Goal: Task Accomplishment & Management: Use online tool/utility

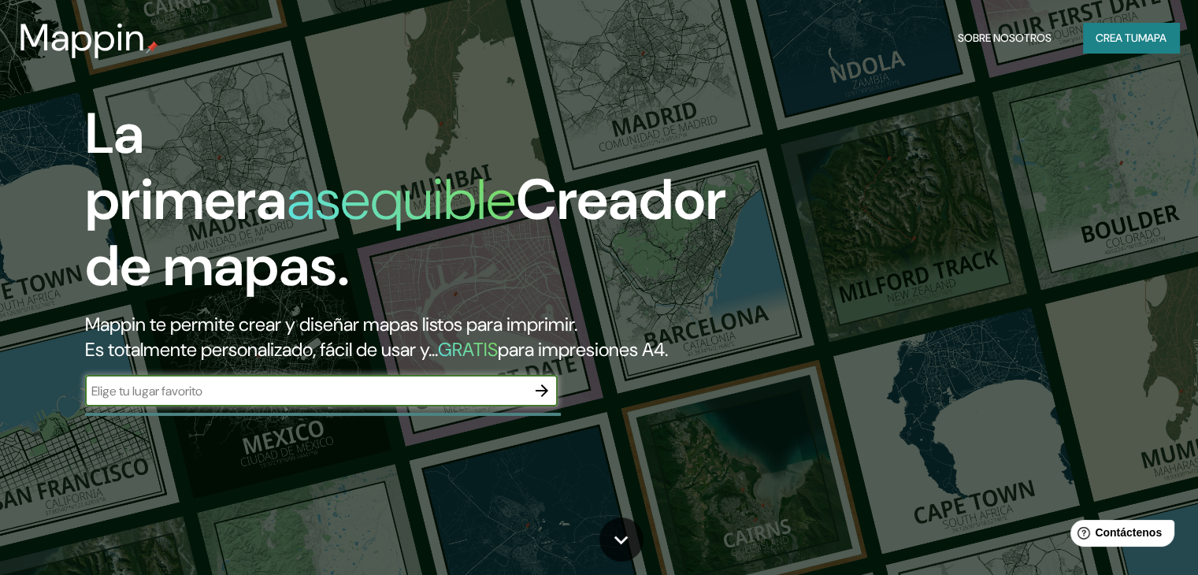
click at [150, 400] on input "text" at bounding box center [305, 391] width 441 height 18
type input "mazatlan [GEOGRAPHIC_DATA]"
click at [545, 397] on icon "button" at bounding box center [542, 390] width 13 height 13
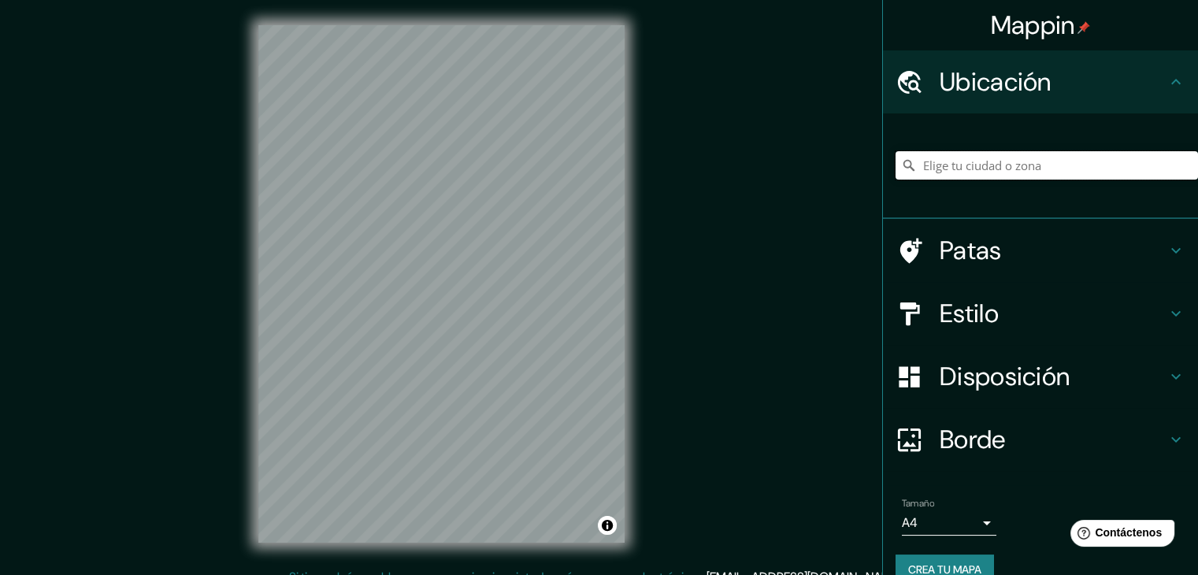
click at [928, 173] on input "Elige tu ciudad o zona" at bounding box center [1047, 165] width 302 height 28
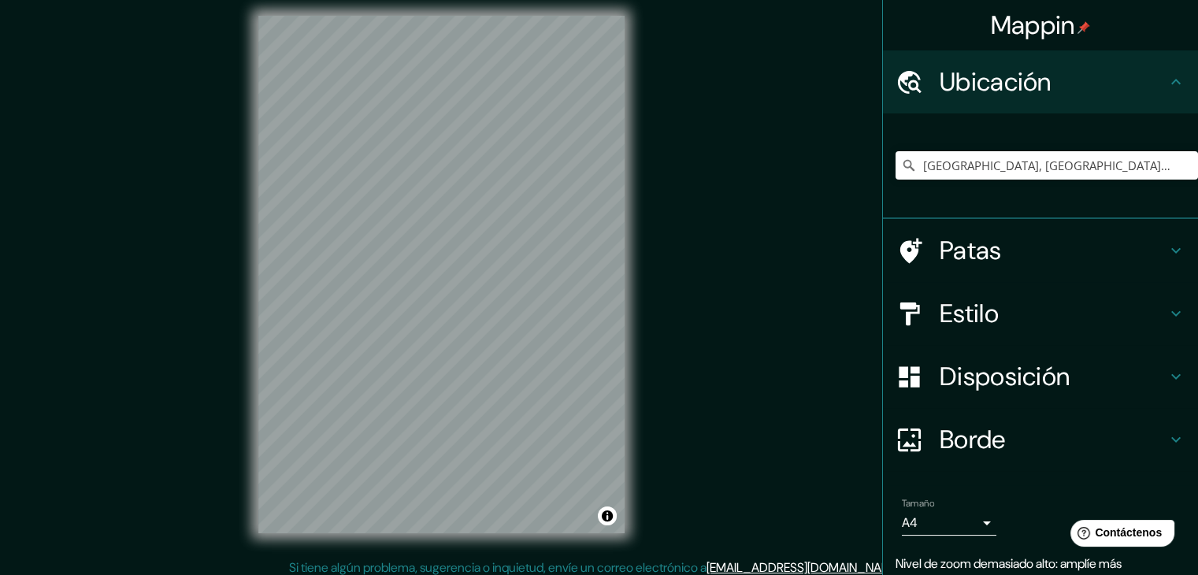
scroll to position [18, 0]
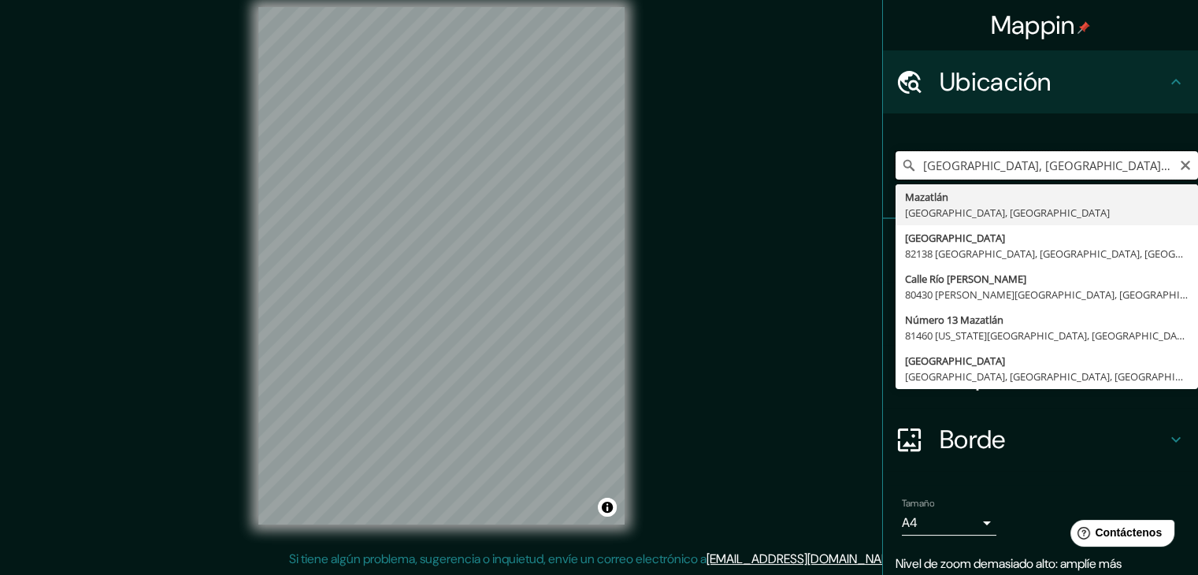
click at [953, 165] on input "[GEOGRAPHIC_DATA], [GEOGRAPHIC_DATA], [GEOGRAPHIC_DATA]" at bounding box center [1047, 165] width 302 height 28
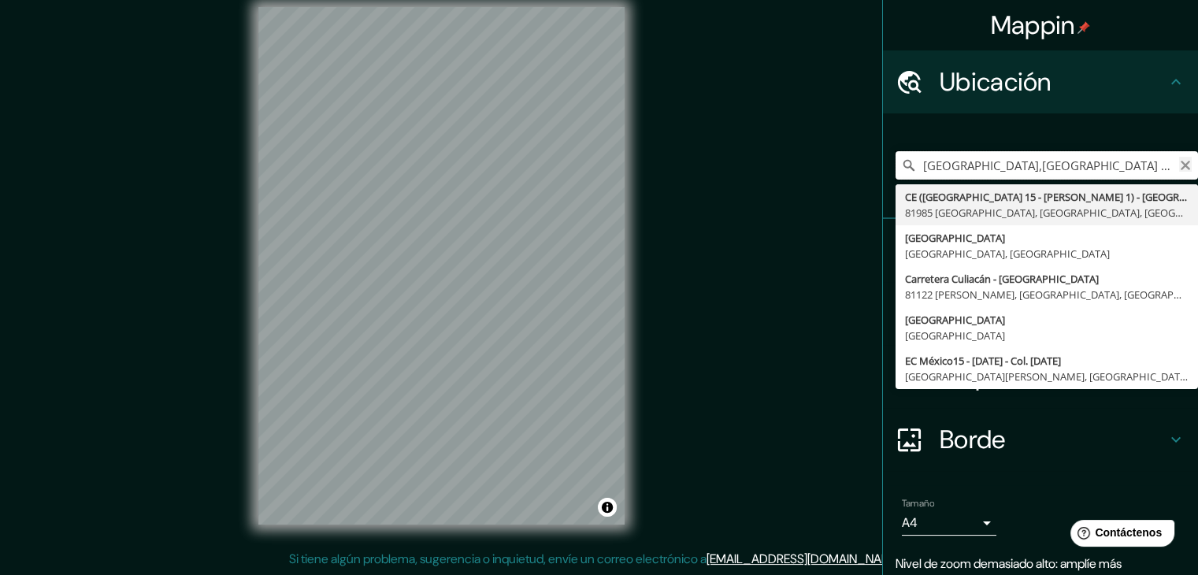
type input "[GEOGRAPHIC_DATA],[GEOGRAPHIC_DATA] [GEOGRAPHIC_DATA], [GEOGRAPHIC_DATA]"
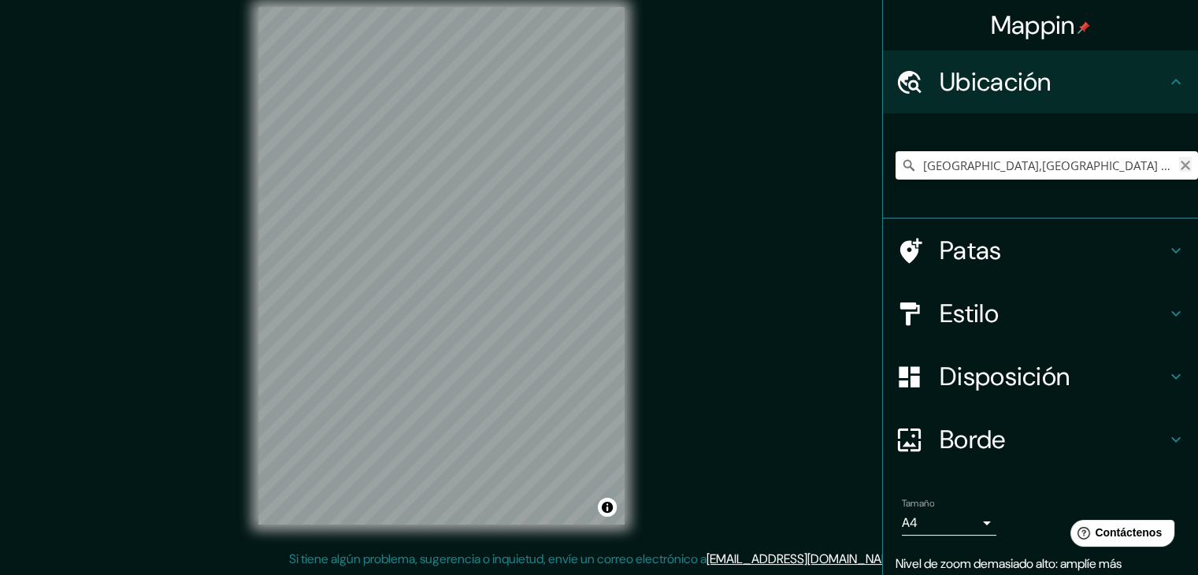
click at [1179, 165] on icon "Claro" at bounding box center [1185, 165] width 13 height 13
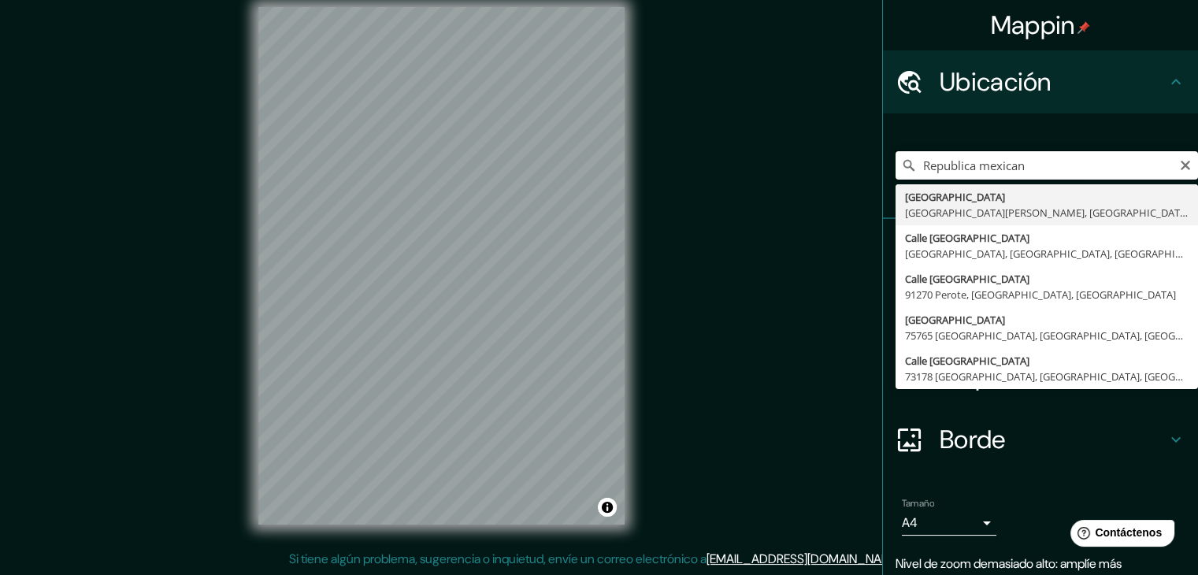
type input "Republica mexicana"
drag, startPoint x: 1030, startPoint y: 166, endPoint x: 824, endPoint y: 165, distance: 206.4
click at [825, 165] on div "Mappin Ubicación [GEOGRAPHIC_DATA] [GEOGRAPHIC_DATA], [GEOGRAPHIC_DATA], [GEOGR…" at bounding box center [599, 278] width 1198 height 593
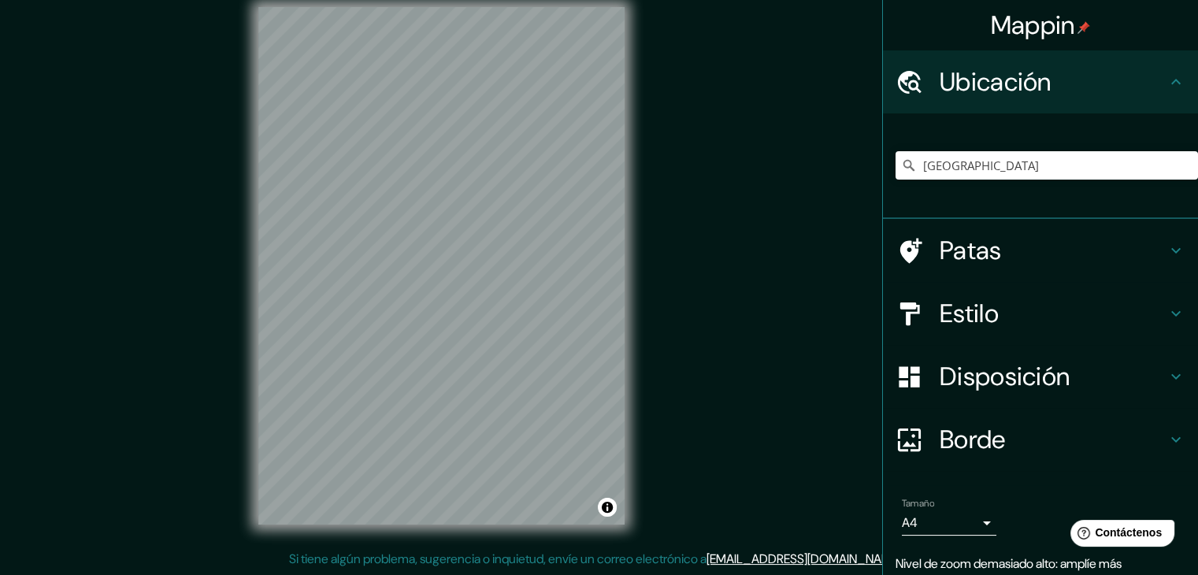
click at [971, 300] on font "Estilo" at bounding box center [969, 313] width 59 height 33
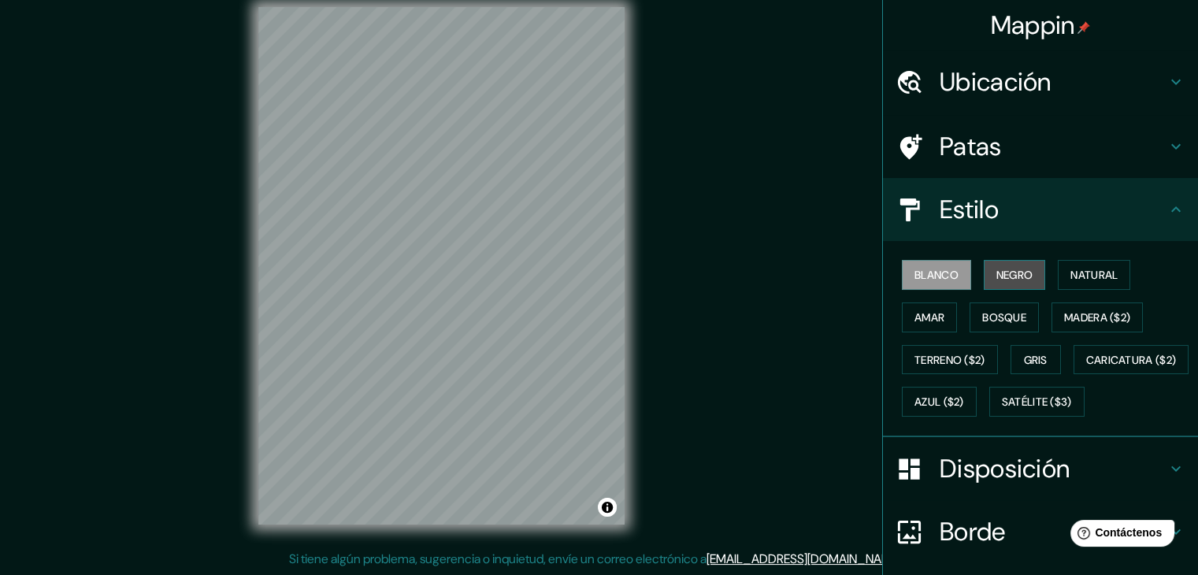
click at [984, 271] on button "Negro" at bounding box center [1015, 275] width 62 height 30
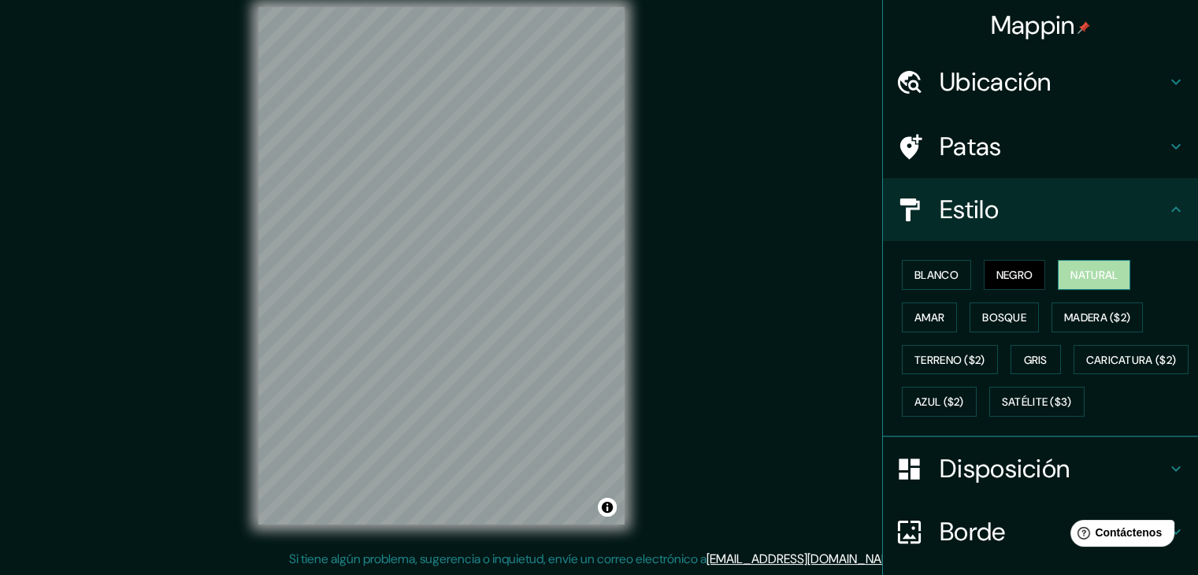
click at [1060, 267] on button "Natural" at bounding box center [1094, 275] width 72 height 30
click at [902, 305] on button "Amar" at bounding box center [929, 317] width 55 height 30
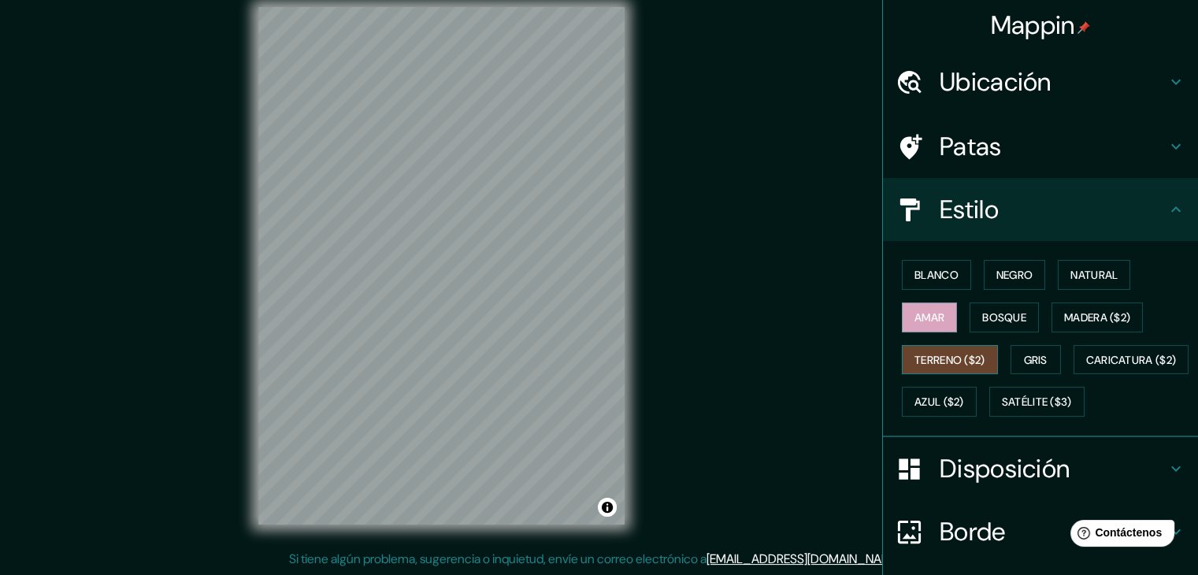
click at [915, 357] on font "Terreno ($2)" at bounding box center [950, 360] width 71 height 14
click at [1086, 367] on font "Caricatura ($2)" at bounding box center [1131, 360] width 91 height 14
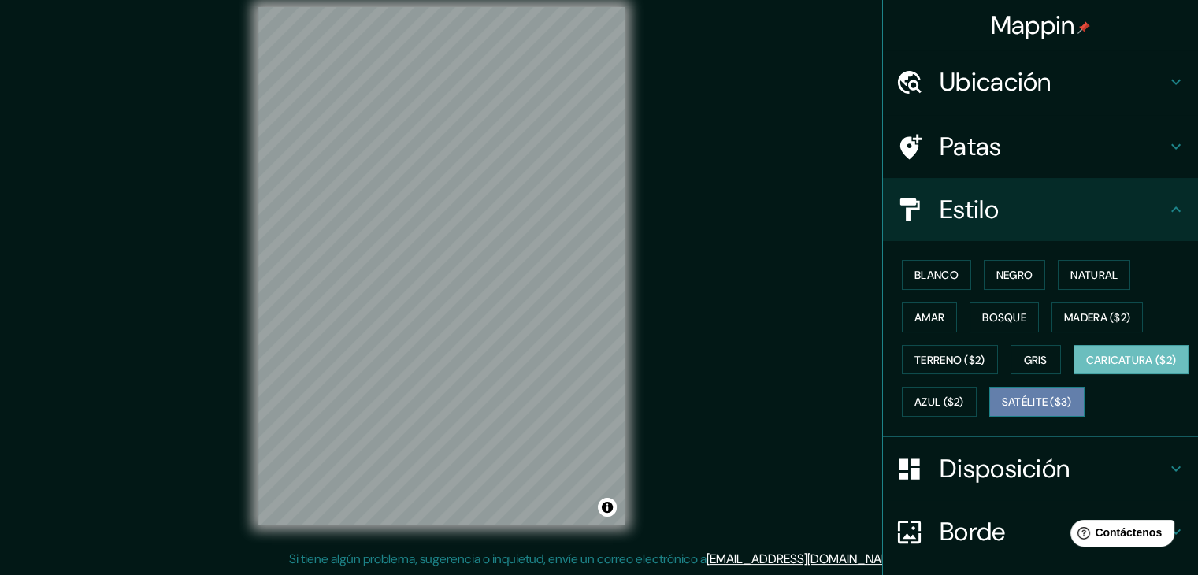
click at [1002, 410] on font "Satélite ($3)" at bounding box center [1037, 402] width 70 height 14
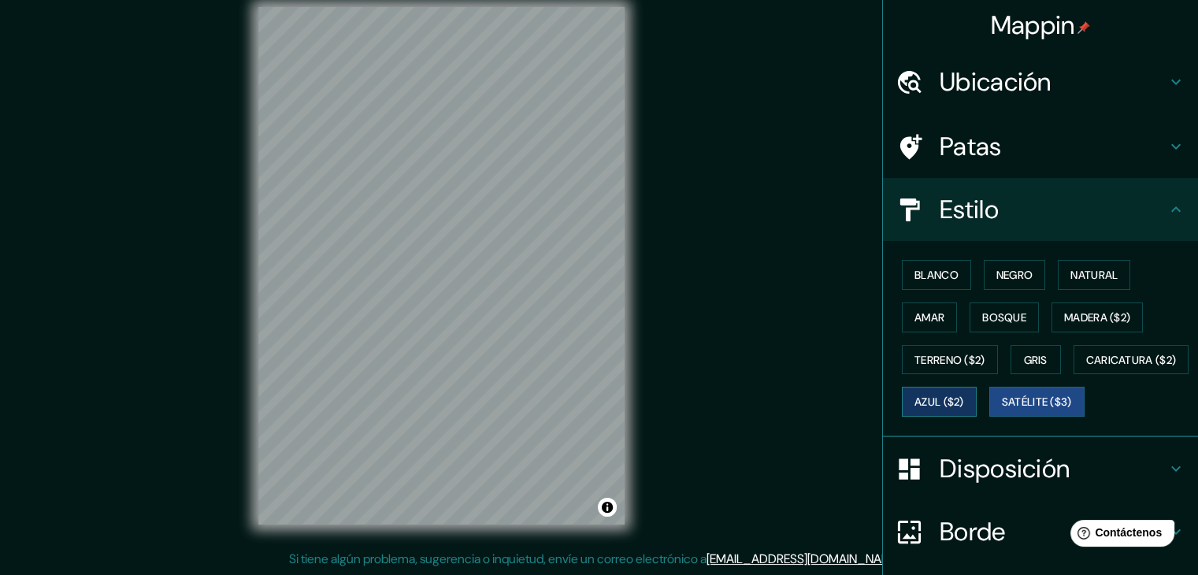
click at [964, 401] on font "Azul ($2)" at bounding box center [940, 402] width 50 height 14
click at [974, 137] on font "Patas" at bounding box center [971, 146] width 62 height 33
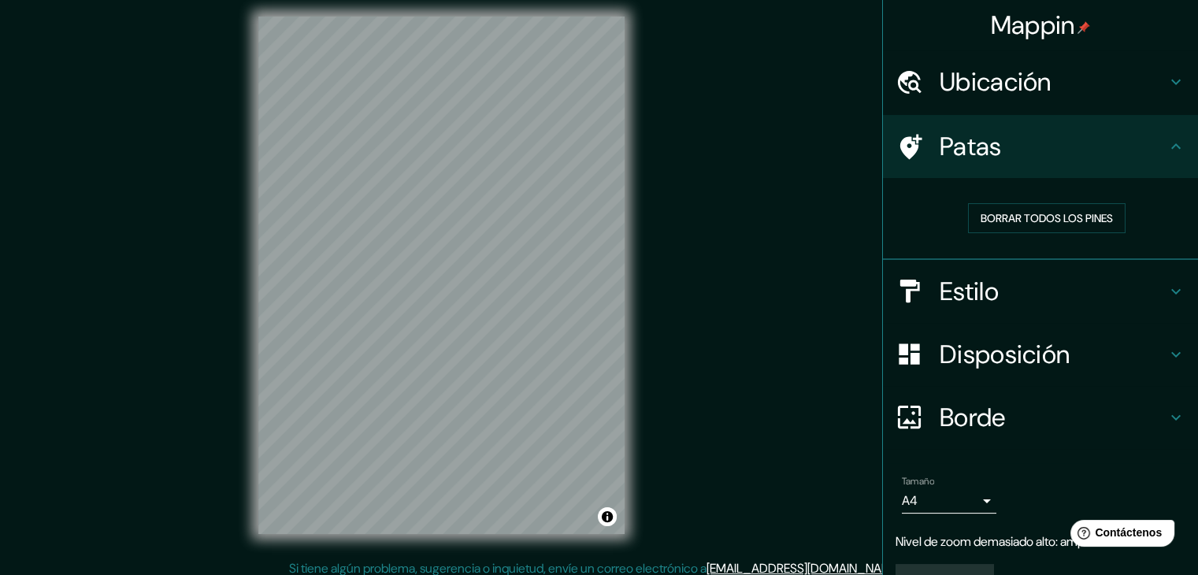
scroll to position [0, 0]
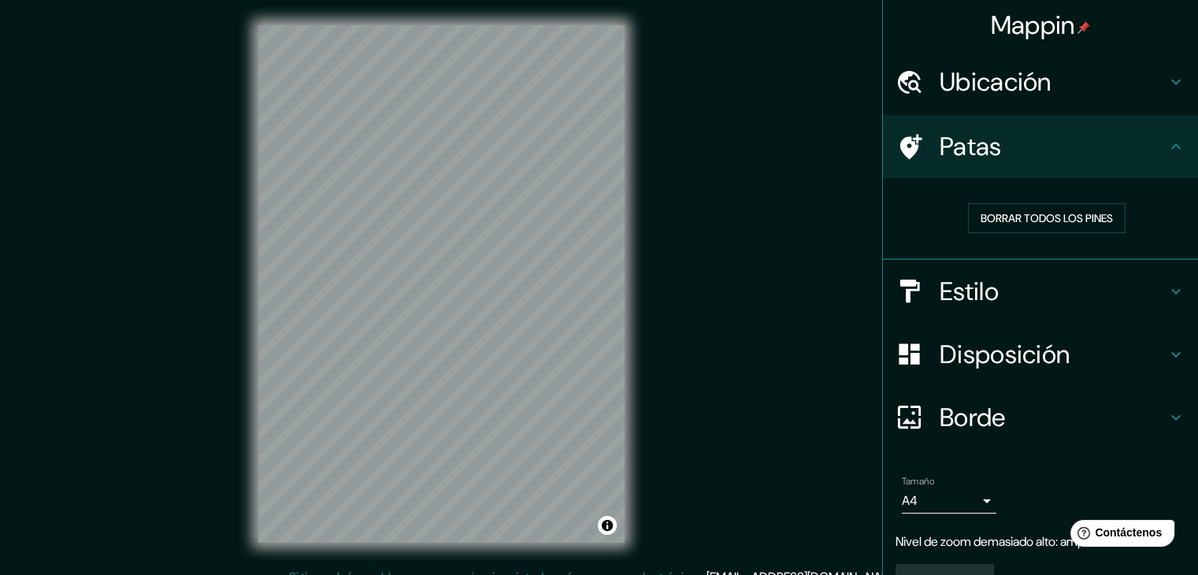
click at [993, 89] on font "Ubicación" at bounding box center [996, 81] width 112 height 33
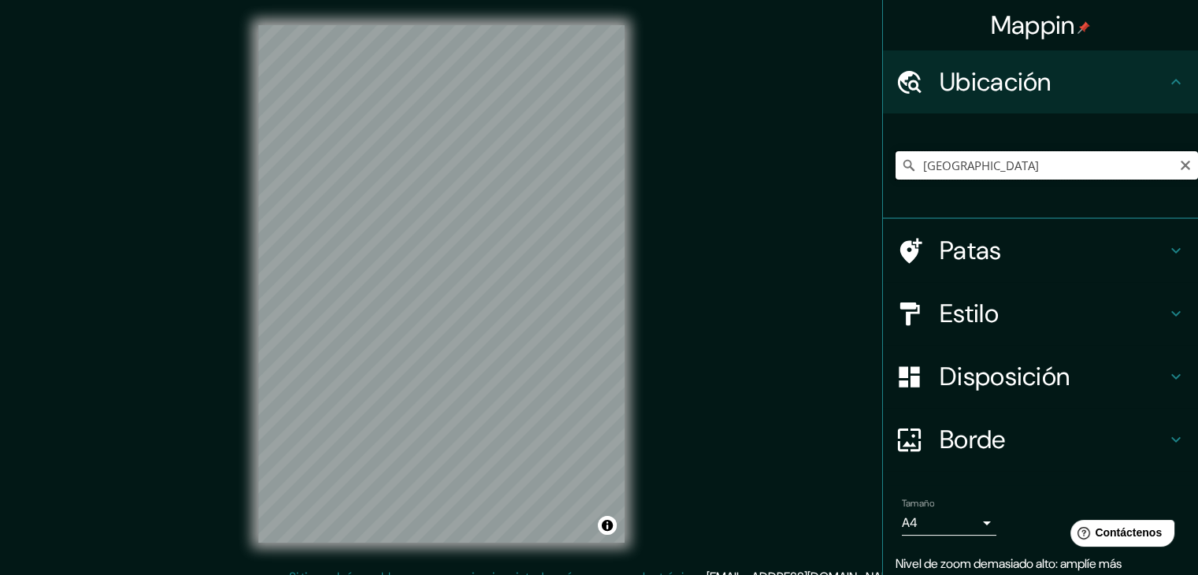
click at [955, 166] on input "[GEOGRAPHIC_DATA]" at bounding box center [1047, 165] width 302 height 28
type input "M"
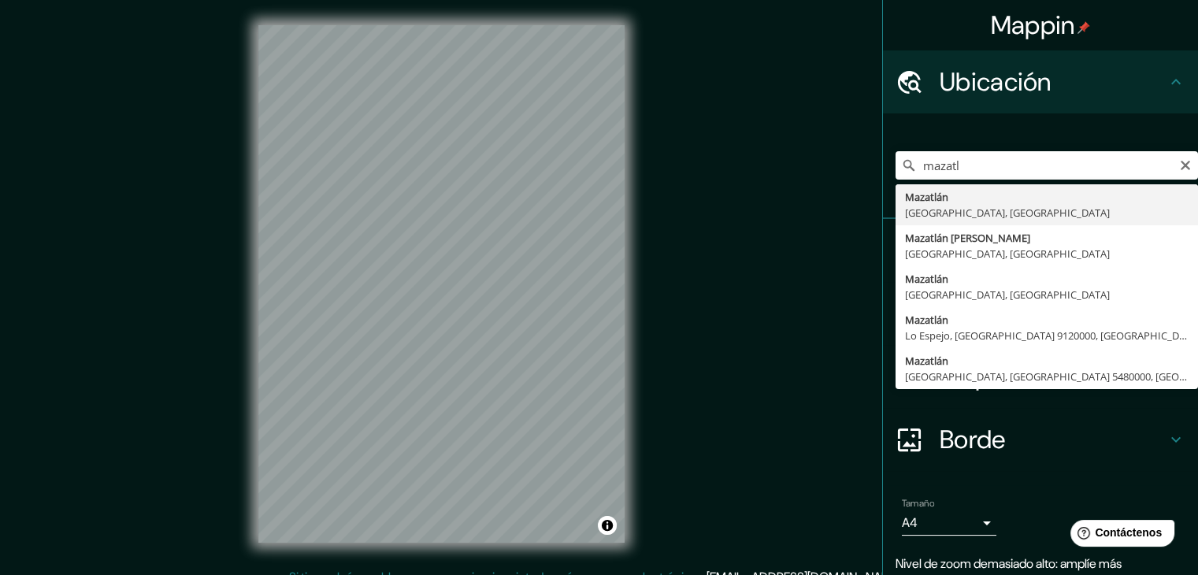
type input "[GEOGRAPHIC_DATA], [GEOGRAPHIC_DATA], [GEOGRAPHIC_DATA]"
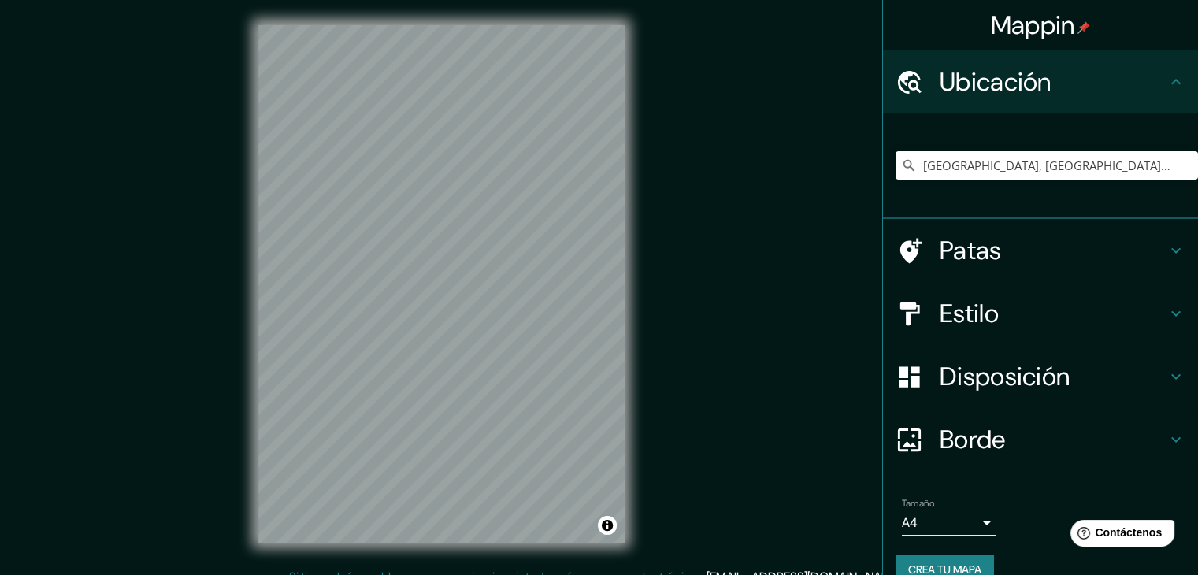
click at [958, 300] on font "Estilo" at bounding box center [969, 313] width 59 height 33
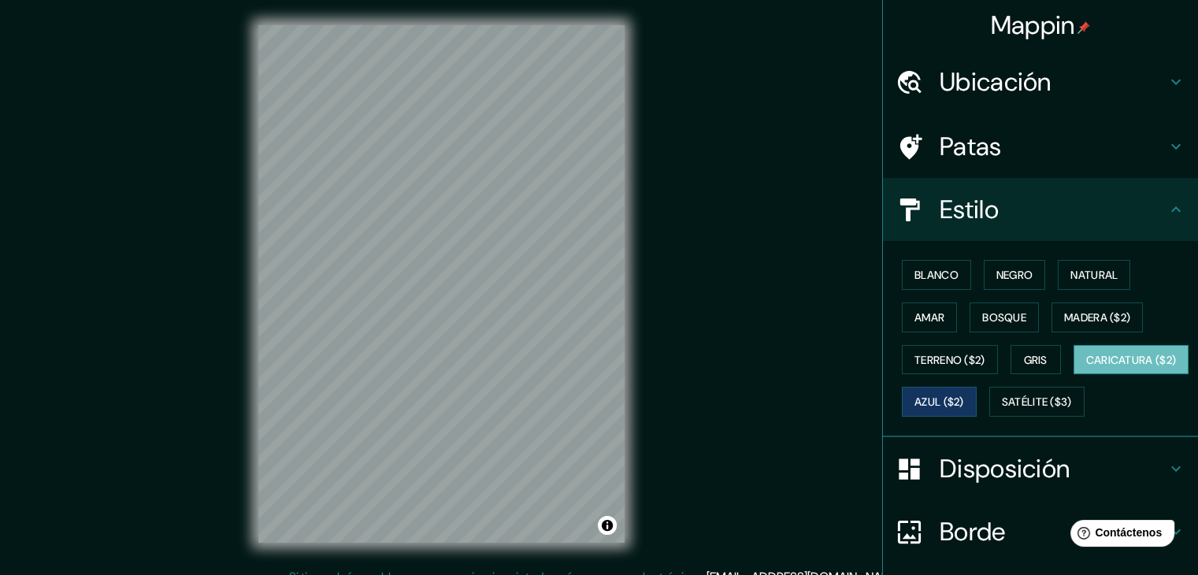
click at [1086, 370] on font "Caricatura ($2)" at bounding box center [1131, 360] width 91 height 20
click at [993, 317] on font "Bosque" at bounding box center [1004, 317] width 44 height 14
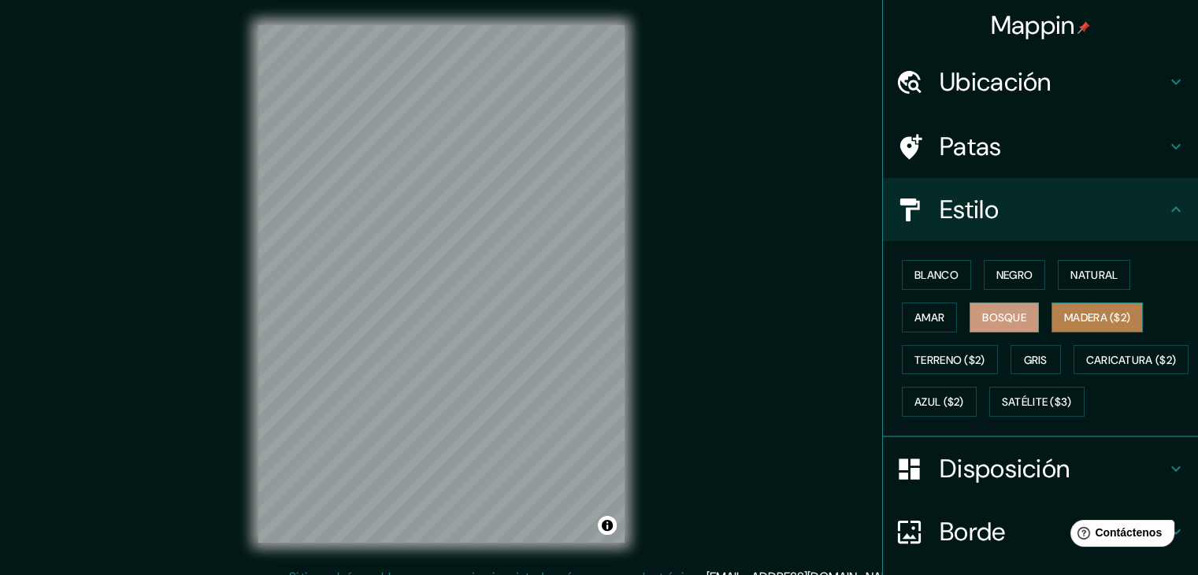
click at [1100, 319] on font "Madera ($2)" at bounding box center [1097, 317] width 66 height 14
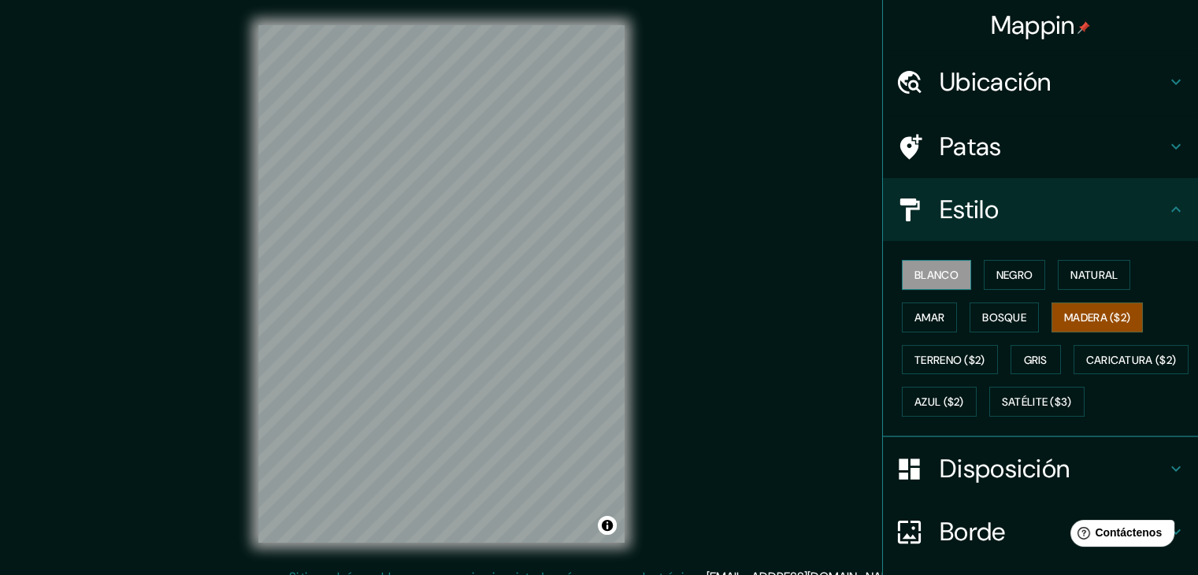
click at [915, 265] on font "Blanco" at bounding box center [937, 275] width 44 height 20
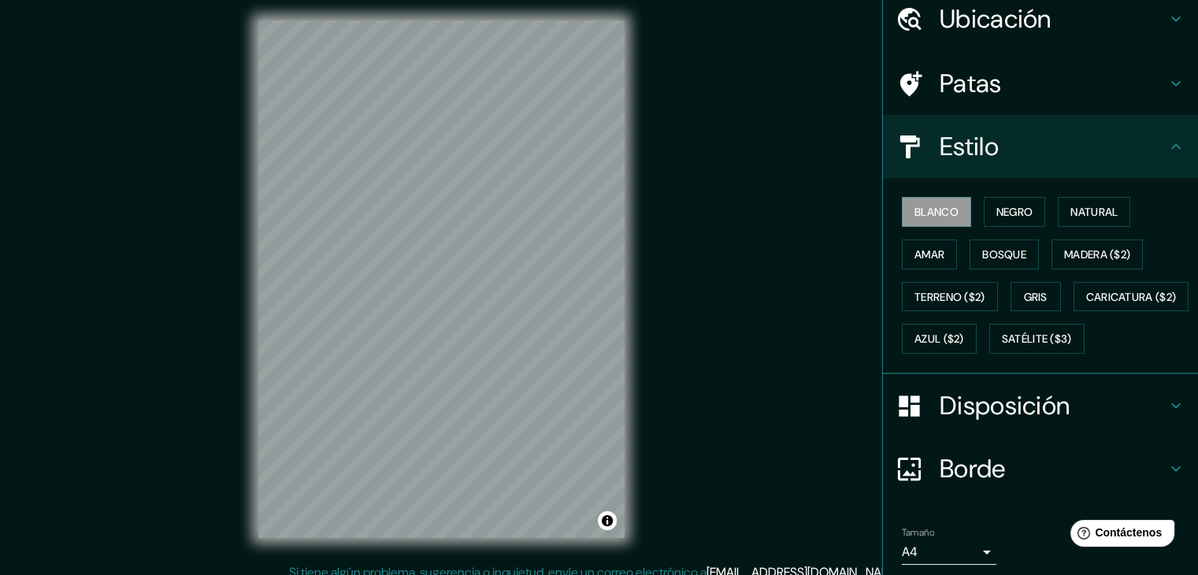
scroll to position [14, 0]
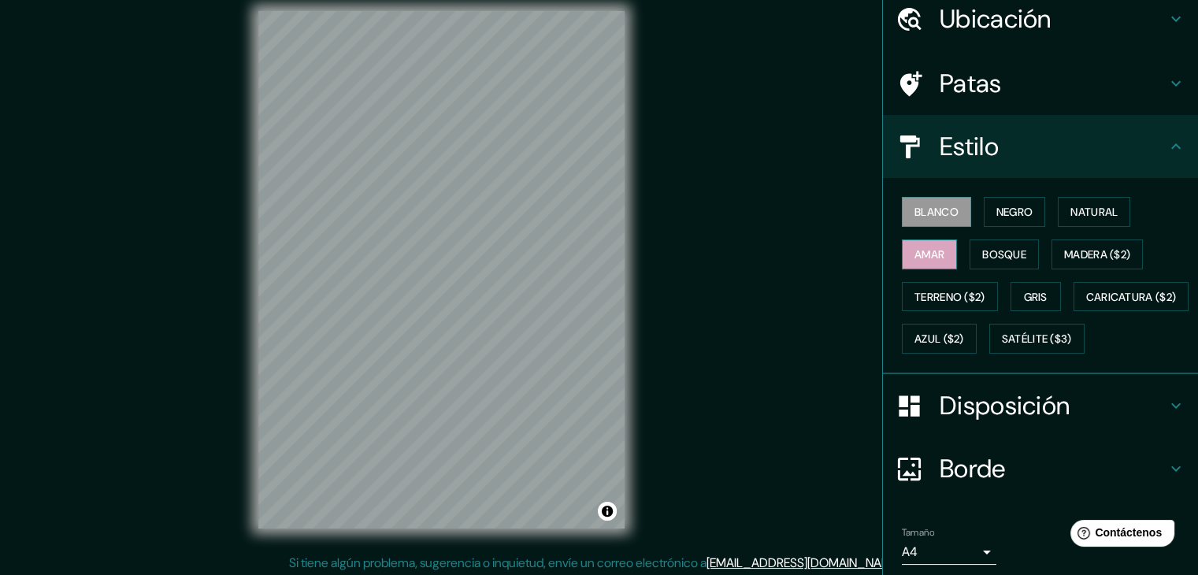
click at [923, 252] on font "Amar" at bounding box center [930, 254] width 30 height 14
click at [941, 284] on button "Terreno ($2)" at bounding box center [950, 297] width 96 height 30
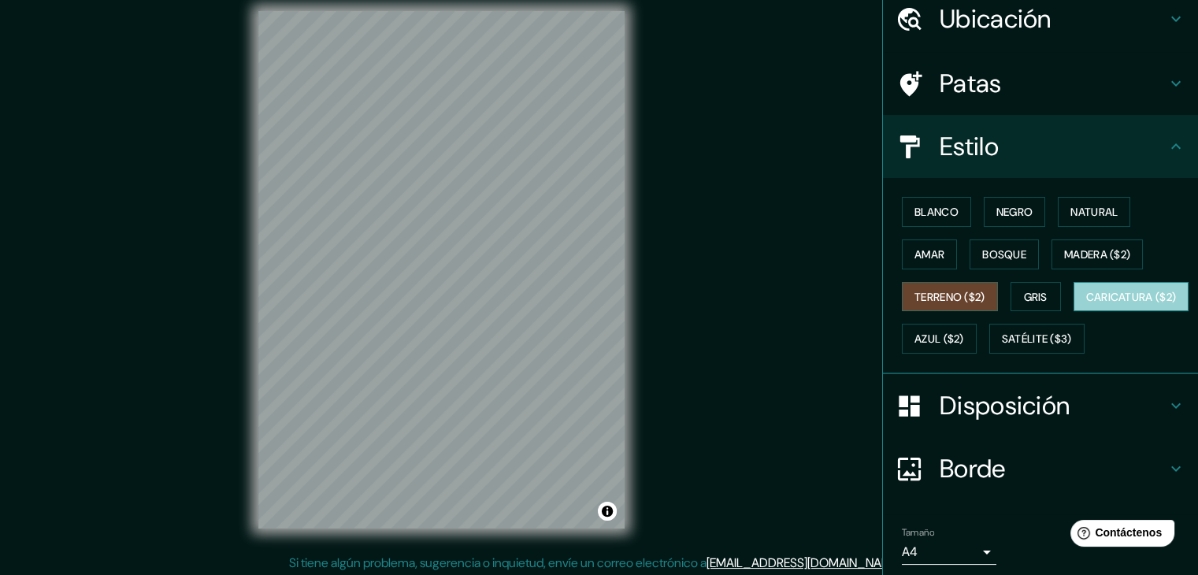
click at [1074, 312] on button "Caricatura ($2)" at bounding box center [1132, 297] width 116 height 30
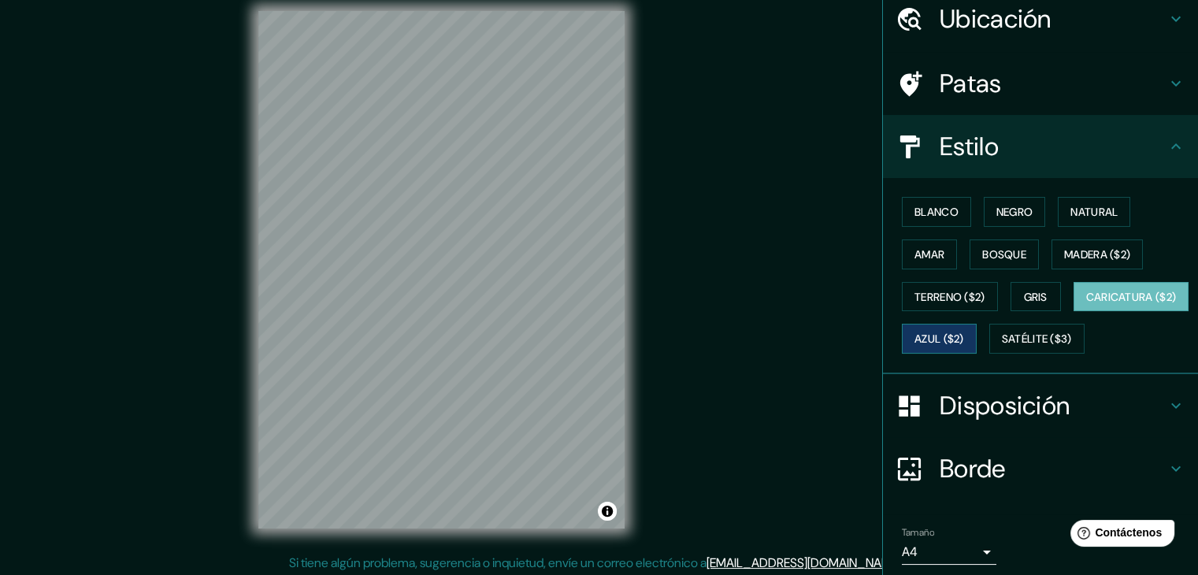
click at [964, 336] on font "Azul ($2)" at bounding box center [940, 339] width 50 height 14
click at [1086, 304] on font "Caricatura ($2)" at bounding box center [1131, 297] width 91 height 14
click at [1011, 303] on button "Gris" at bounding box center [1036, 297] width 50 height 30
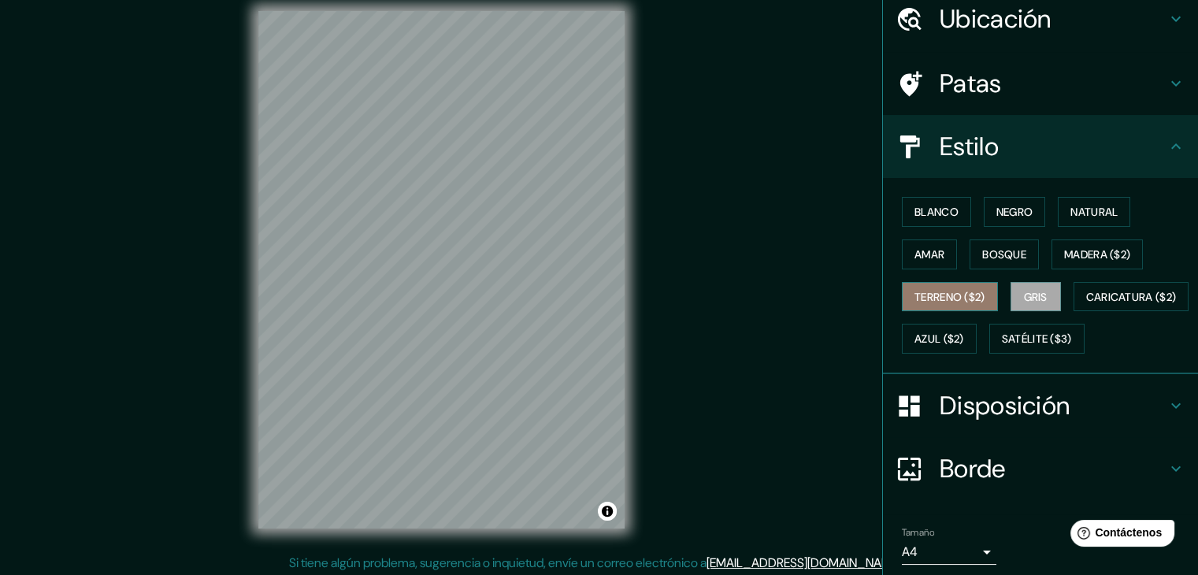
click at [915, 290] on font "Terreno ($2)" at bounding box center [950, 297] width 71 height 14
click at [915, 258] on font "Amar" at bounding box center [930, 254] width 30 height 14
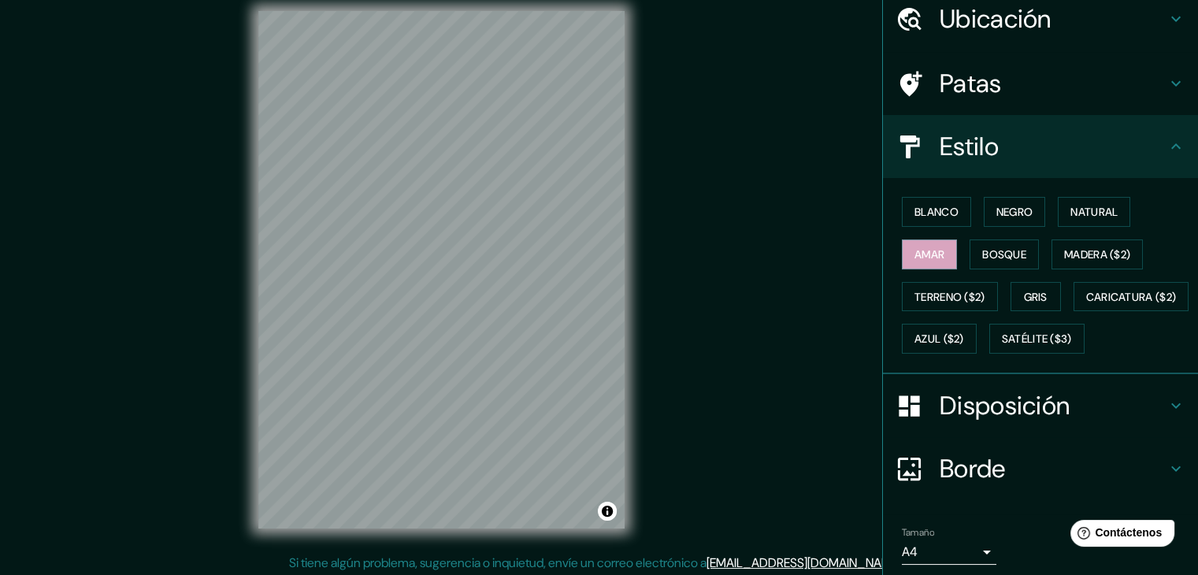
click at [1032, 253] on div "Blanco Negro Natural Amar Bosque Madera ($2) Terreno ($2) Gris Caricatura ($2) …" at bounding box center [1047, 275] width 302 height 169
click at [1007, 253] on font "Bosque" at bounding box center [1004, 254] width 44 height 14
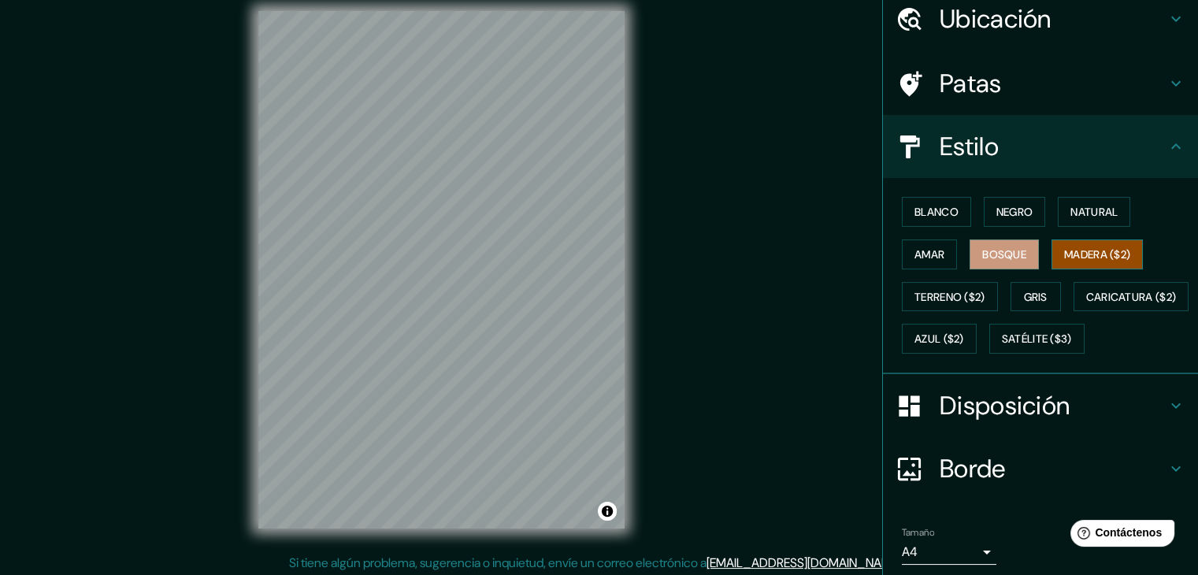
click at [1080, 253] on font "Madera ($2)" at bounding box center [1097, 254] width 66 height 14
click at [979, 87] on font "Patas" at bounding box center [971, 83] width 62 height 33
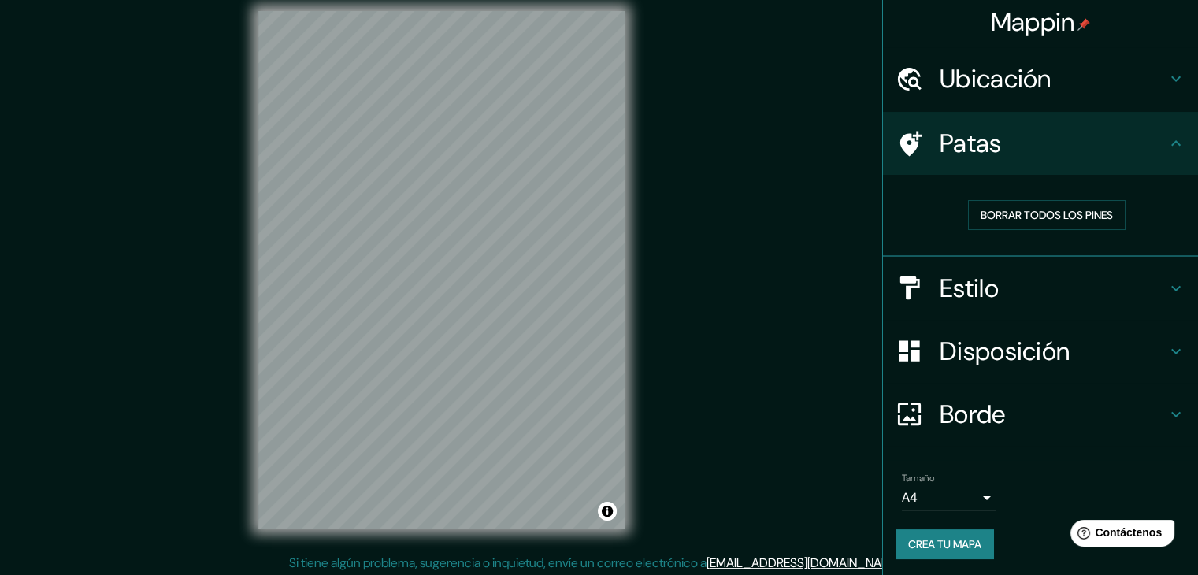
scroll to position [4, 0]
click at [1014, 212] on font "Borrar todos los pines" at bounding box center [1047, 214] width 132 height 14
click at [1002, 213] on font "Borrar todos los pines" at bounding box center [1047, 214] width 132 height 14
click at [981, 213] on font "Borrar todos los pines" at bounding box center [1047, 214] width 132 height 14
drag, startPoint x: 1027, startPoint y: 206, endPoint x: 649, endPoint y: 224, distance: 378.5
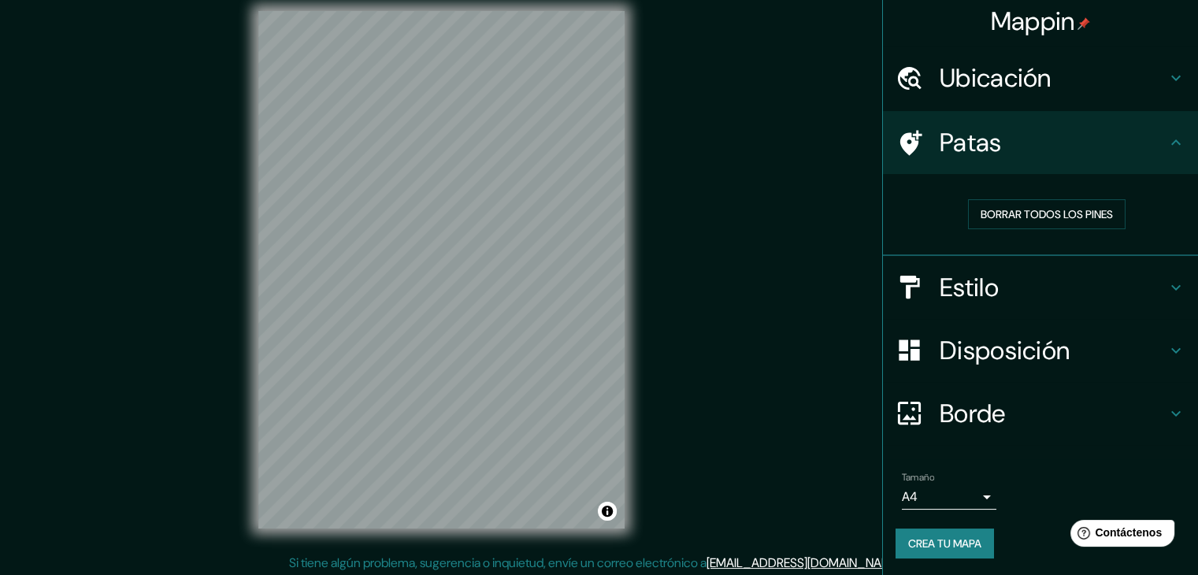
click at [1023, 207] on font "Borrar todos los pines" at bounding box center [1047, 214] width 132 height 14
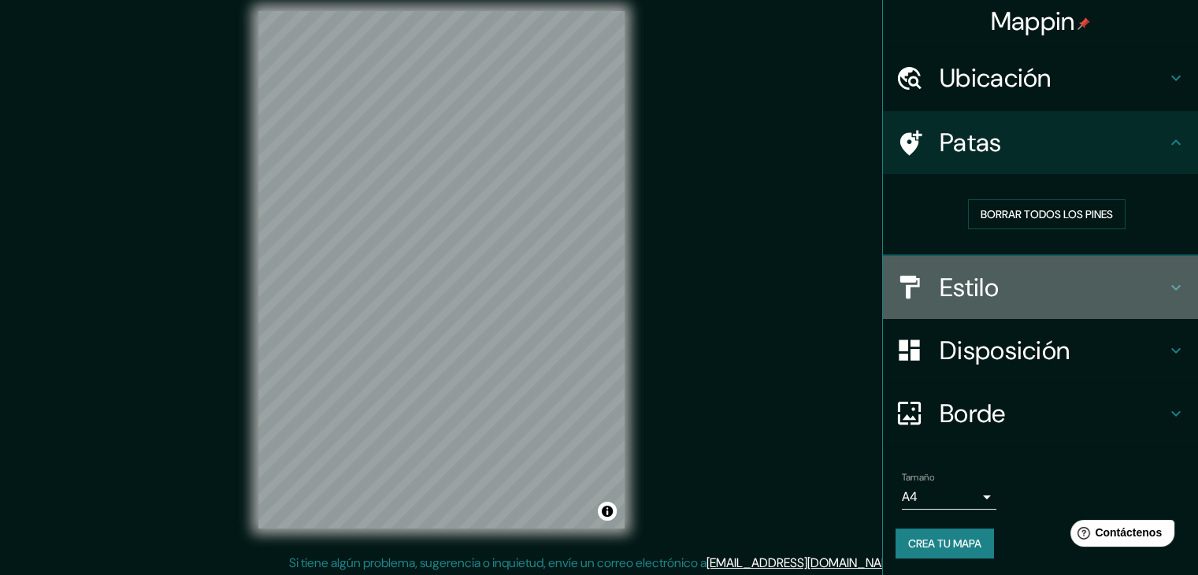
click at [954, 284] on font "Estilo" at bounding box center [969, 287] width 59 height 33
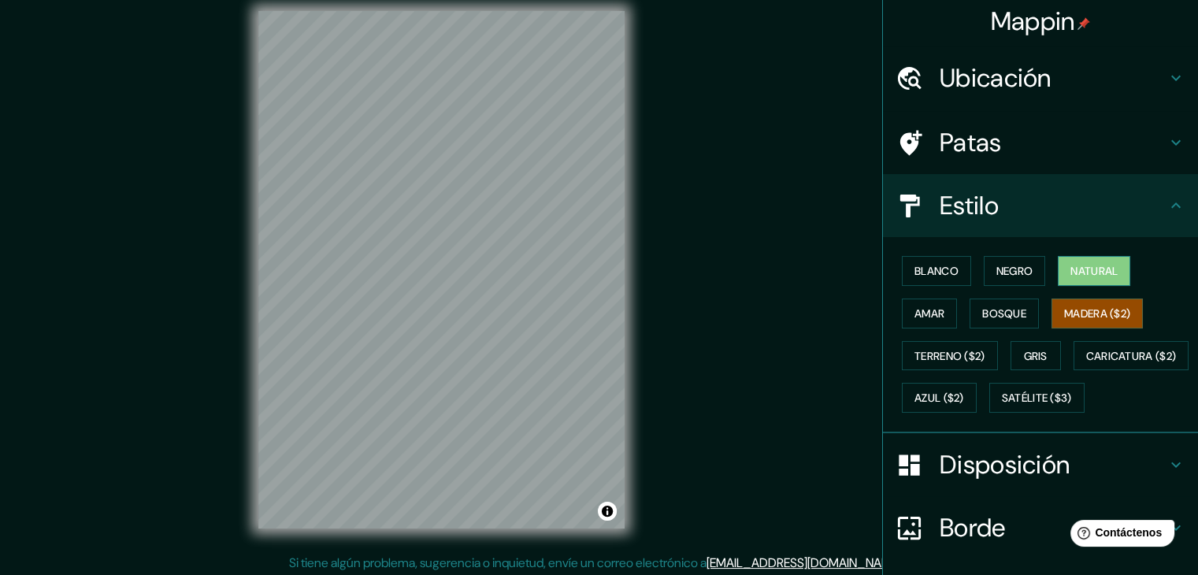
click at [1083, 276] on font "Natural" at bounding box center [1093, 271] width 47 height 14
click at [1014, 278] on font "Negro" at bounding box center [1014, 271] width 37 height 20
click at [1071, 278] on font "Natural" at bounding box center [1093, 271] width 47 height 20
click at [928, 267] on font "Blanco" at bounding box center [937, 271] width 44 height 14
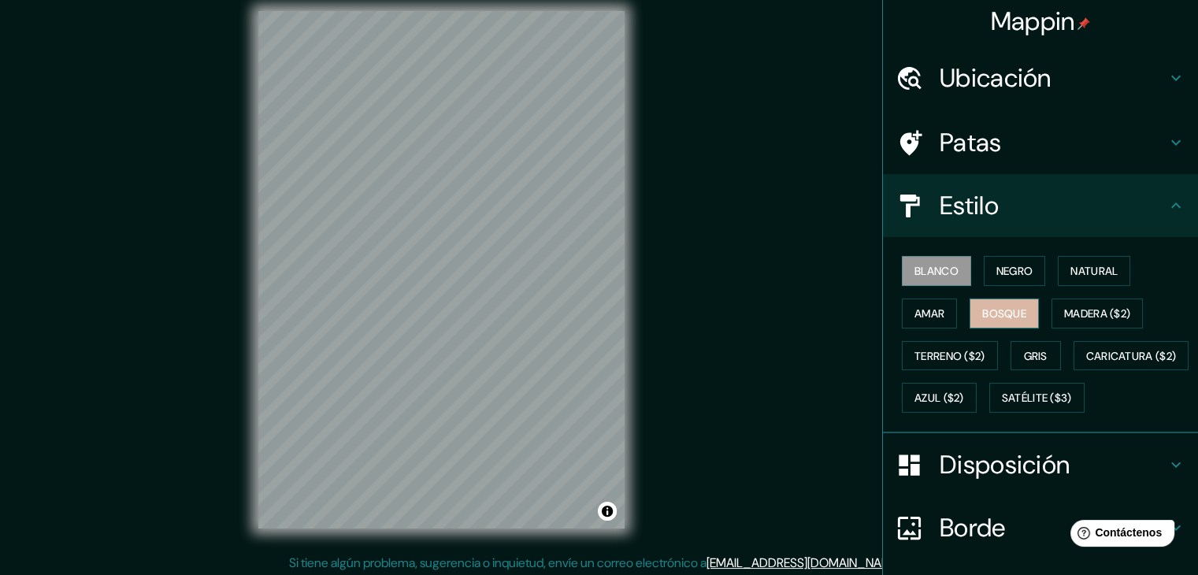
click at [985, 315] on font "Bosque" at bounding box center [1004, 313] width 44 height 14
click at [1039, 354] on font "Gris" at bounding box center [1036, 356] width 24 height 14
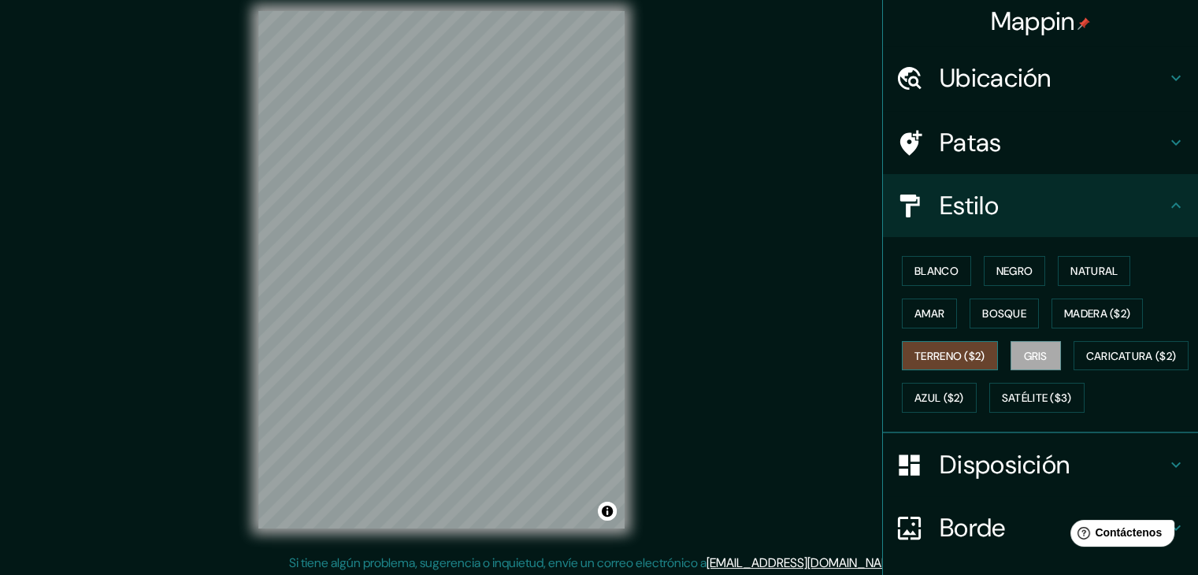
click at [923, 363] on button "Terreno ($2)" at bounding box center [950, 356] width 96 height 30
click at [1086, 363] on font "Caricatura ($2)" at bounding box center [1131, 356] width 91 height 14
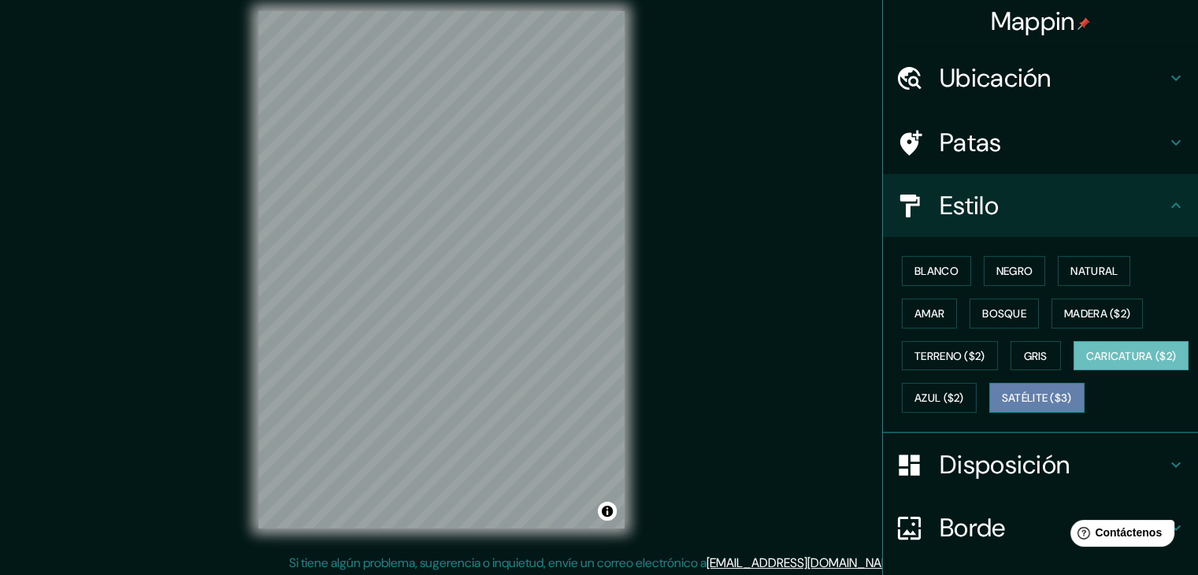
click at [1002, 408] on font "Satélite ($3)" at bounding box center [1037, 398] width 70 height 20
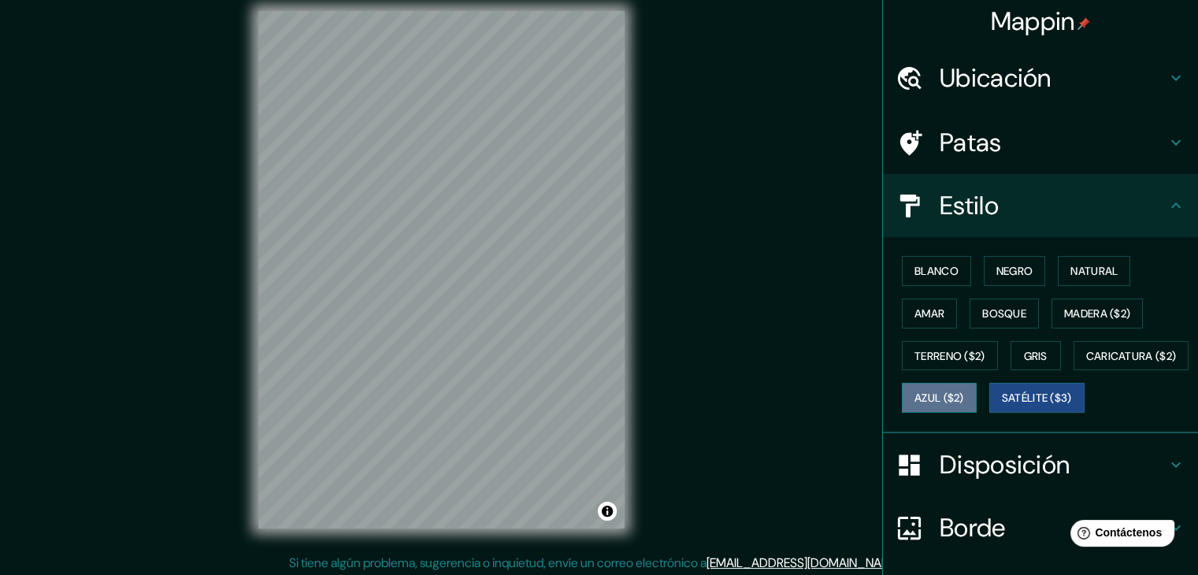
click at [977, 403] on button "Azul ($2)" at bounding box center [939, 398] width 75 height 30
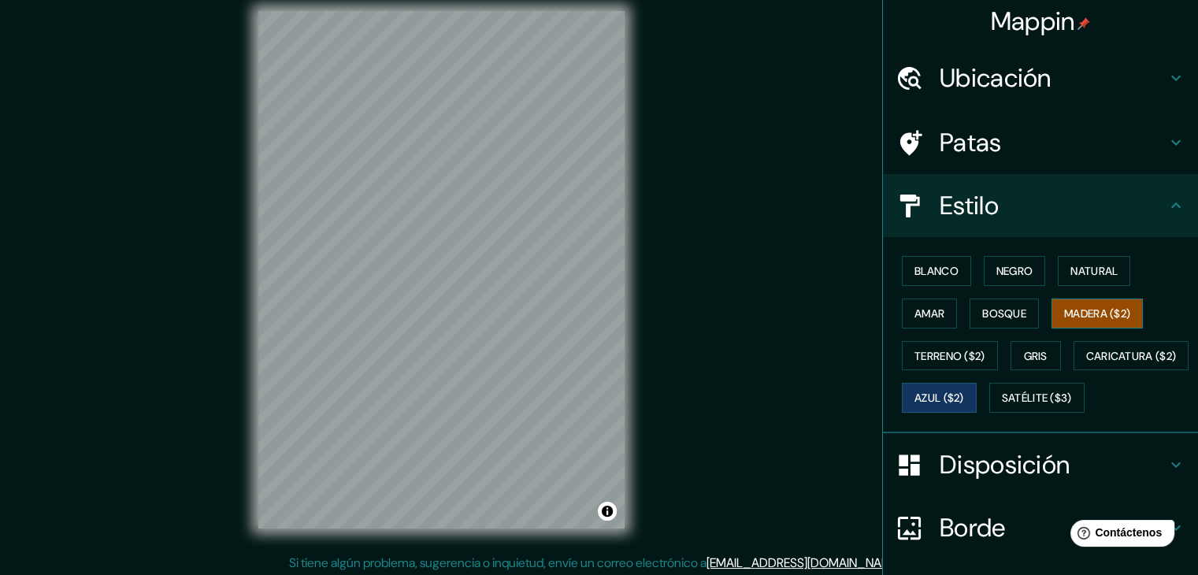
click at [1100, 306] on font "Madera ($2)" at bounding box center [1097, 313] width 66 height 14
click at [1035, 274] on button "Negro" at bounding box center [1015, 271] width 62 height 30
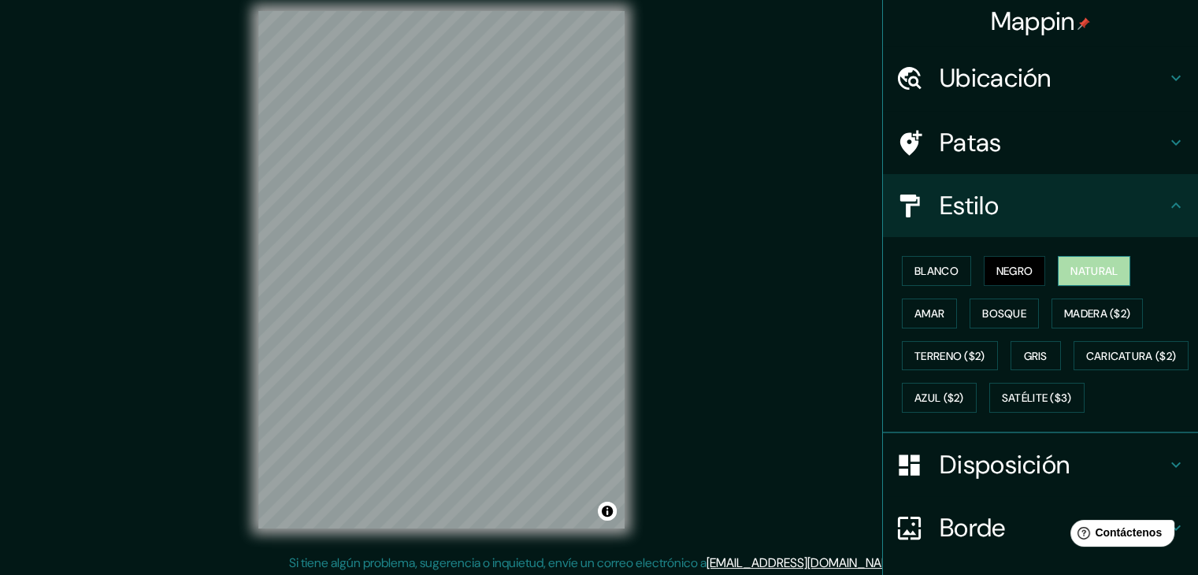
drag, startPoint x: 1066, startPoint y: 272, endPoint x: 1037, endPoint y: 273, distance: 28.4
click at [1070, 272] on font "Natural" at bounding box center [1093, 271] width 47 height 14
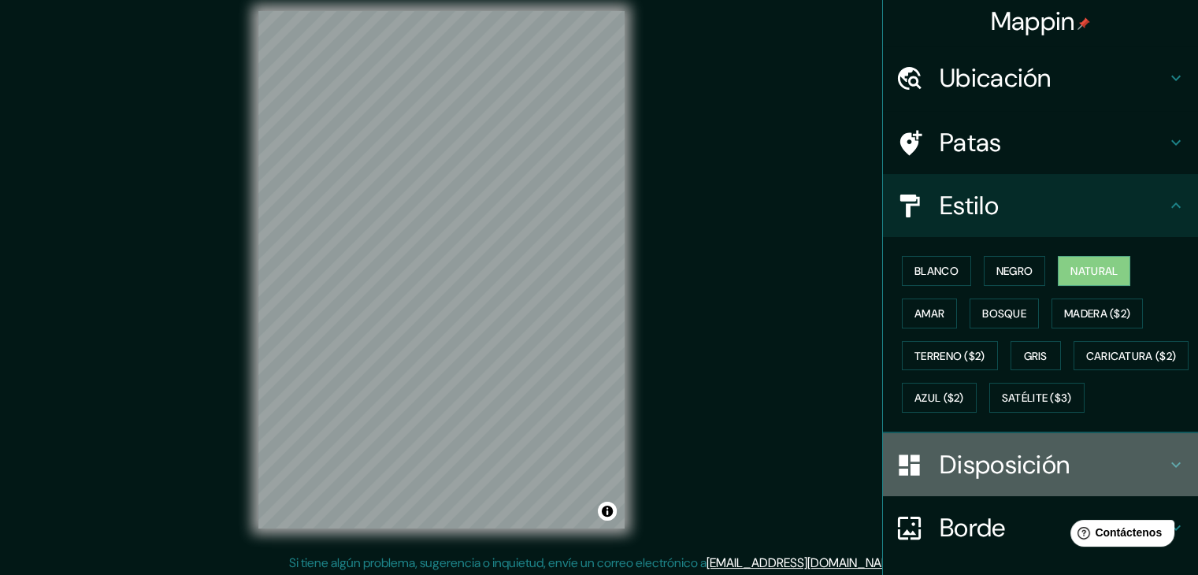
click at [978, 481] on font "Disposición" at bounding box center [1005, 464] width 130 height 33
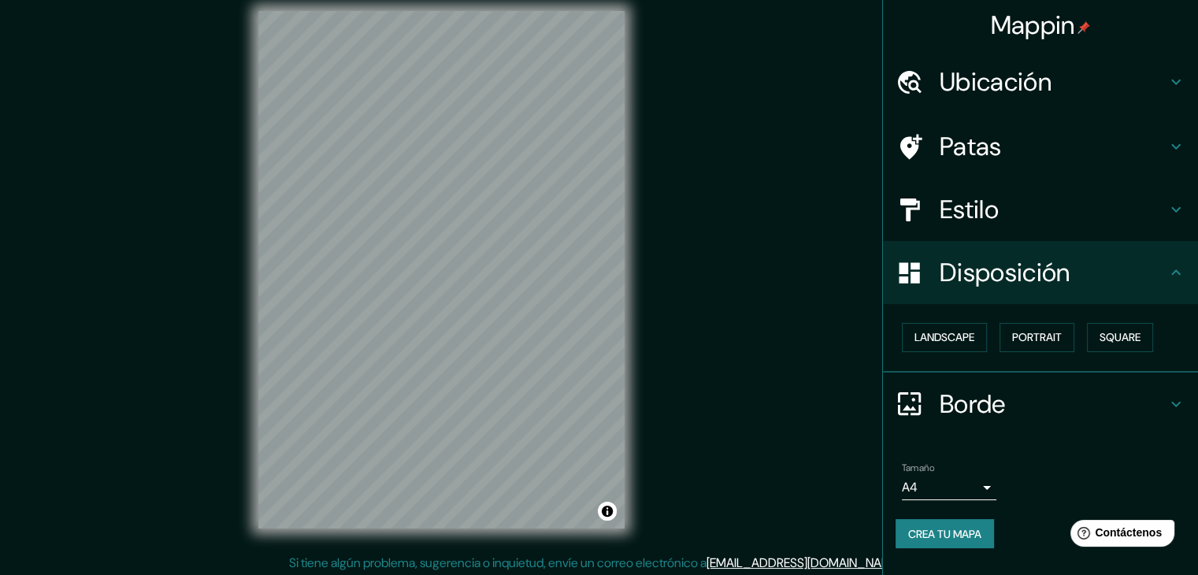
scroll to position [0, 0]
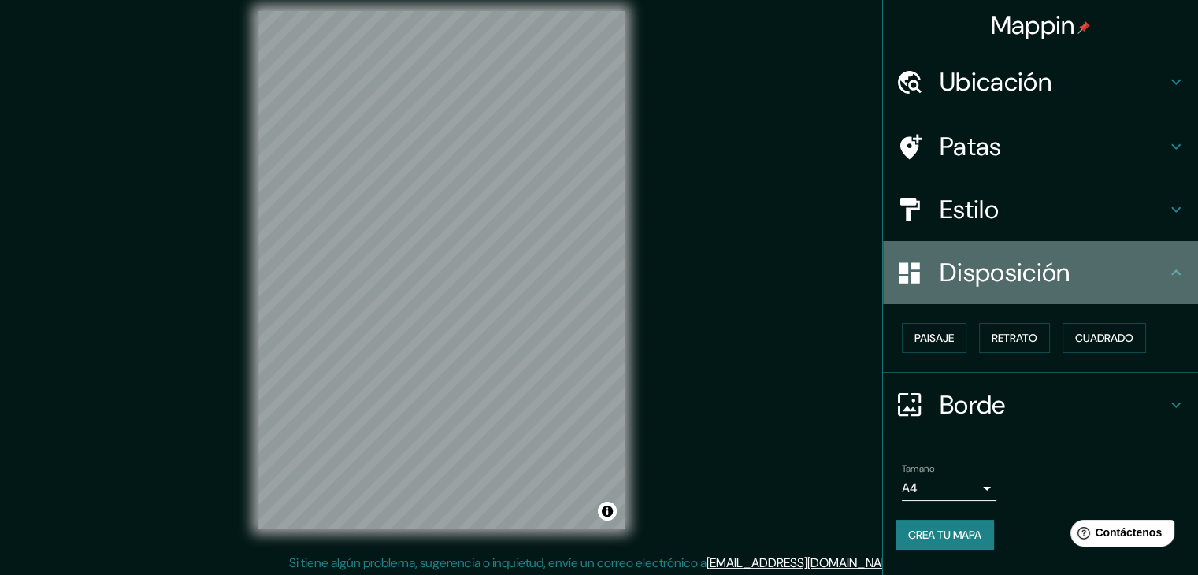
click at [1175, 265] on icon at bounding box center [1176, 272] width 19 height 19
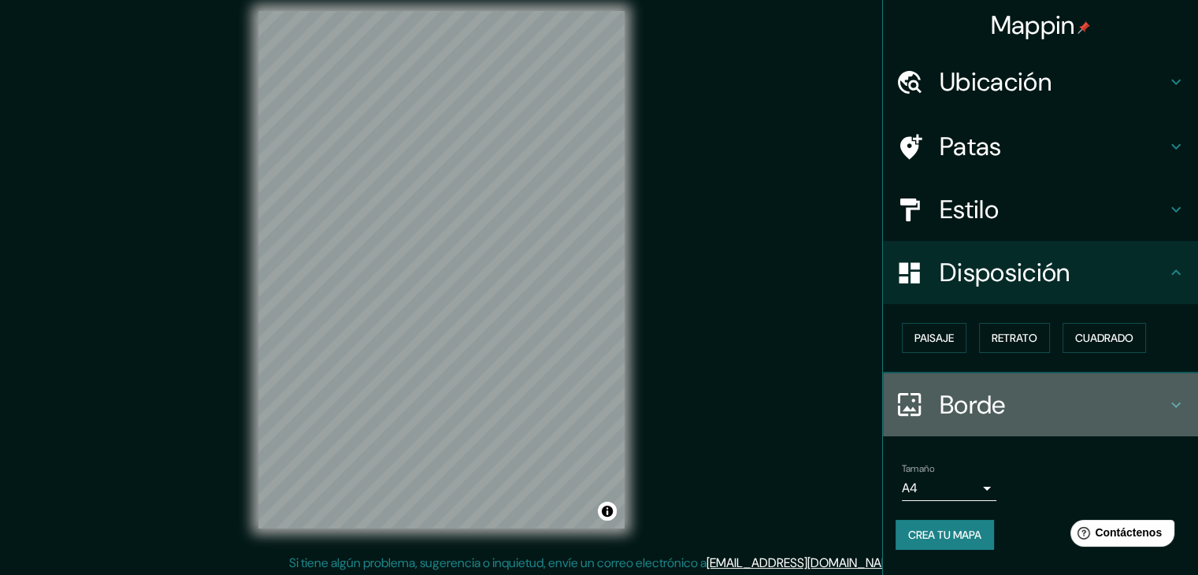
click at [1172, 396] on icon at bounding box center [1176, 404] width 19 height 19
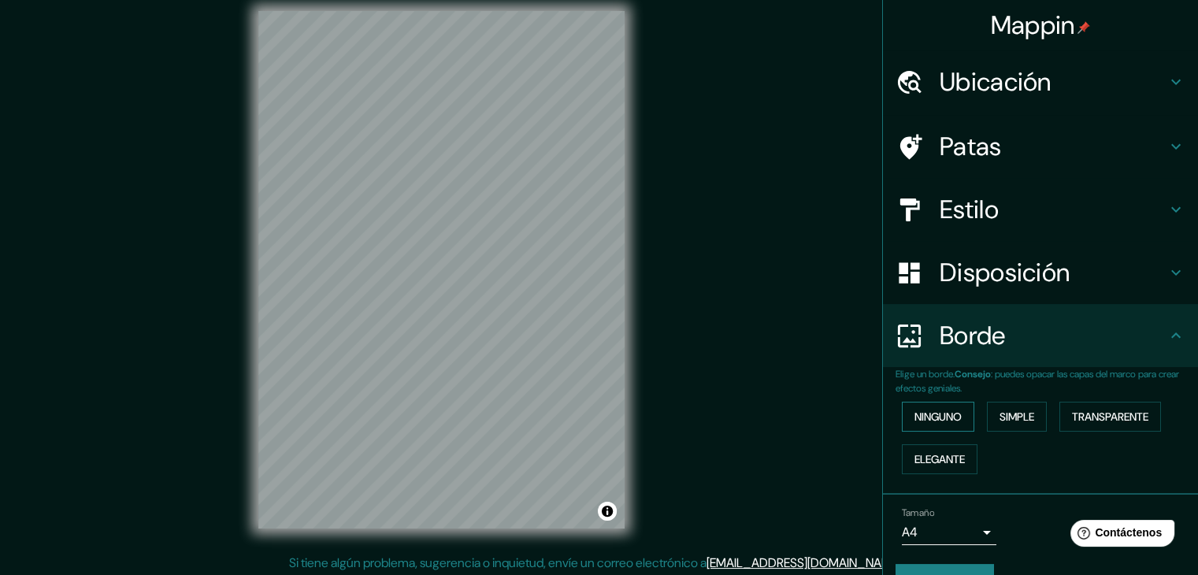
click at [930, 415] on font "Ninguno" at bounding box center [938, 417] width 47 height 14
click at [1016, 417] on font "Simple" at bounding box center [1017, 417] width 35 height 14
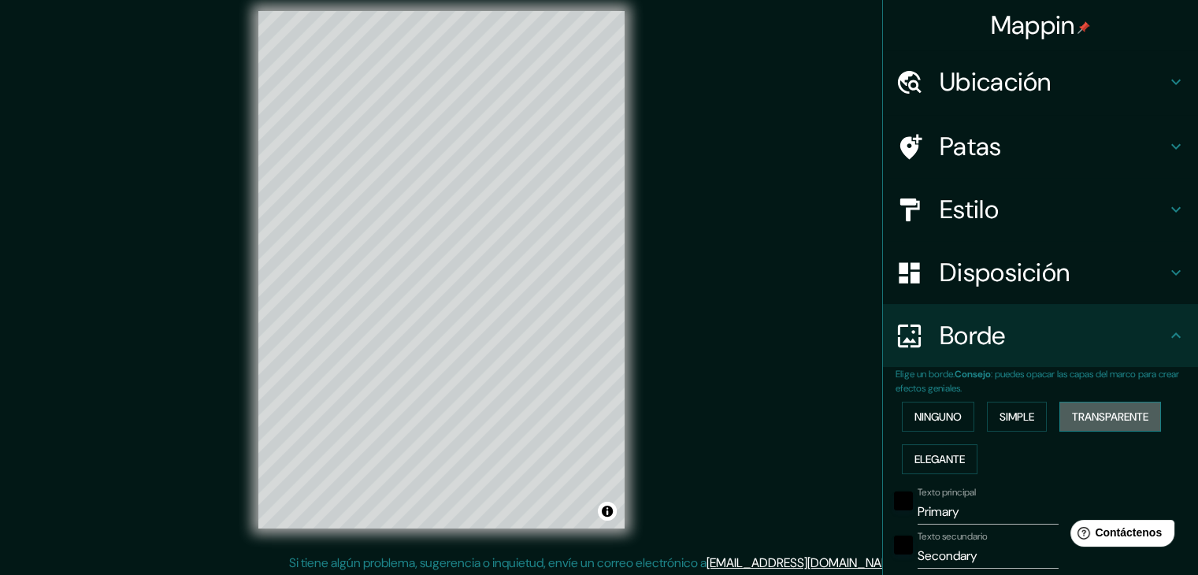
click at [1072, 417] on font "Transparente" at bounding box center [1110, 417] width 76 height 14
click at [915, 453] on font "Elegante" at bounding box center [940, 459] width 50 height 14
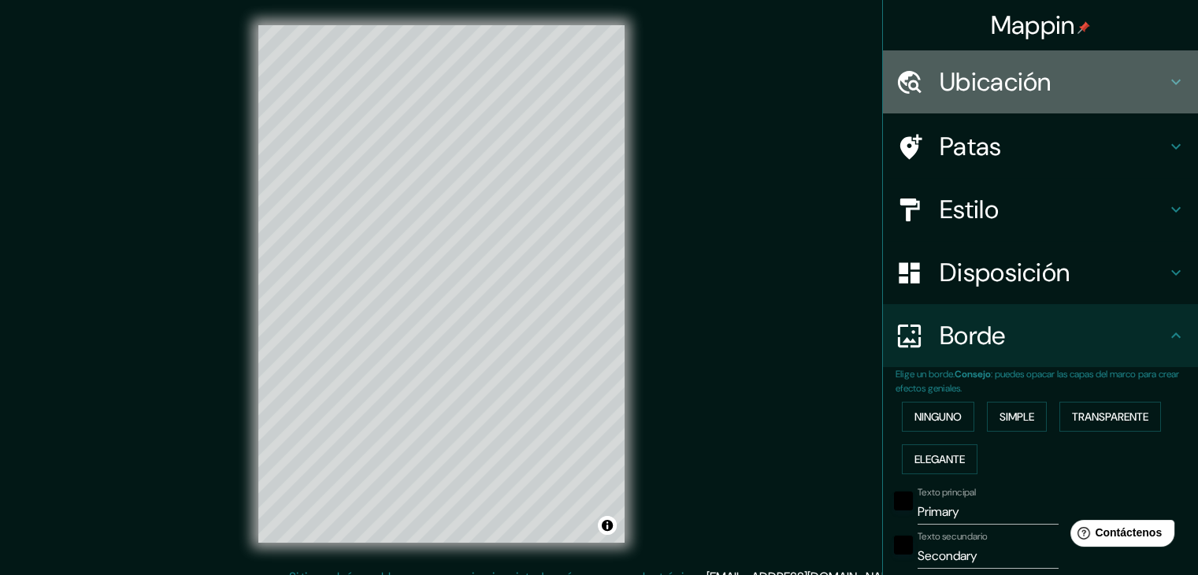
click at [988, 74] on font "Ubicación" at bounding box center [996, 81] width 112 height 33
type input "37"
type input "19"
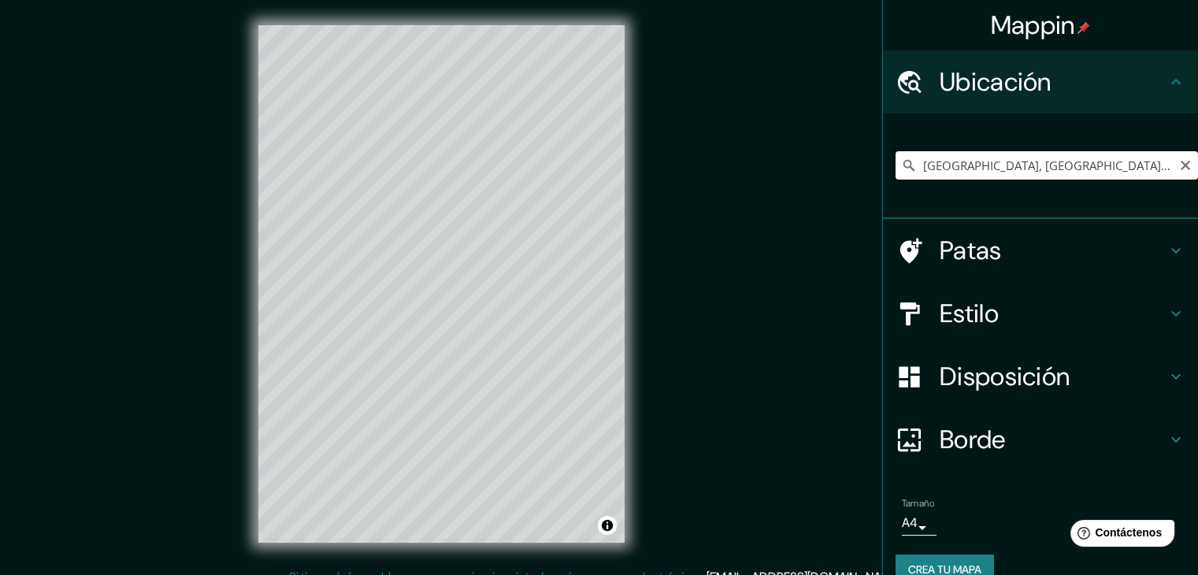
click at [1005, 171] on input "[GEOGRAPHIC_DATA], [GEOGRAPHIC_DATA], [GEOGRAPHIC_DATA]" at bounding box center [1047, 165] width 302 height 28
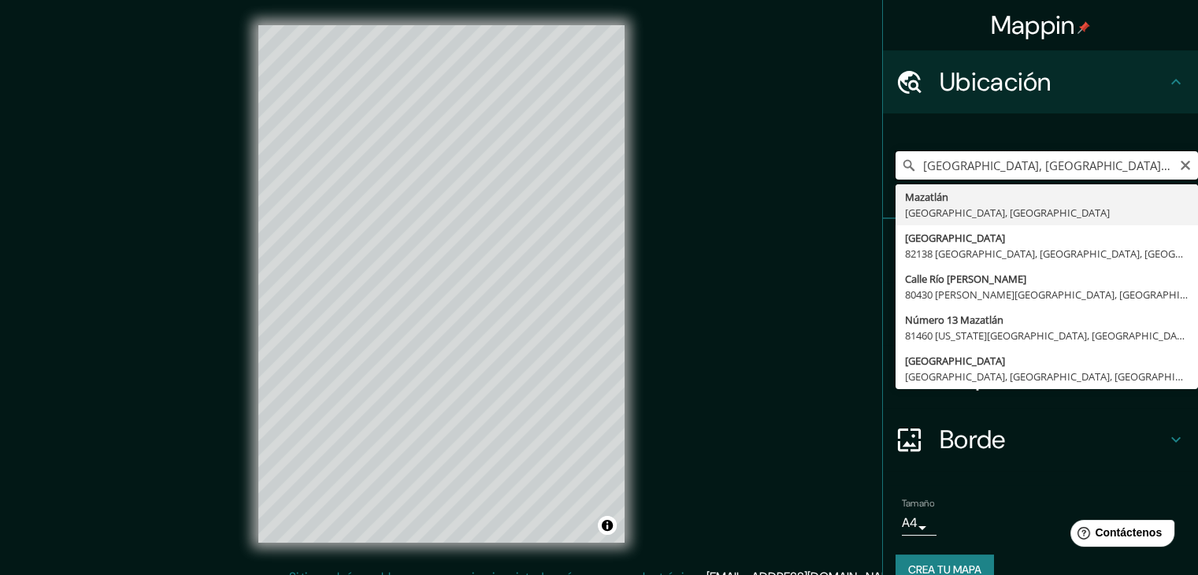
click at [1164, 165] on input "[GEOGRAPHIC_DATA], [GEOGRAPHIC_DATA]me, [GEOGRAPHIC_DATA]" at bounding box center [1047, 165] width 302 height 28
type input "[GEOGRAPHIC_DATA], [GEOGRAPHIC_DATA]me, [GEOGRAPHIC_DATA]"
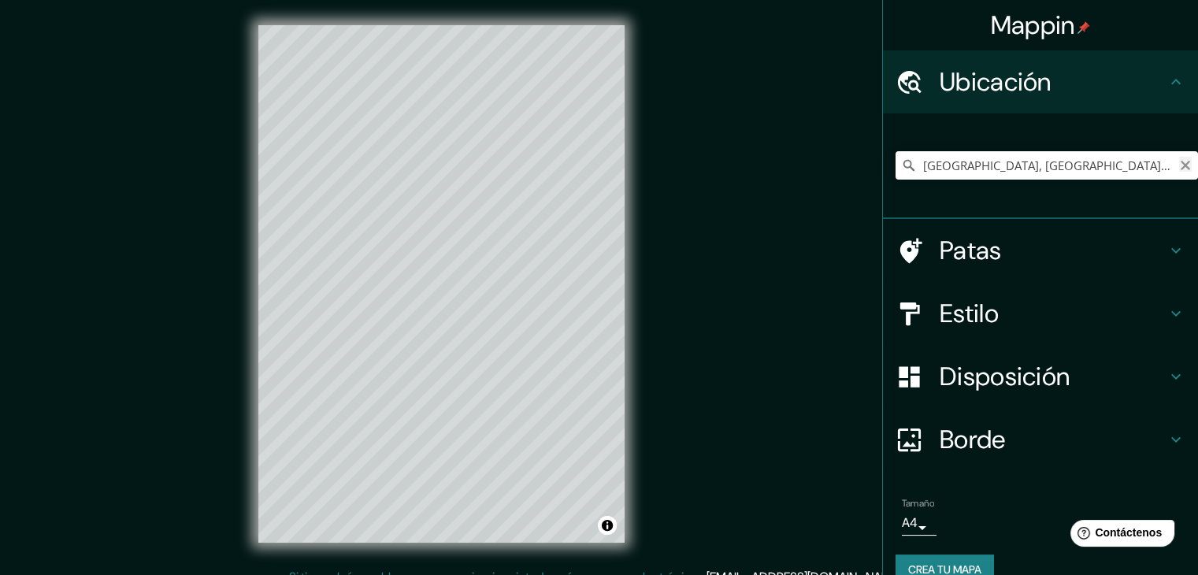
click at [1179, 165] on icon "Claro" at bounding box center [1185, 165] width 13 height 13
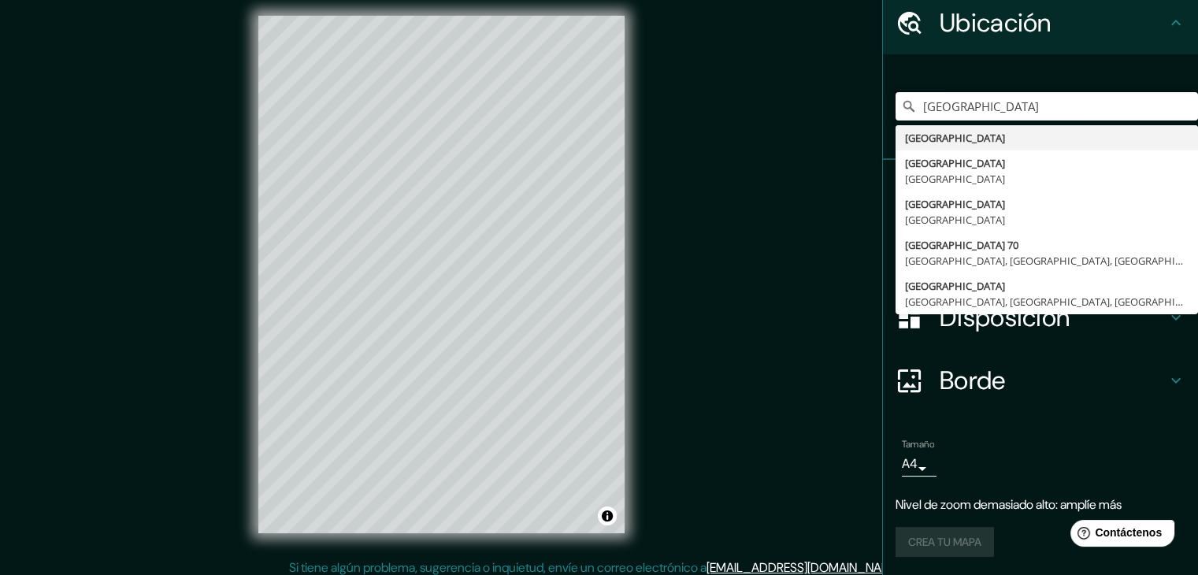
scroll to position [18, 0]
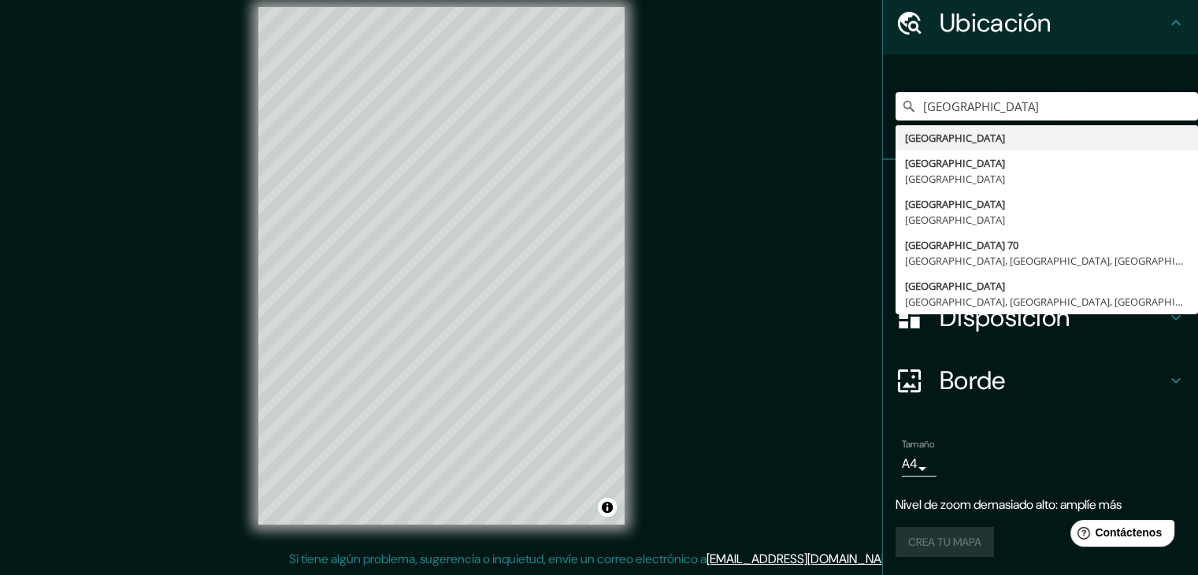
type input "[GEOGRAPHIC_DATA]"
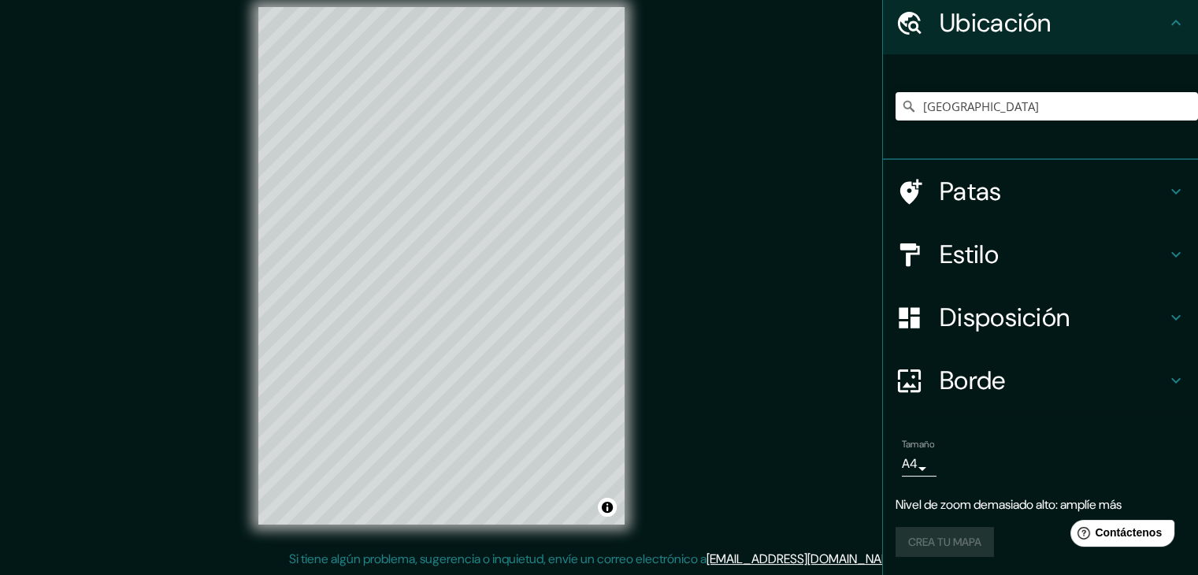
click at [793, 250] on div "Mappin Ubicación [GEOGRAPHIC_DATA] [GEOGRAPHIC_DATA] [GEOGRAPHIC_DATA] [GEOGRAP…" at bounding box center [599, 278] width 1198 height 593
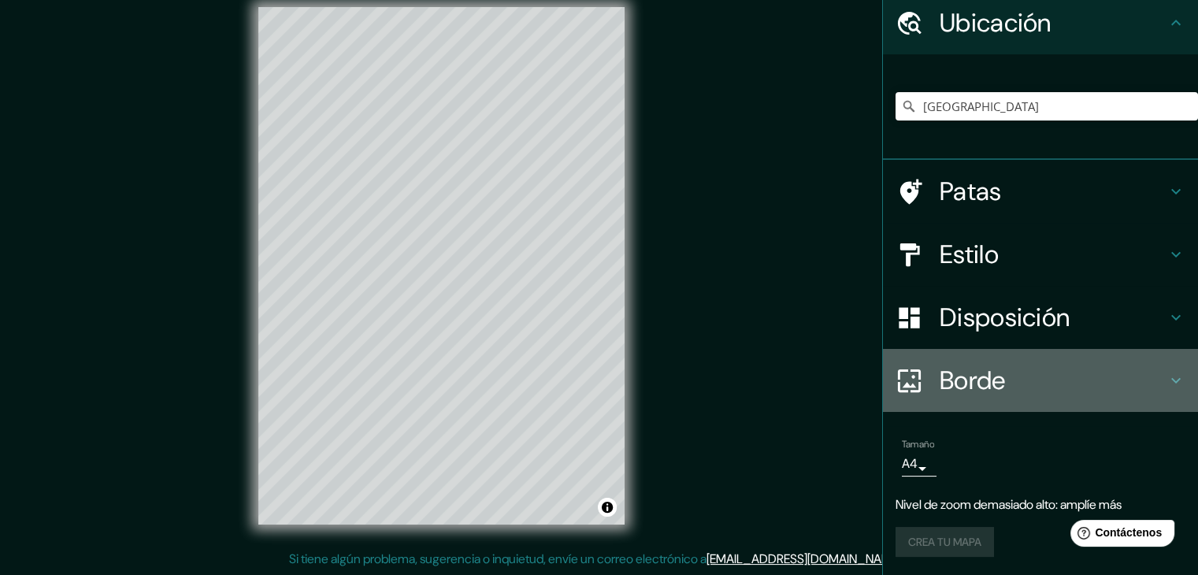
click at [966, 373] on font "Borde" at bounding box center [973, 380] width 66 height 33
type input "37"
type input "19"
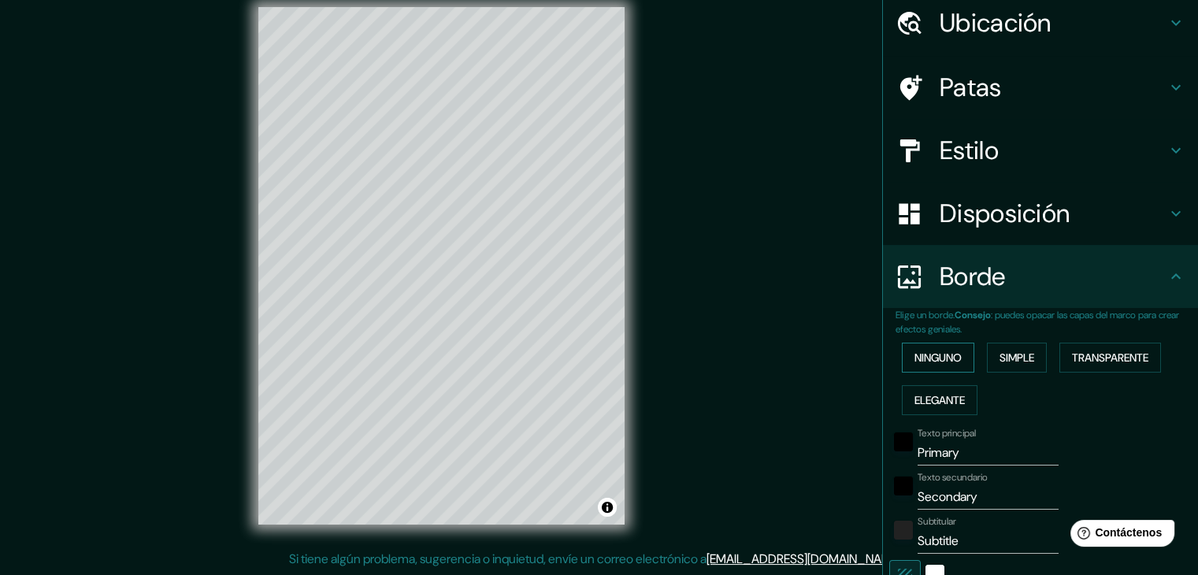
click at [932, 351] on font "Ninguno" at bounding box center [938, 358] width 47 height 14
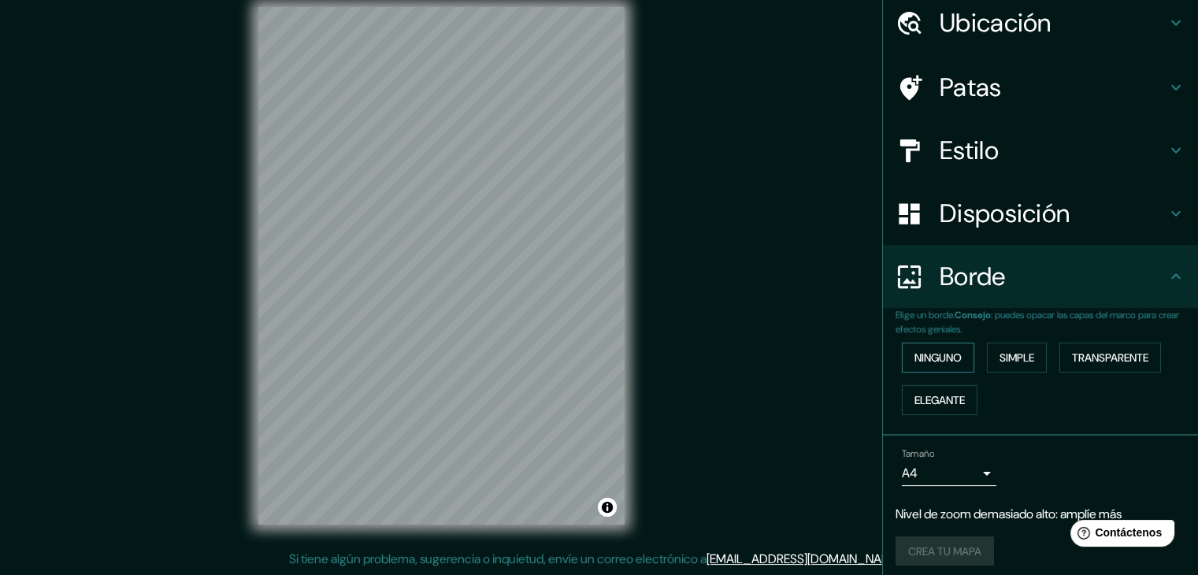
click at [932, 351] on font "Ninguno" at bounding box center [938, 358] width 47 height 14
click at [1000, 351] on font "Simple" at bounding box center [1017, 358] width 35 height 14
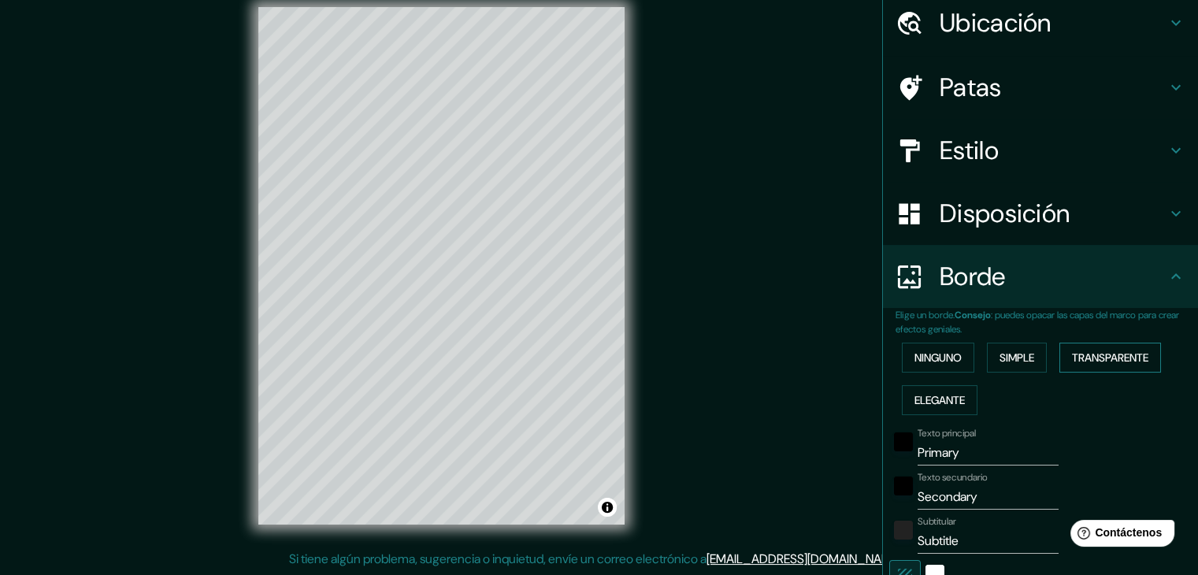
click at [1072, 360] on font "Transparente" at bounding box center [1110, 358] width 76 height 14
click at [918, 398] on font "Elegante" at bounding box center [940, 400] width 50 height 14
click at [1104, 368] on button "Transparente" at bounding box center [1110, 358] width 102 height 30
click at [981, 217] on font "Disposición" at bounding box center [1005, 213] width 130 height 33
type input "223"
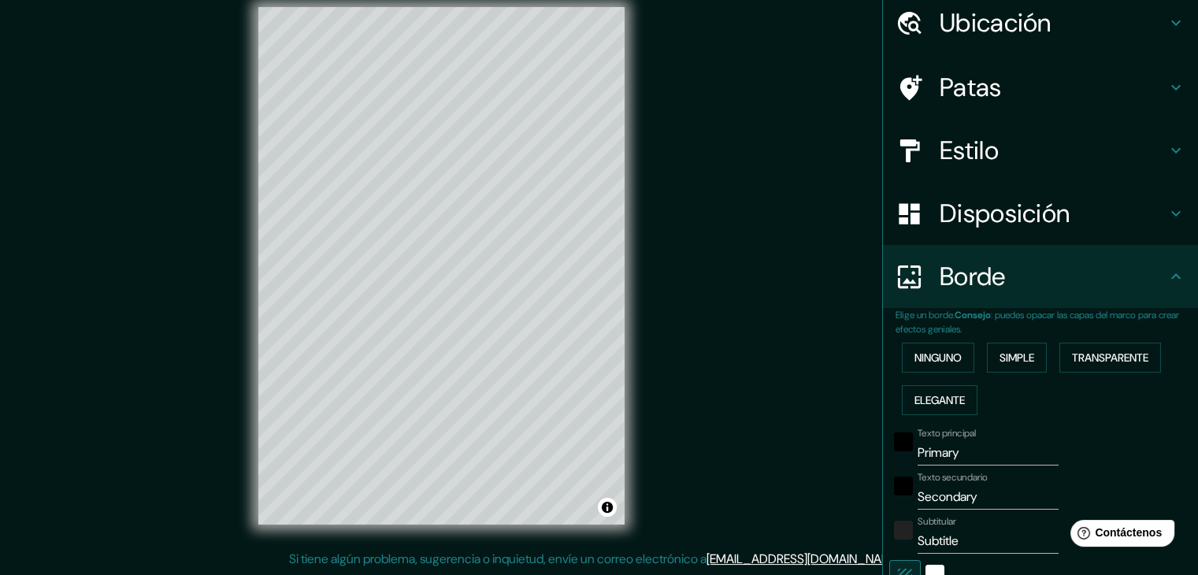
type input "37"
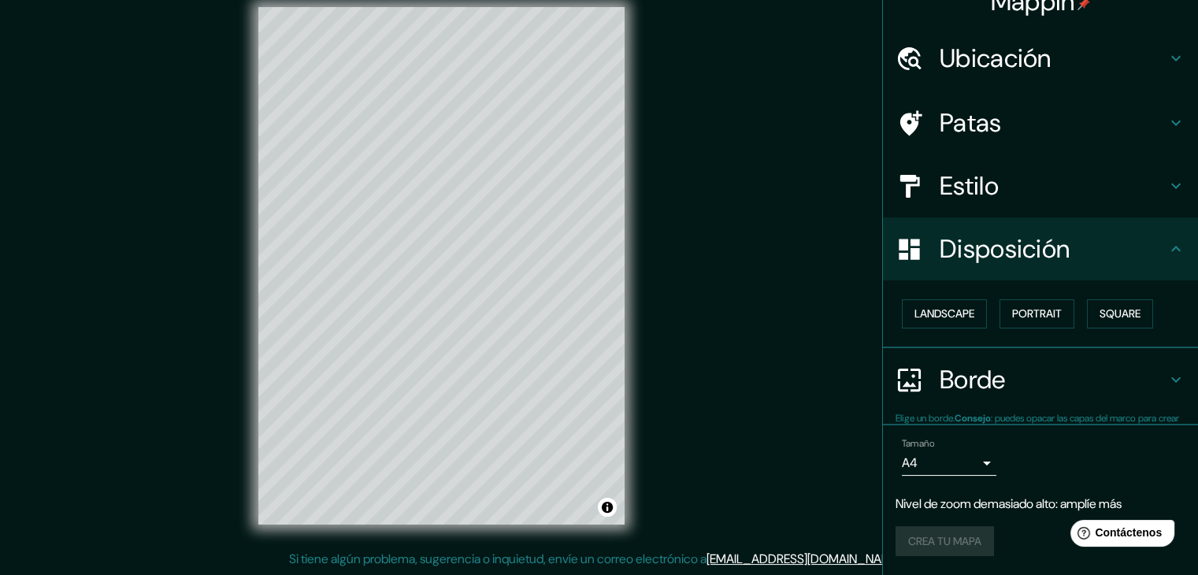
scroll to position [23, 0]
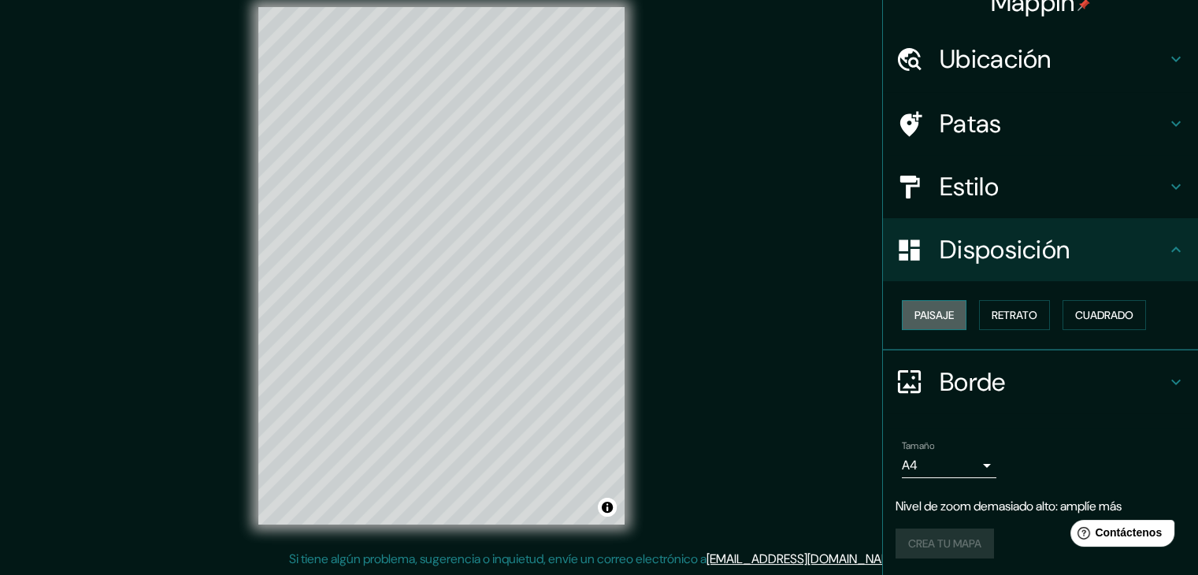
click at [926, 316] on font "Paisaje" at bounding box center [934, 315] width 39 height 14
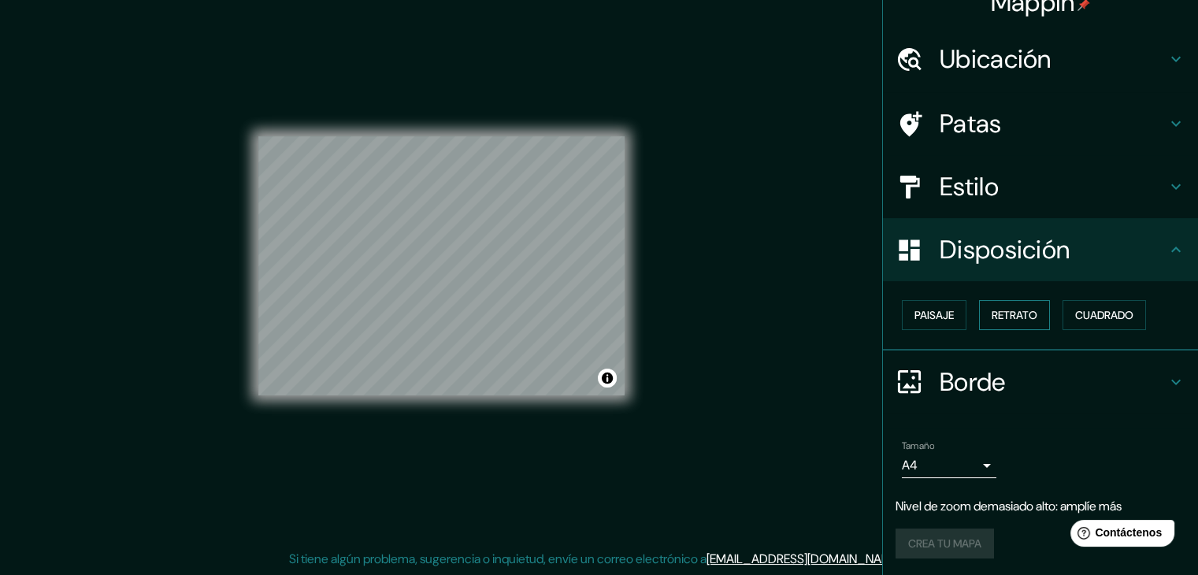
click at [992, 317] on font "Retrato" at bounding box center [1015, 315] width 46 height 14
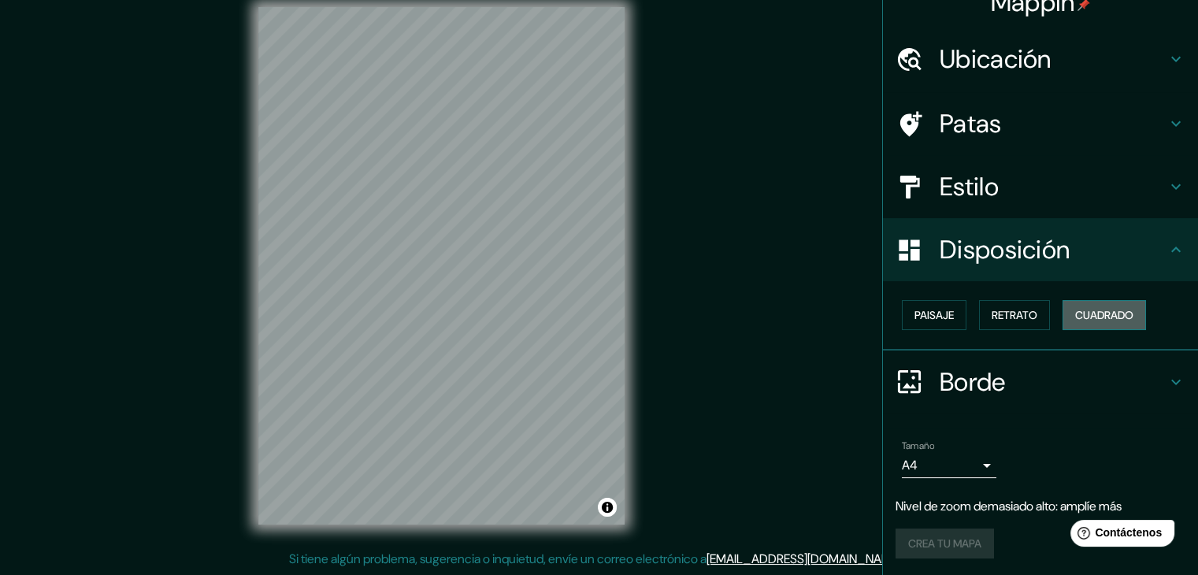
click at [1100, 319] on font "Cuadrado" at bounding box center [1104, 315] width 58 height 14
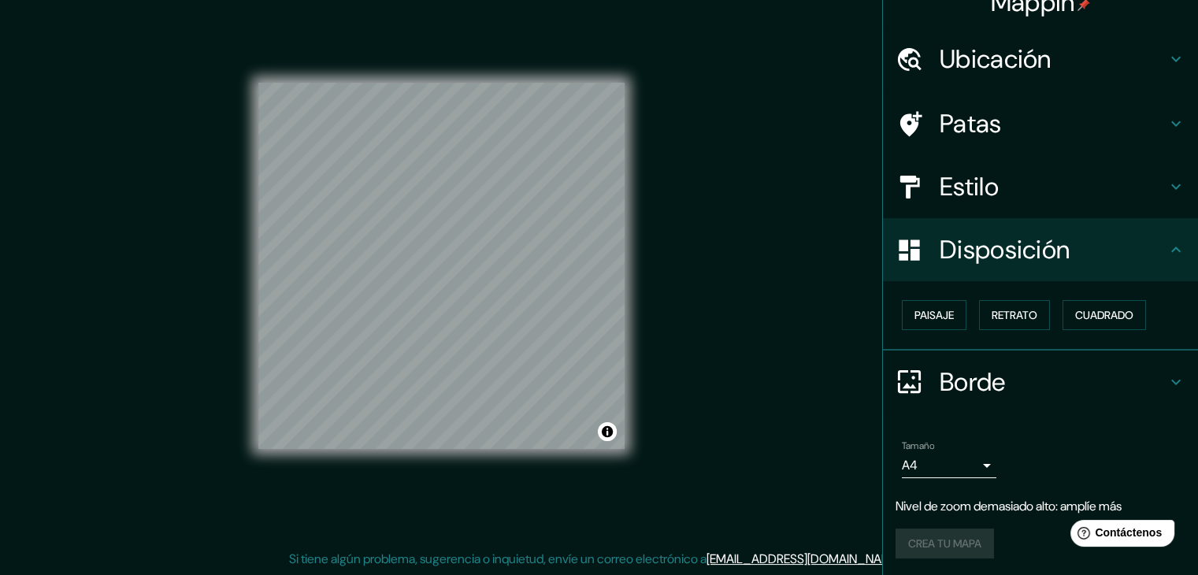
click at [966, 388] on font "Borde" at bounding box center [973, 381] width 66 height 33
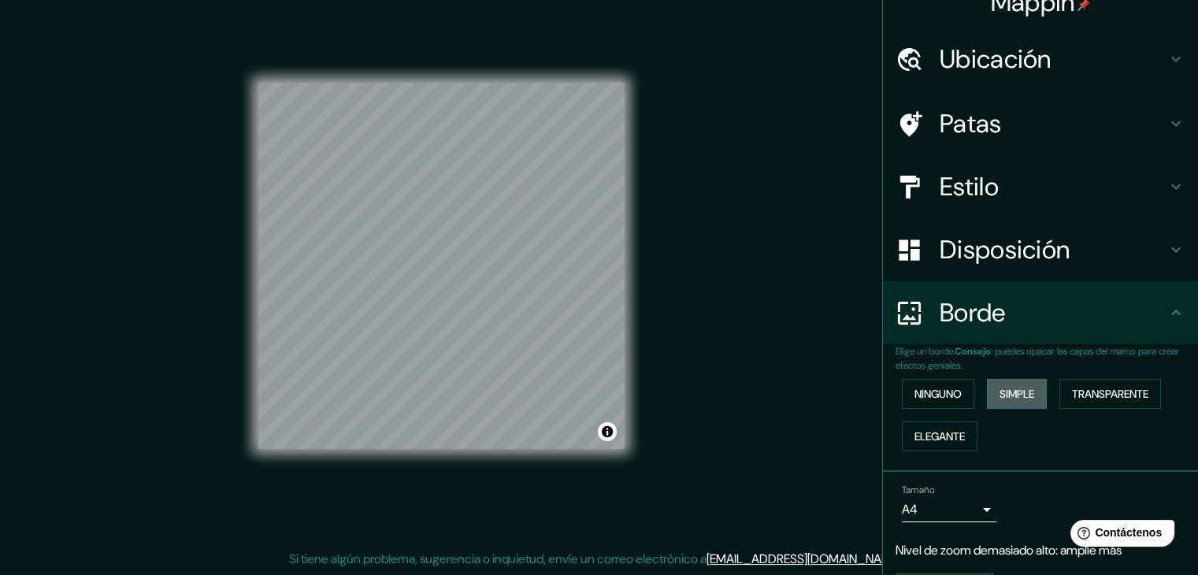
click at [1000, 396] on font "Simple" at bounding box center [1017, 394] width 35 height 14
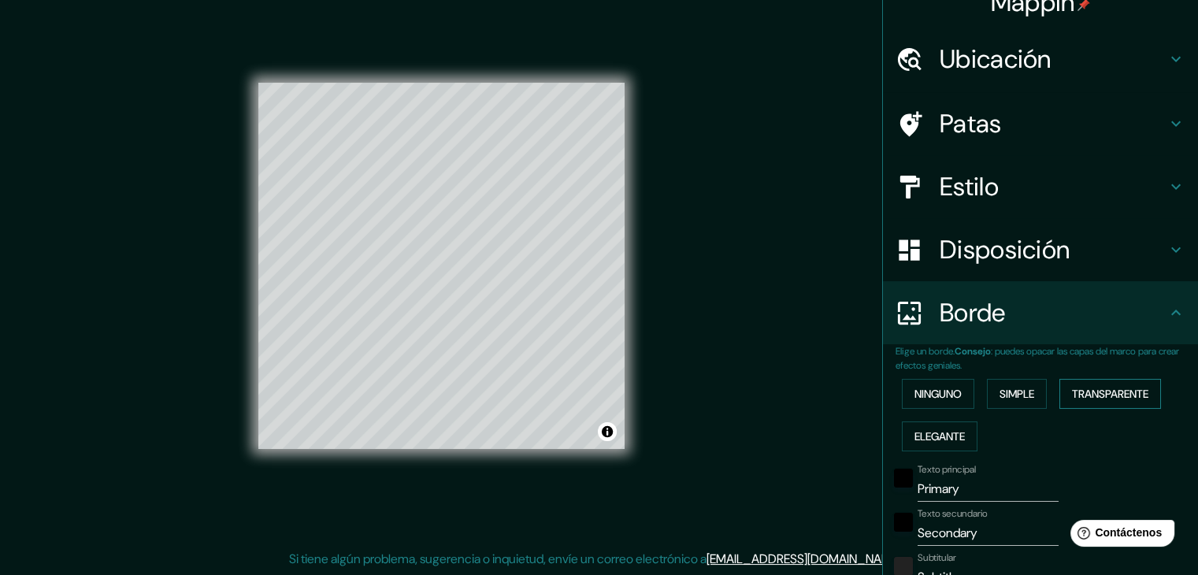
click at [1072, 396] on font "Transparente" at bounding box center [1110, 394] width 76 height 14
click at [918, 429] on font "Elegante" at bounding box center [940, 436] width 50 height 14
click at [1106, 393] on font "Transparente" at bounding box center [1110, 394] width 76 height 14
click at [1018, 388] on font "Simple" at bounding box center [1017, 394] width 35 height 14
click at [937, 440] on font "Elegante" at bounding box center [940, 436] width 50 height 14
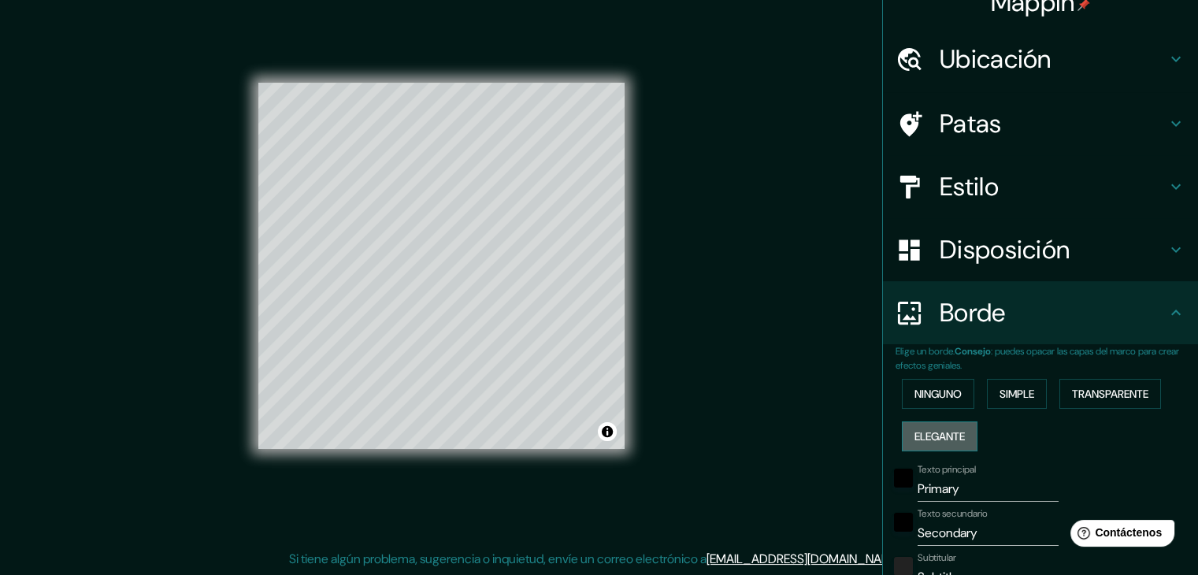
click at [937, 440] on font "Elegante" at bounding box center [940, 436] width 50 height 14
type input "37"
type input "19"
click at [940, 434] on font "Elegante" at bounding box center [940, 436] width 50 height 14
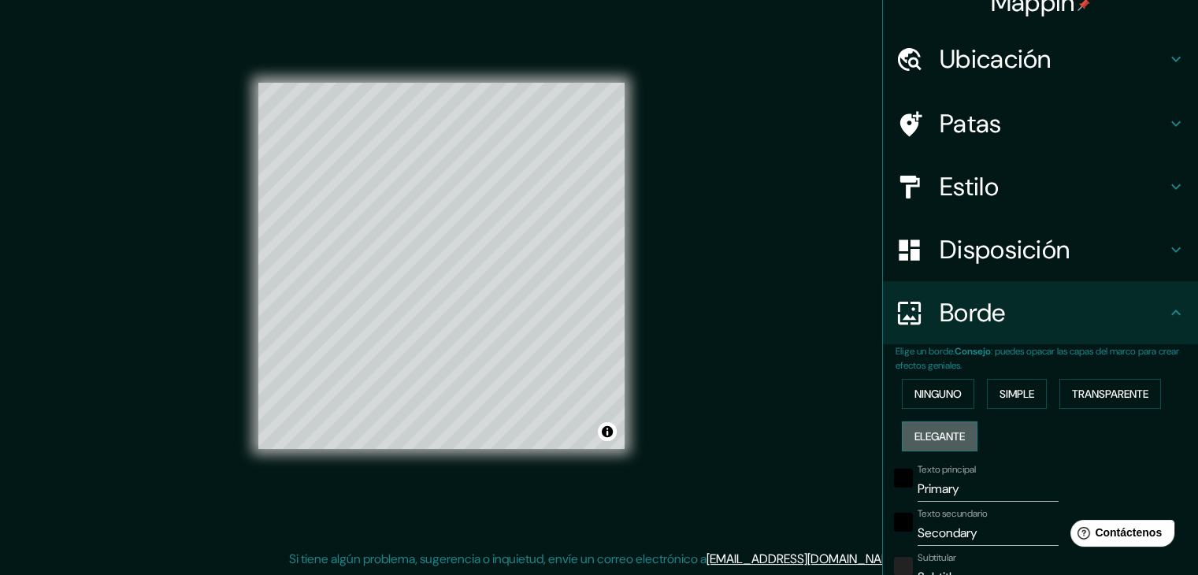
type input "37"
type input "19"
click at [1100, 393] on font "Transparente" at bounding box center [1110, 394] width 76 height 14
click at [1018, 395] on font "Simple" at bounding box center [1017, 394] width 35 height 14
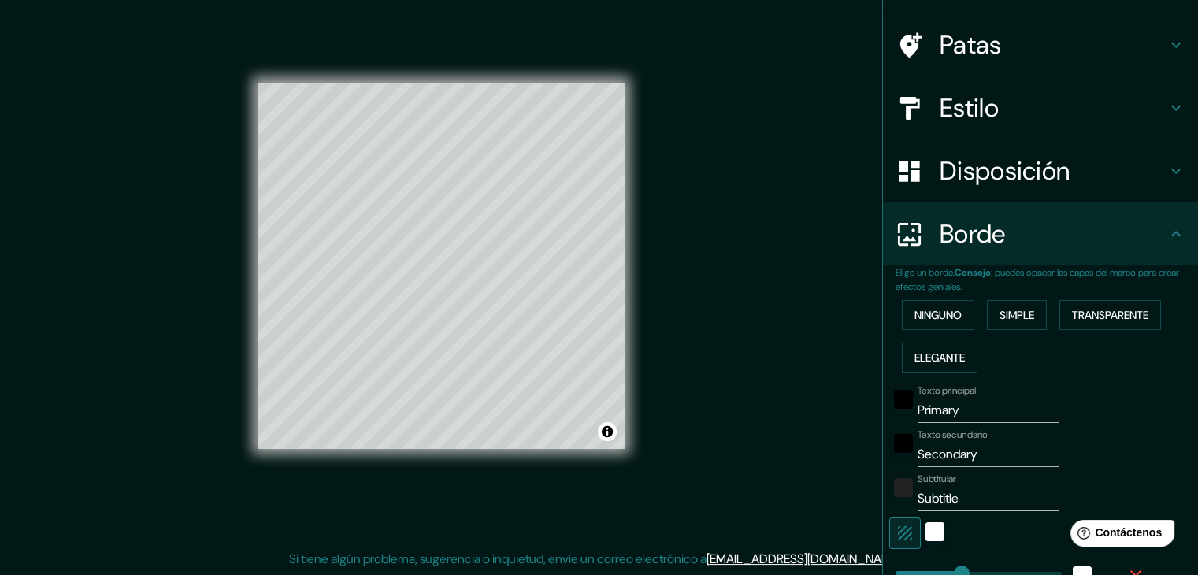
scroll to position [180, 0]
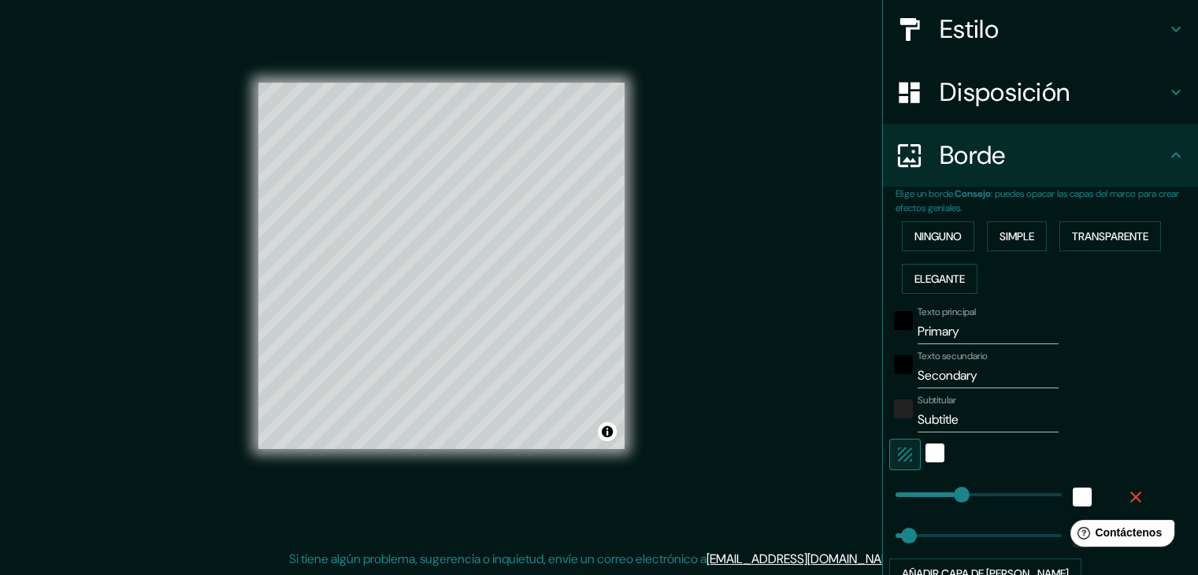
click at [945, 325] on input "Primary" at bounding box center [988, 331] width 141 height 25
click at [963, 325] on input "Primary" at bounding box center [988, 331] width 141 height 25
type input "Primar"
type input "37"
type input "Prima"
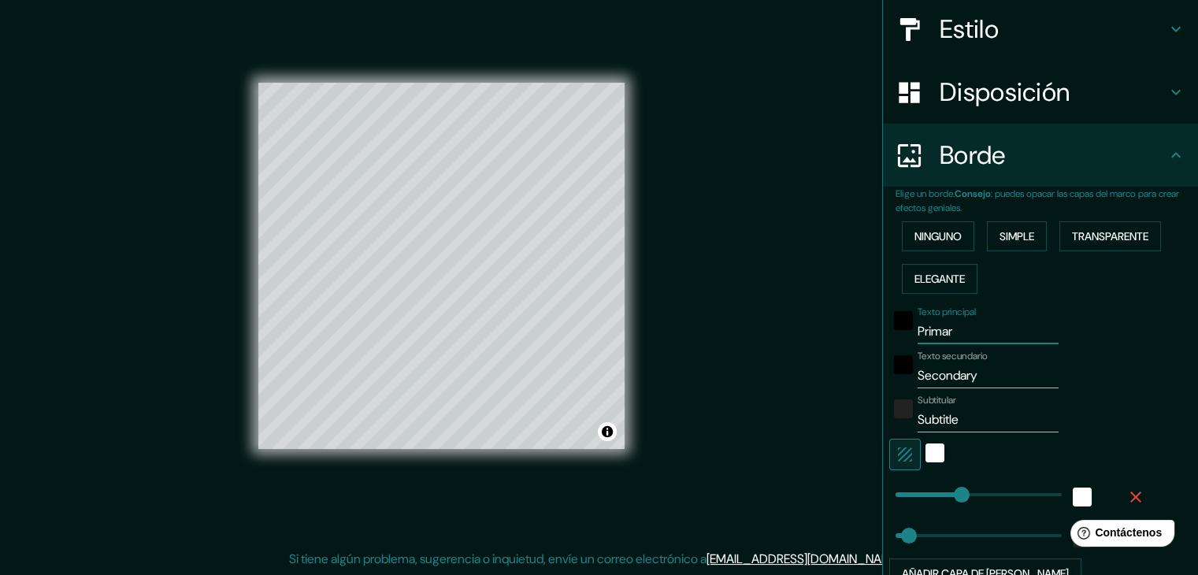
type input "37"
type input "Pri"
type input "37"
type input "P"
type input "37"
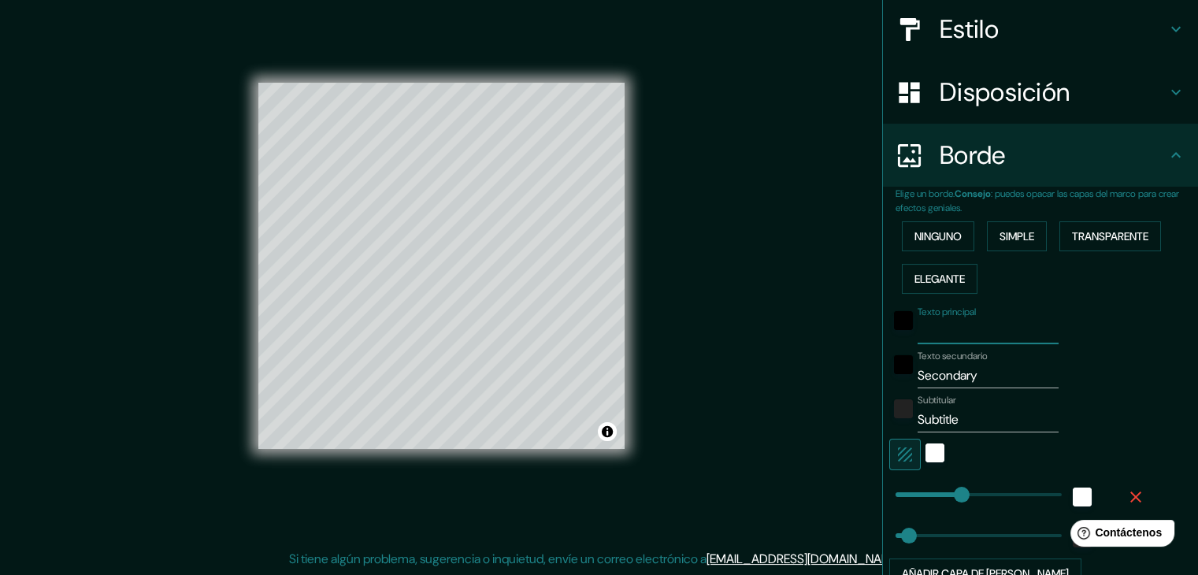
type input "R"
type input "37"
type input "RE"
type input "37"
type input "REC"
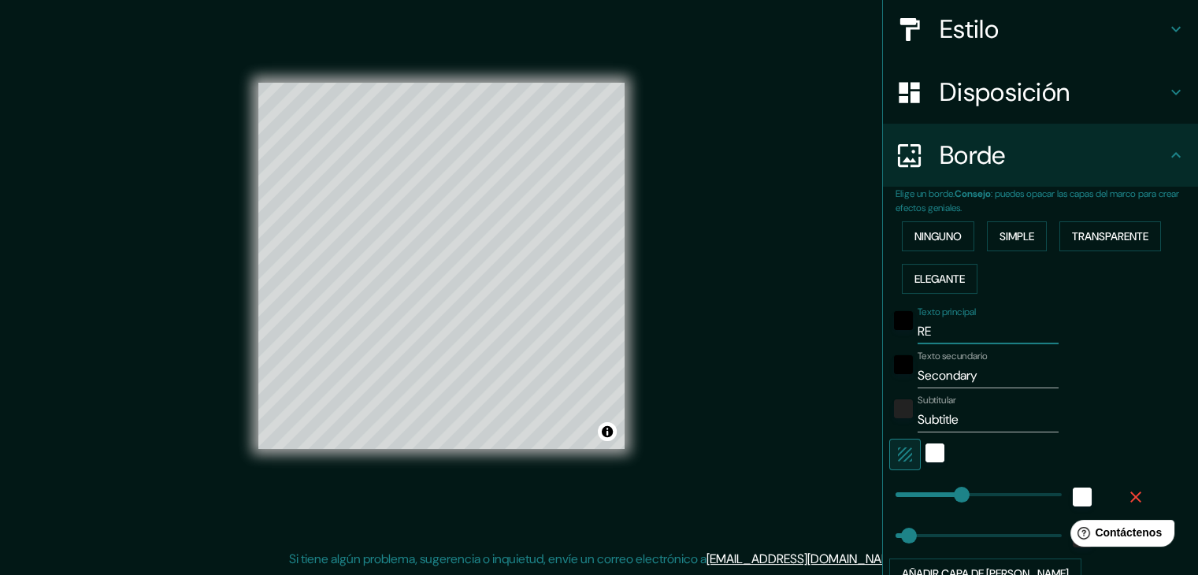
type input "37"
type input "RECU"
type input "37"
type input "RECUB"
type input "37"
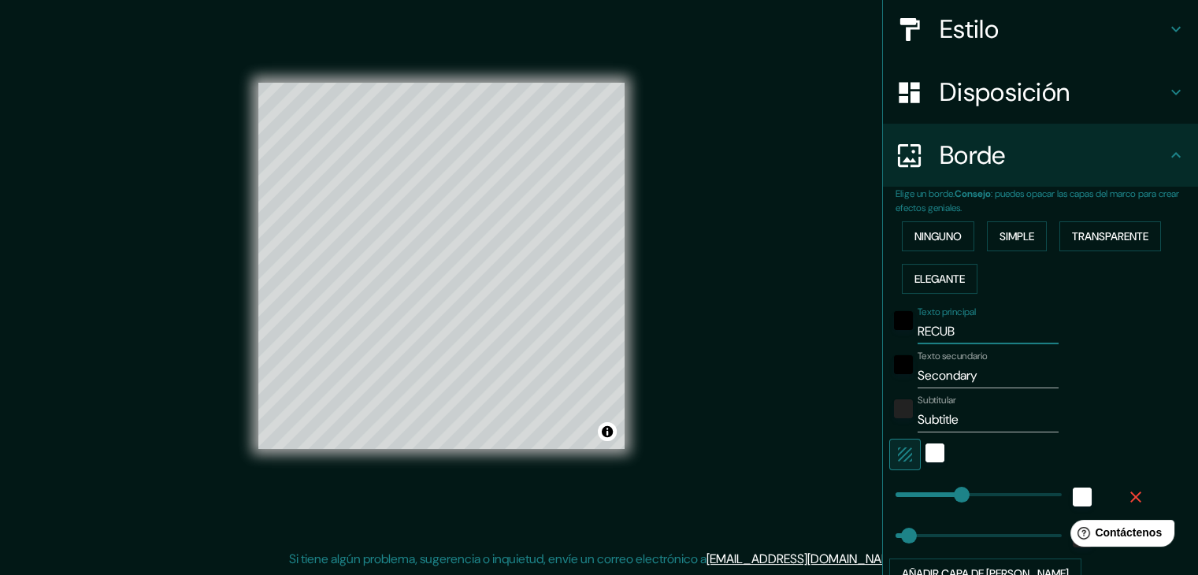
type input "RECUBL"
type input "37"
type input "RECUBLI"
type input "37"
type input "RECUBLIC"
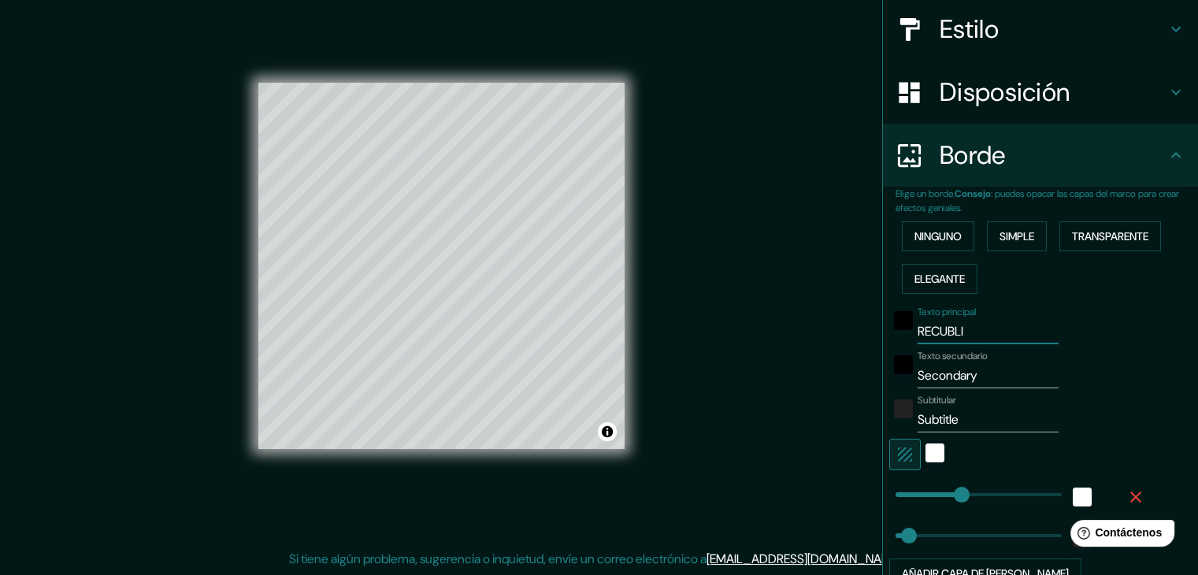
type input "37"
type input "RECUBLICA"
type input "37"
type input "RECUBLICA"
type input "37"
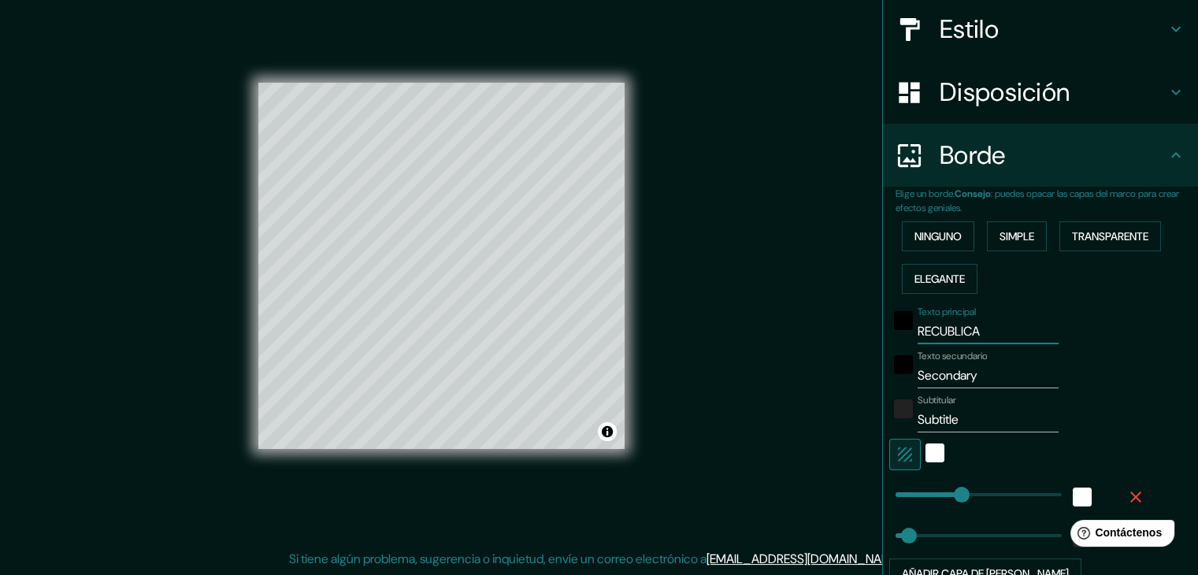
type input "RECUBLICA M"
type input "37"
type input "RECUBLICA ME"
type input "37"
type input "RECUBLICA MEX"
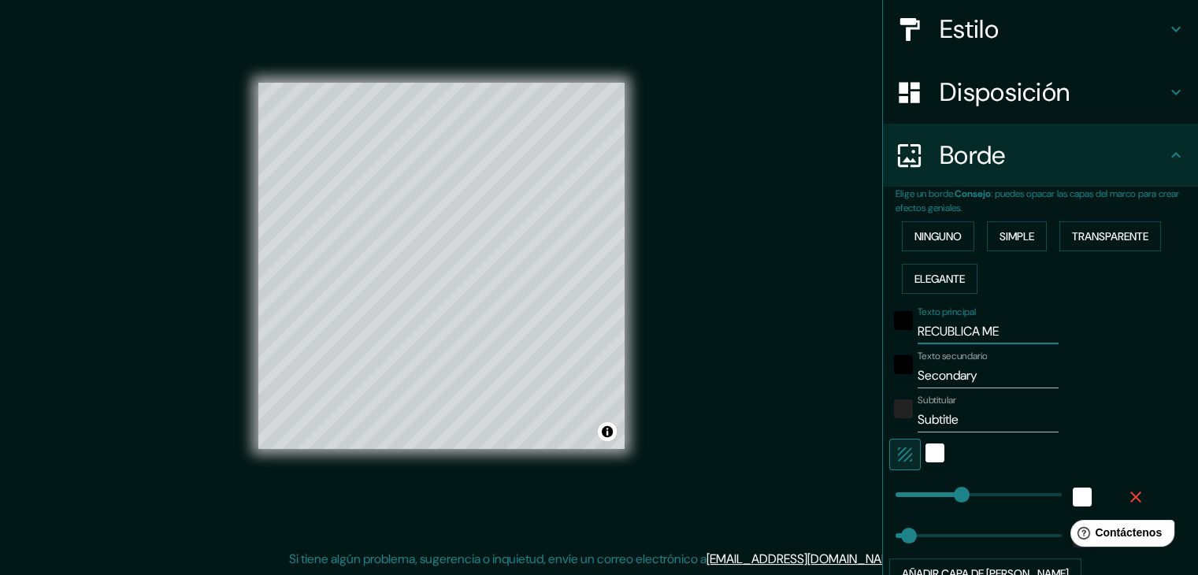
type input "37"
type input "RECUBLICA ME"
type input "37"
type input "RECUBLICA M"
type input "37"
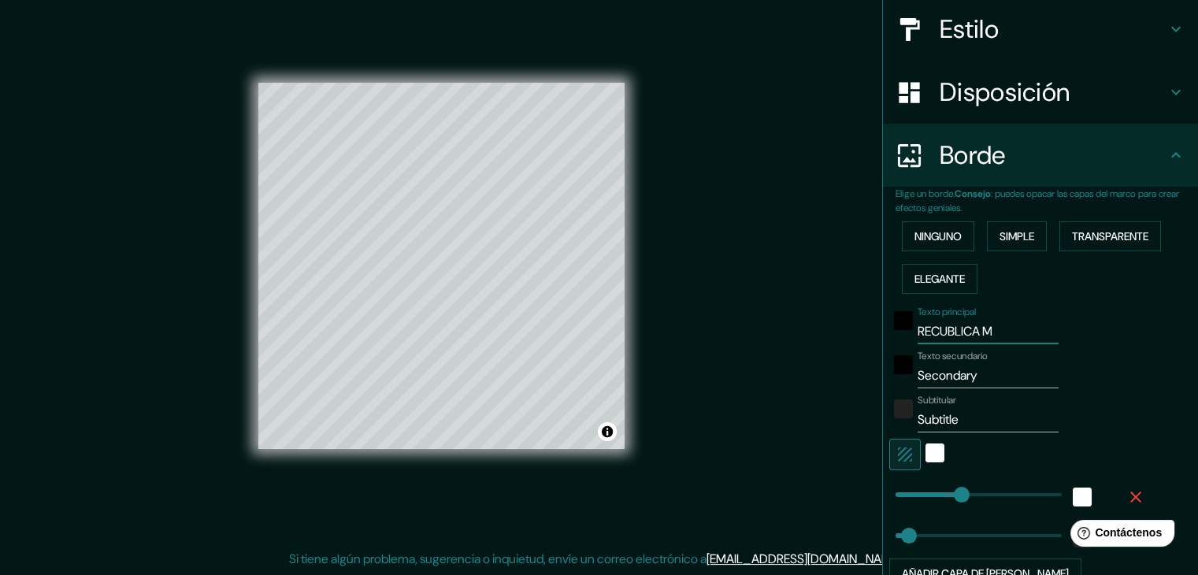
type input "RECUBLICA"
type input "37"
type input "R"
type input "37"
type input "M"
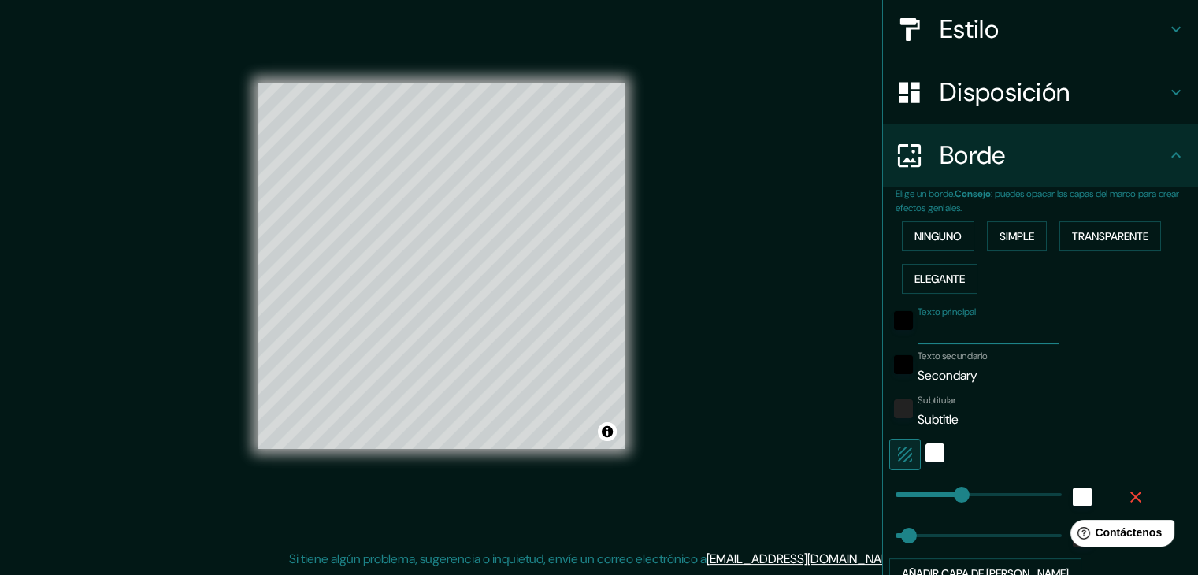
type input "37"
type input "ME"
type input "37"
type input "MEX"
type input "37"
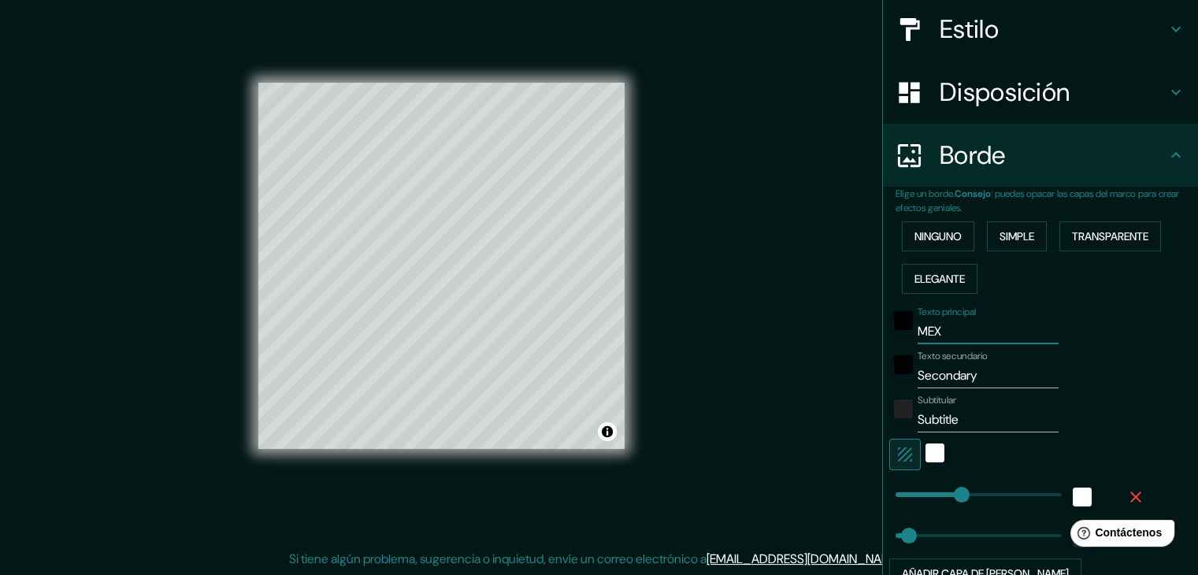
type input "MEXI"
type input "37"
type input "MEXIC"
type input "37"
type input "[GEOGRAPHIC_DATA]"
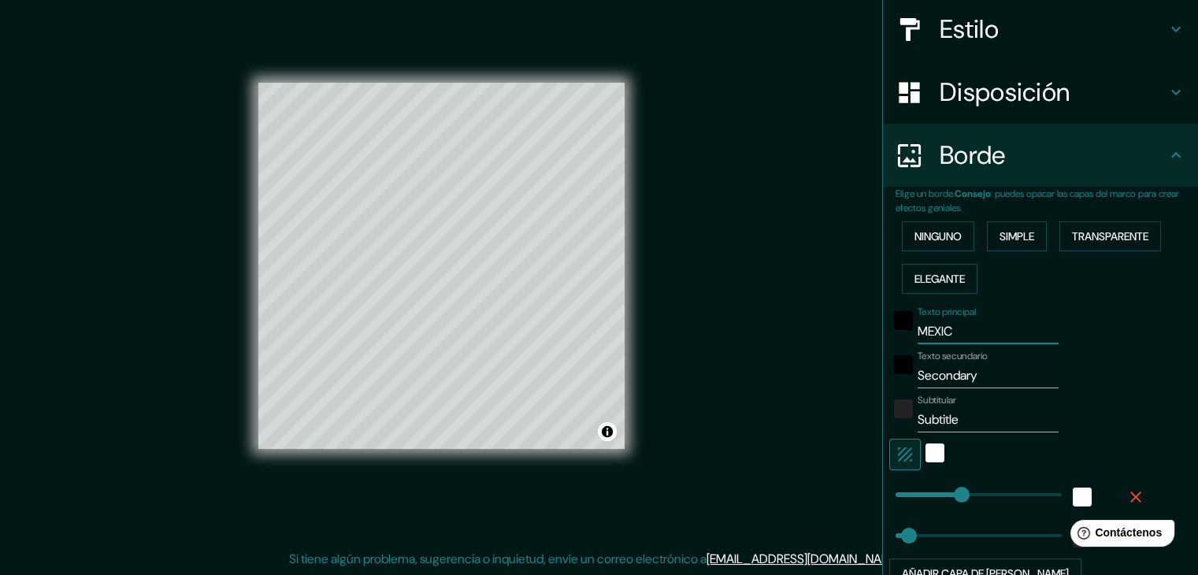
type input "37"
type input "[GEOGRAPHIC_DATA]"
click at [967, 376] on input "Secondary" at bounding box center [988, 375] width 141 height 25
type input "Secondar"
type input "37"
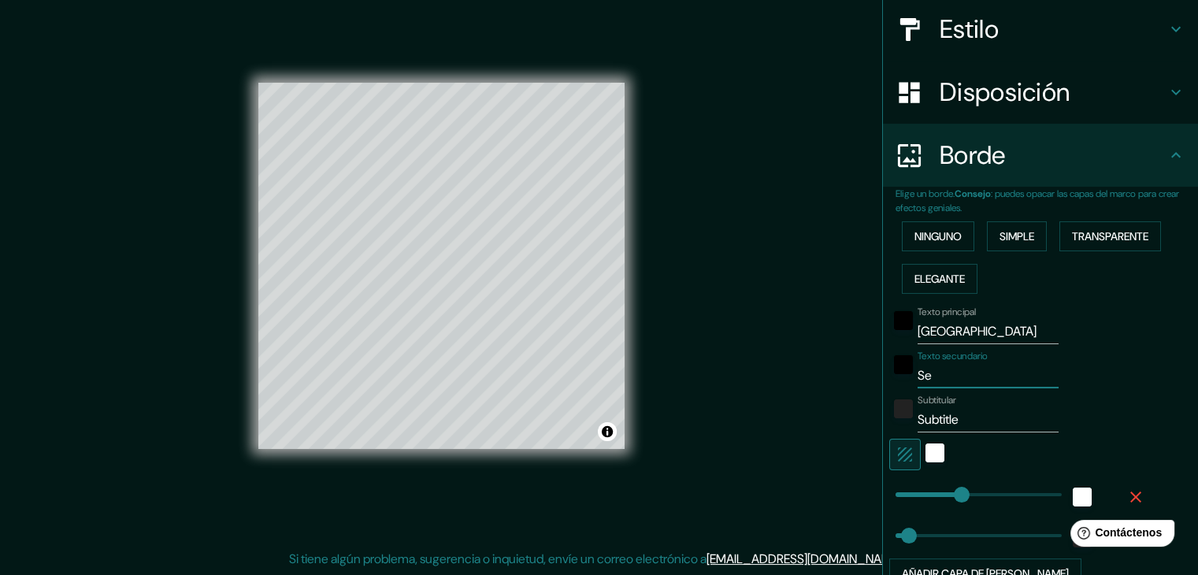
type input "S"
type input "37"
click at [959, 417] on input "Subtitle" at bounding box center [988, 419] width 141 height 25
type input "Subtitl"
type input "37"
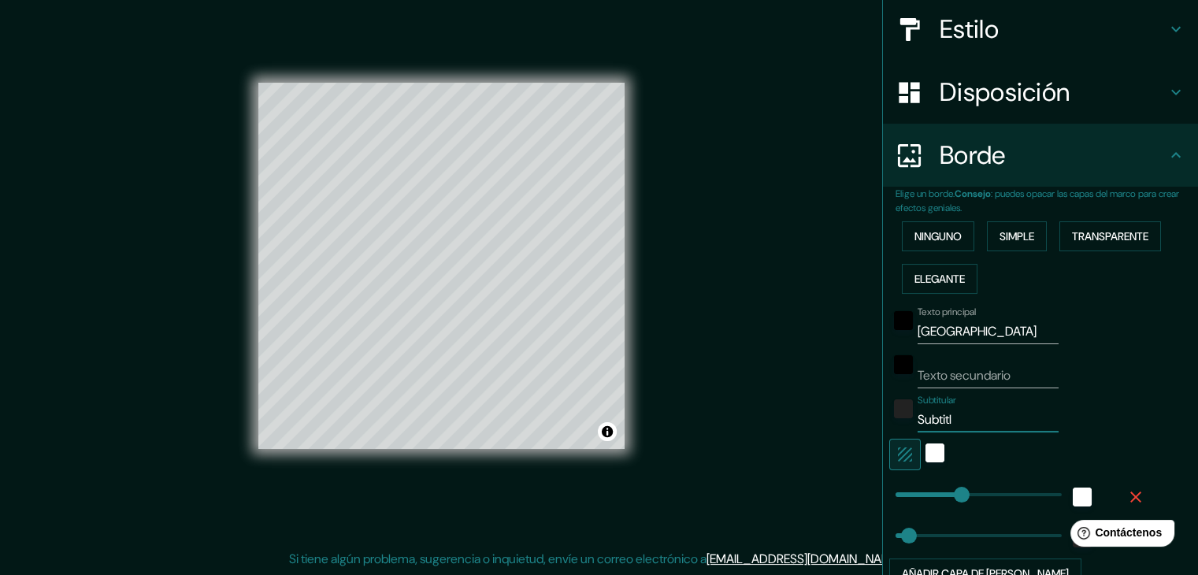
type input "Subtit"
type input "37"
type input "Subt"
type input "37"
type input "Su"
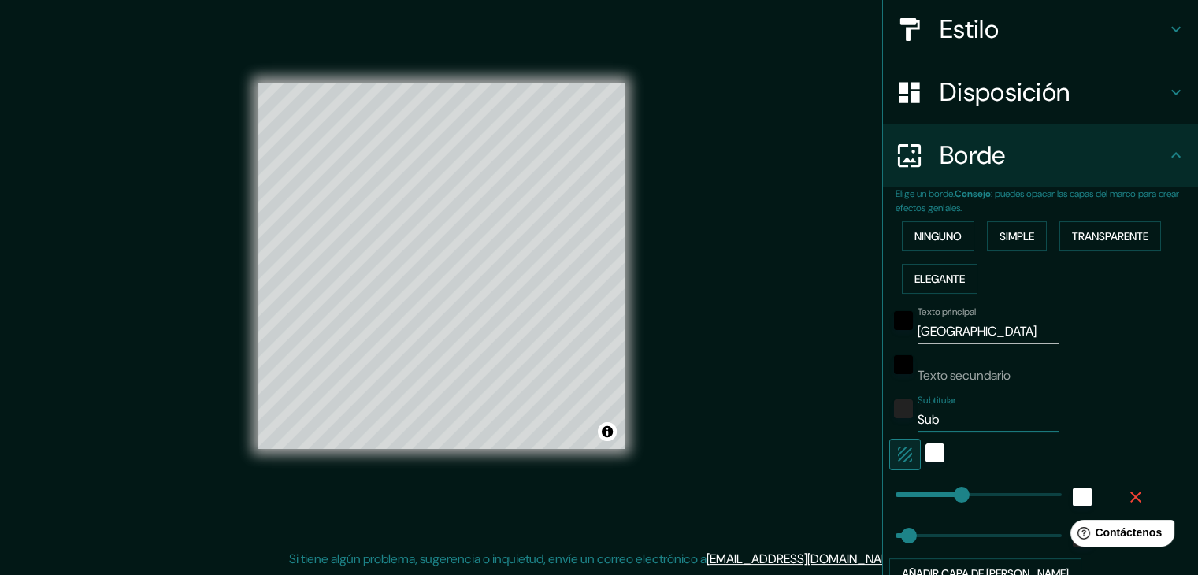
type input "37"
type input "S"
type input "37"
type input "266"
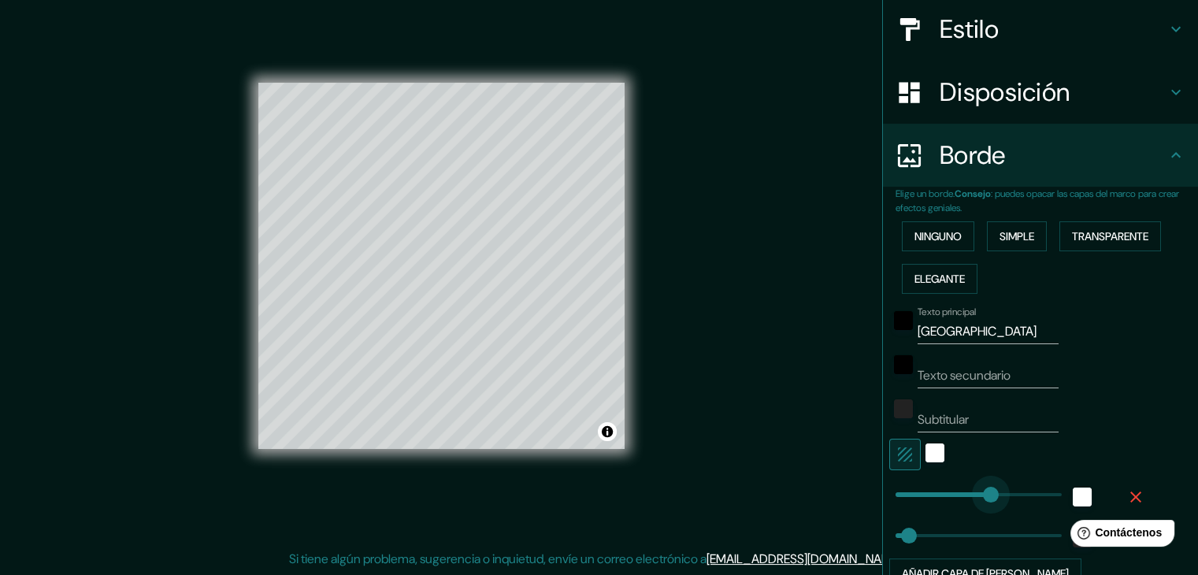
drag, startPoint x: 948, startPoint y: 486, endPoint x: 978, endPoint y: 488, distance: 30.0
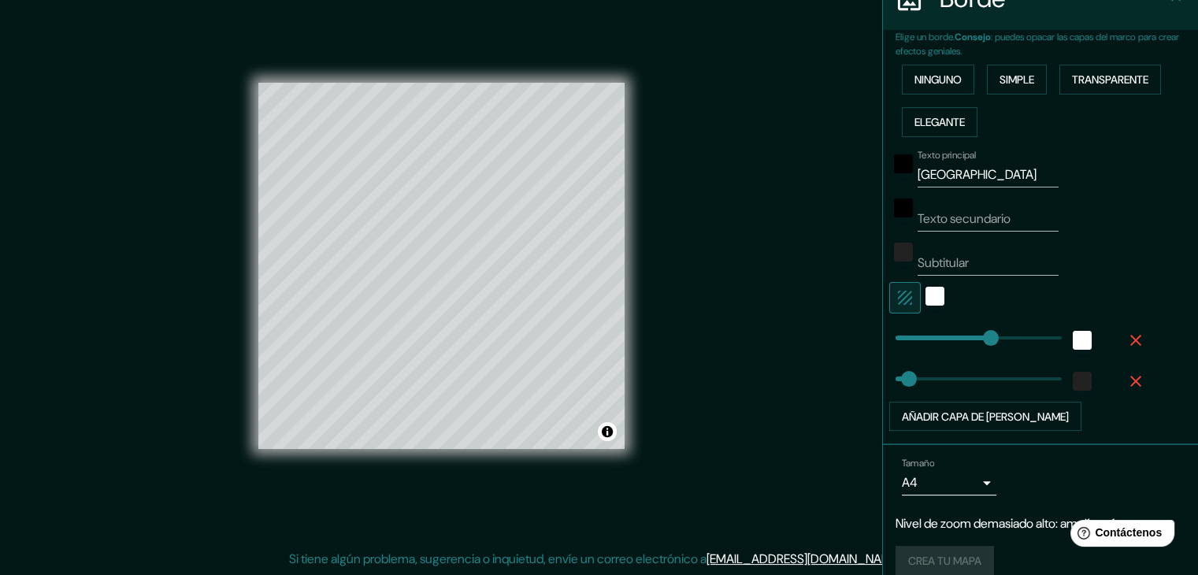
scroll to position [338, 0]
type input "5"
drag, startPoint x: 900, startPoint y: 377, endPoint x: 885, endPoint y: 376, distance: 15.0
type input "67"
type input "30"
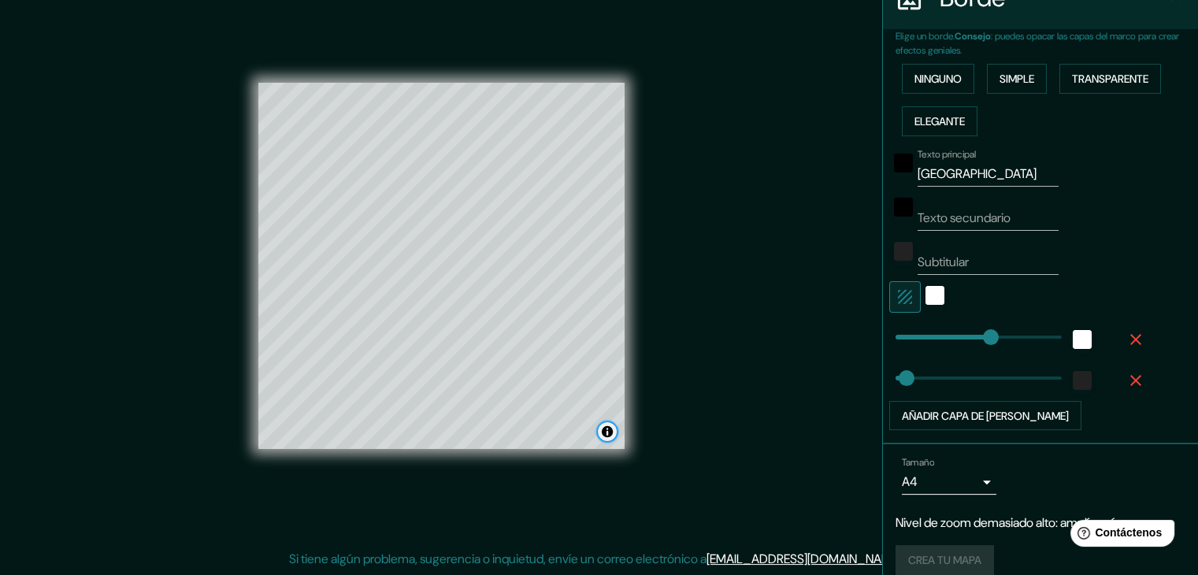
click at [606, 430] on button "Activar o desactivar atribución" at bounding box center [607, 431] width 19 height 19
click at [550, 431] on font "Mejorar este mapa" at bounding box center [553, 431] width 83 height 11
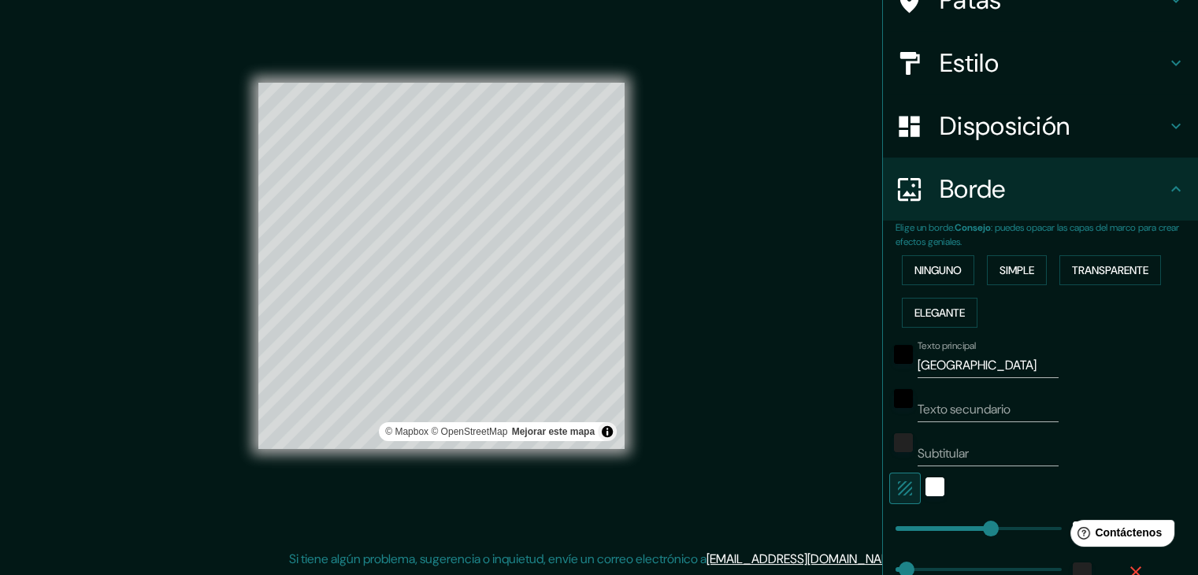
scroll to position [102, 0]
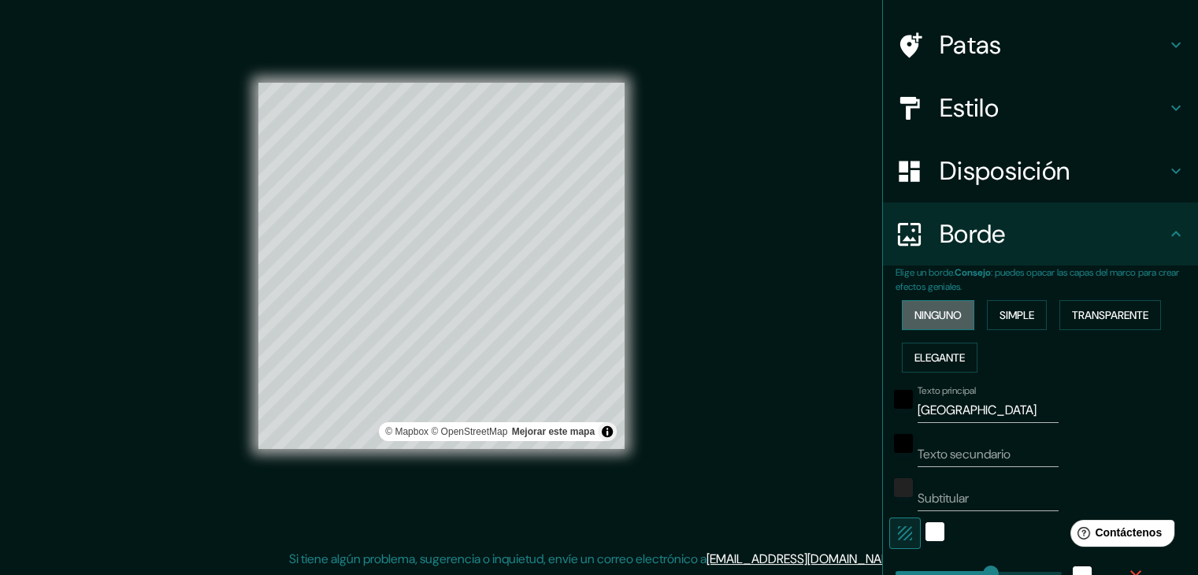
click at [920, 319] on font "Ninguno" at bounding box center [938, 315] width 47 height 14
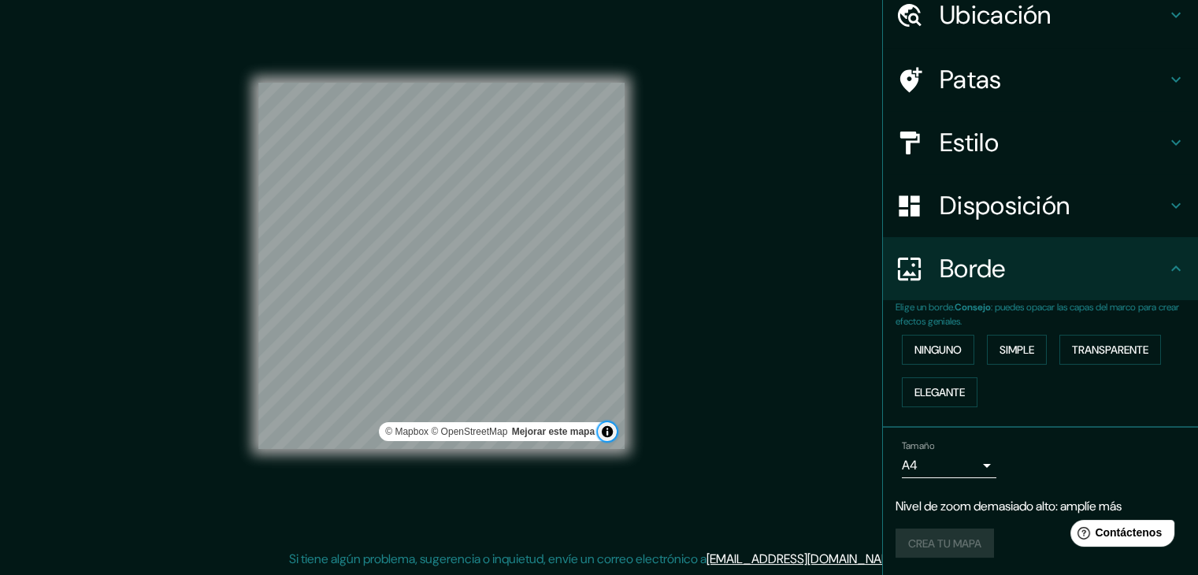
click at [607, 432] on button "Activar o desactivar atribución" at bounding box center [607, 431] width 19 height 19
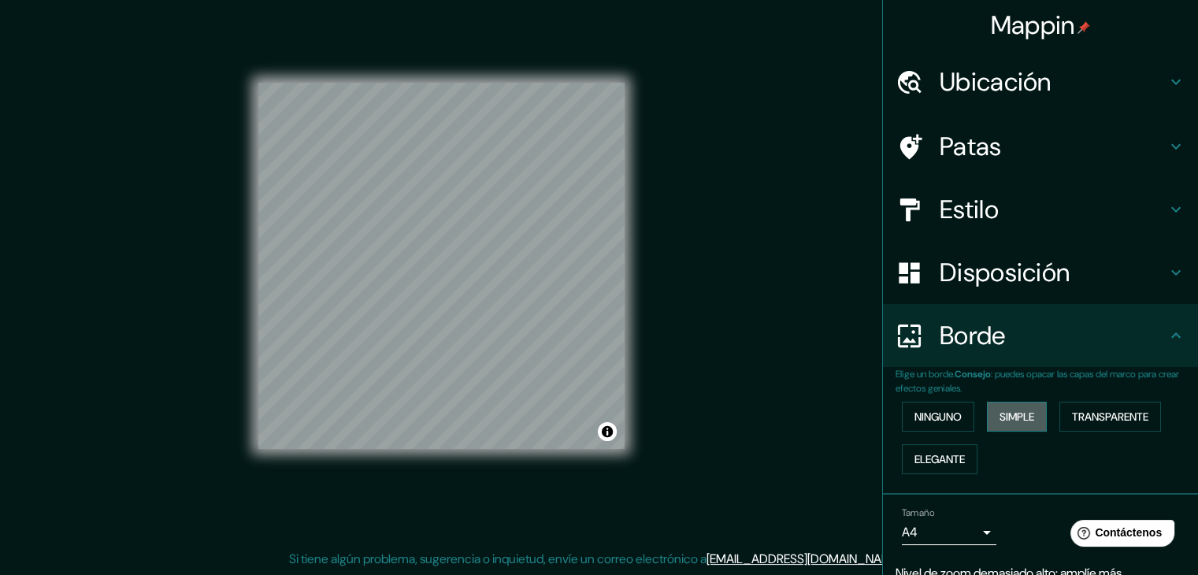
click at [1012, 417] on font "Simple" at bounding box center [1017, 417] width 35 height 14
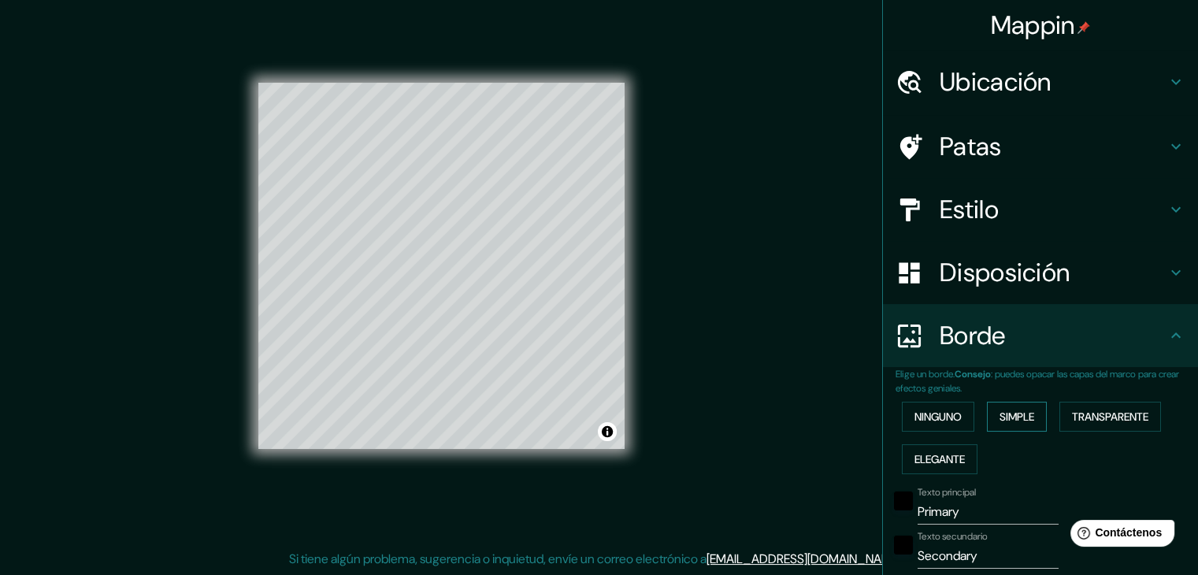
scroll to position [79, 0]
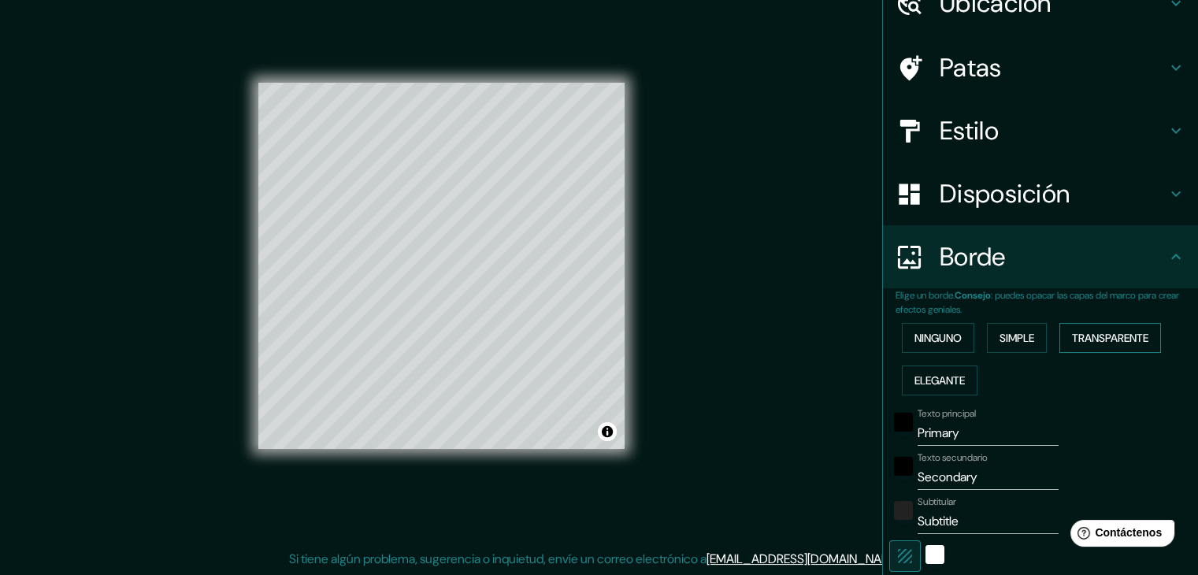
click at [1111, 336] on font "Transparente" at bounding box center [1110, 338] width 76 height 14
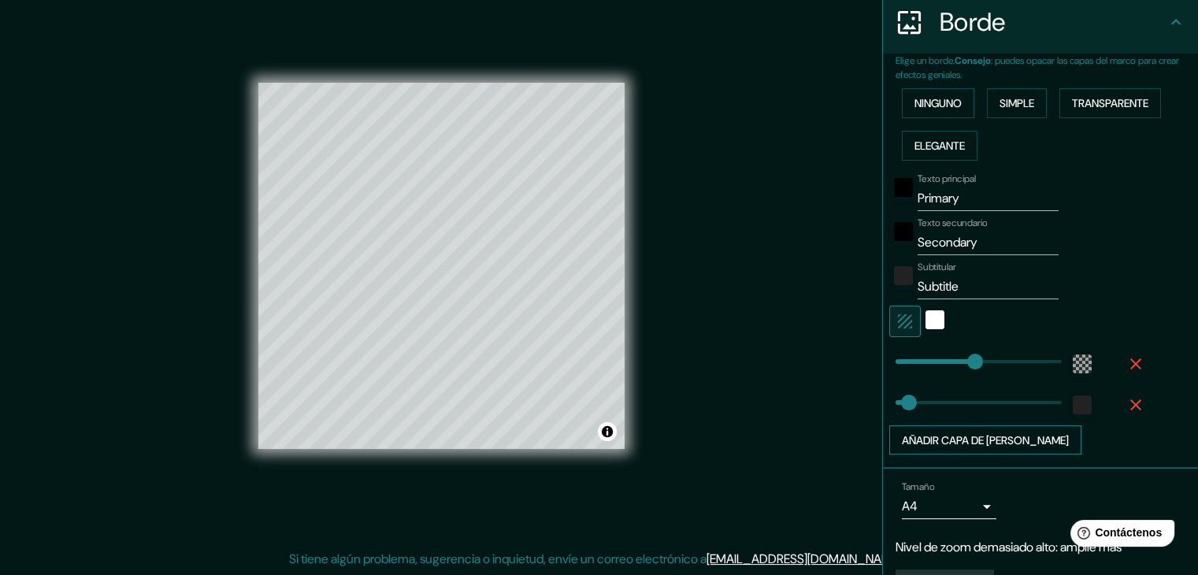
scroll to position [315, 0]
type input "37"
click at [934, 436] on font "Añadir capa de [PERSON_NAME]" at bounding box center [985, 439] width 167 height 14
type input "223"
type input "37"
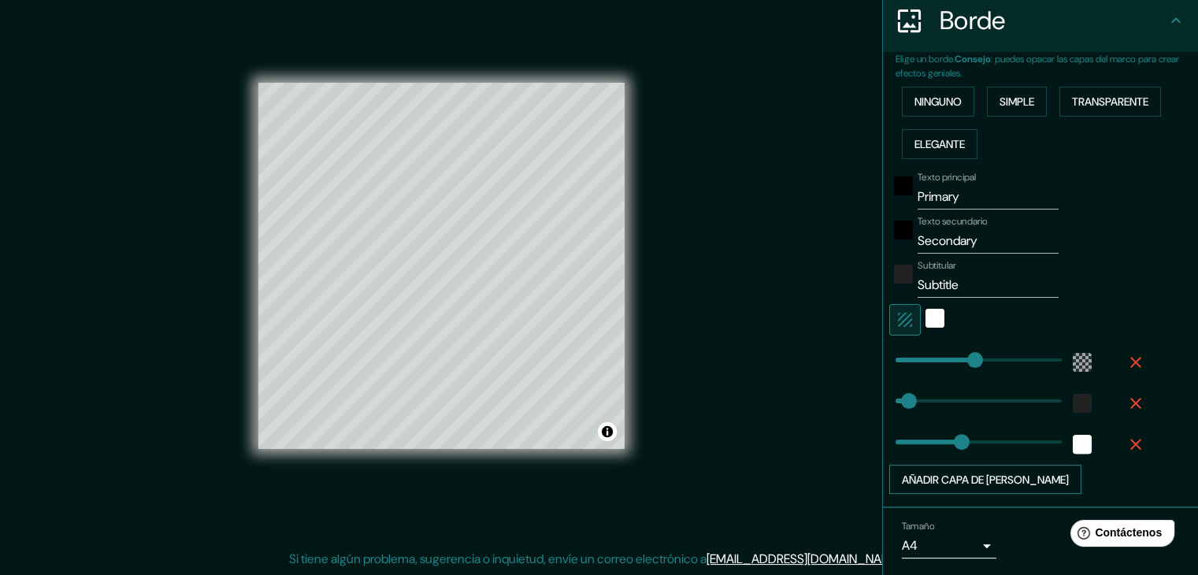
type input "142"
type input "223"
type input "37"
click at [938, 436] on span at bounding box center [946, 442] width 16 height 16
type input "223"
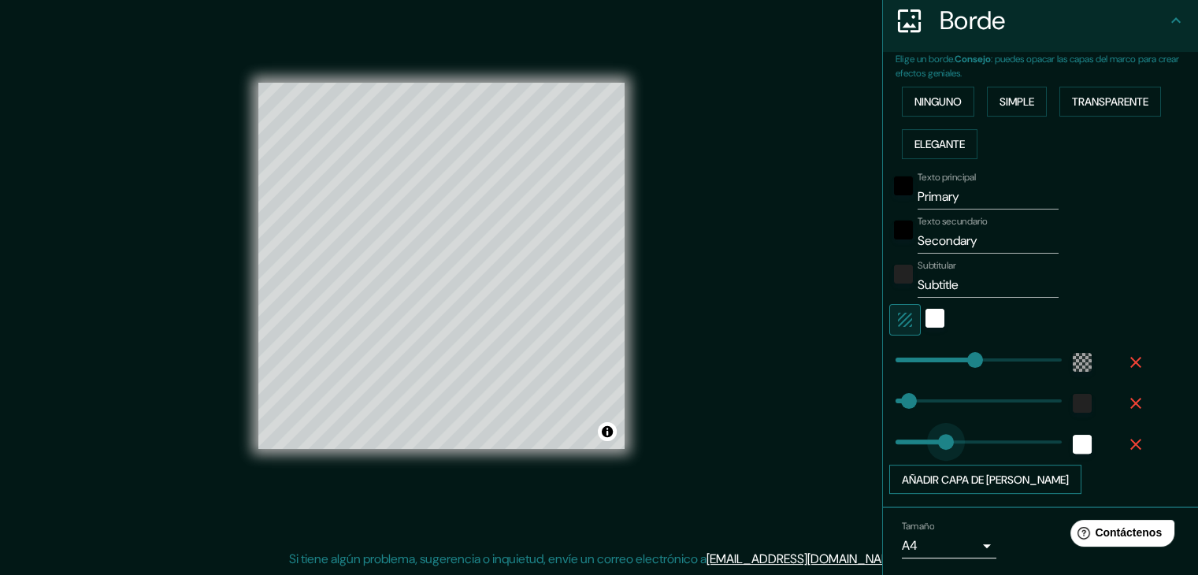
type input "37"
click at [929, 473] on font "Añadir capa de [PERSON_NAME]" at bounding box center [985, 480] width 167 height 14
type input "223"
type input "37"
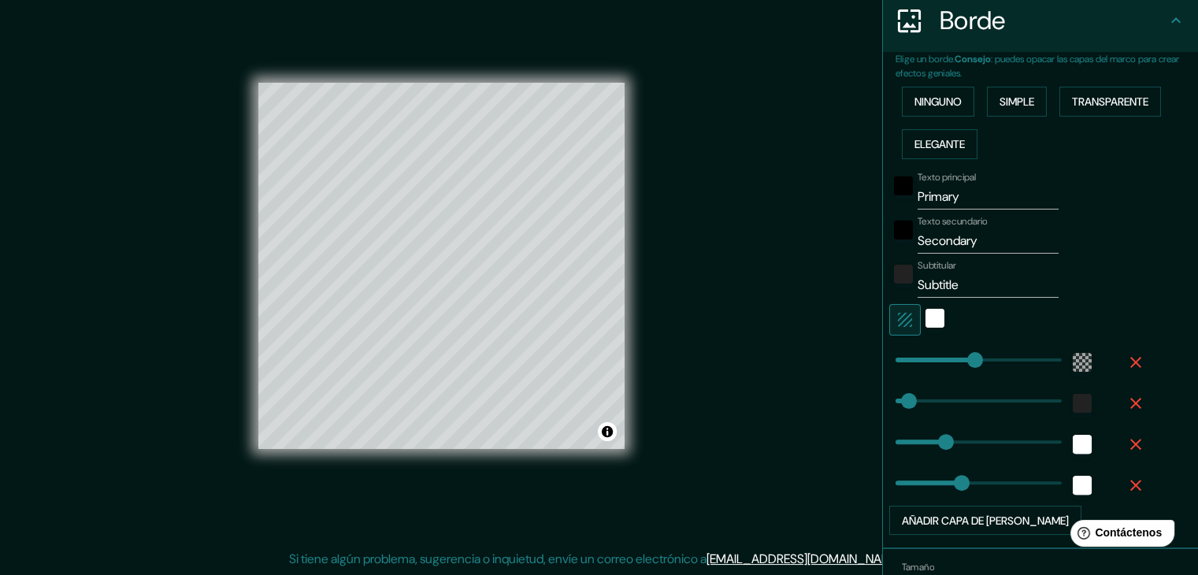
click at [1126, 492] on icon "button" at bounding box center [1135, 485] width 19 height 19
type input "223"
type input "37"
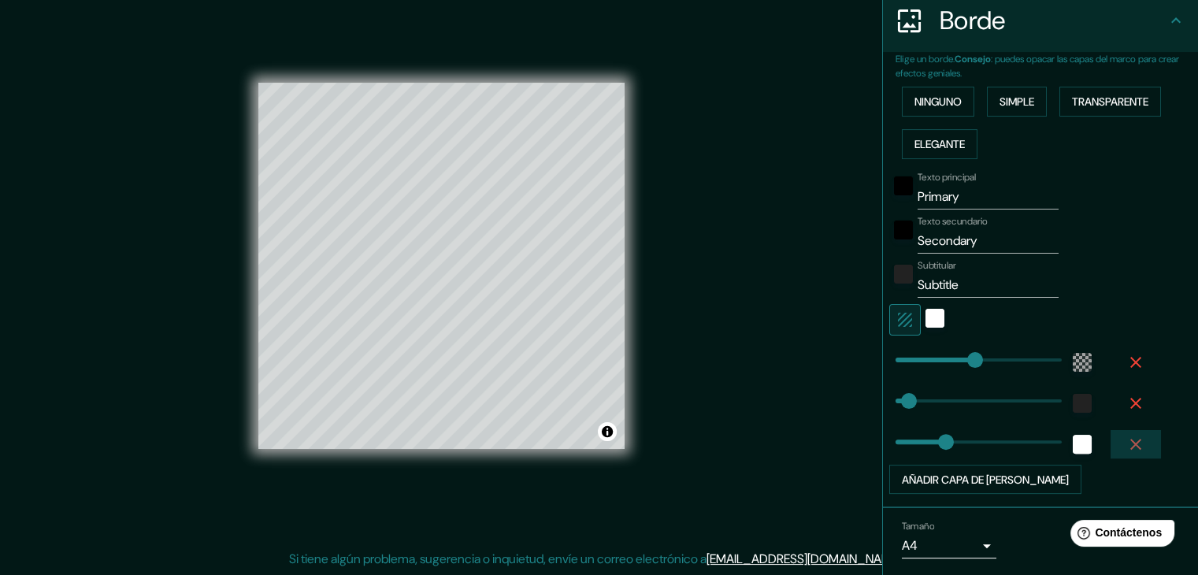
click at [1128, 442] on icon "button" at bounding box center [1135, 444] width 19 height 19
type input "223"
type input "37"
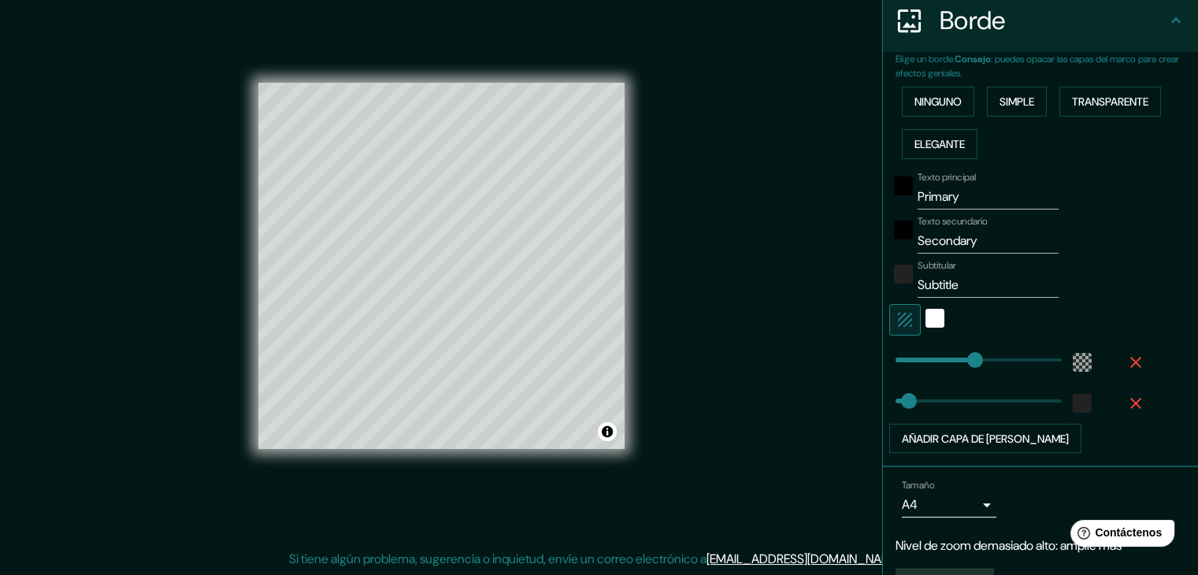
click at [1126, 395] on icon "button" at bounding box center [1135, 403] width 19 height 19
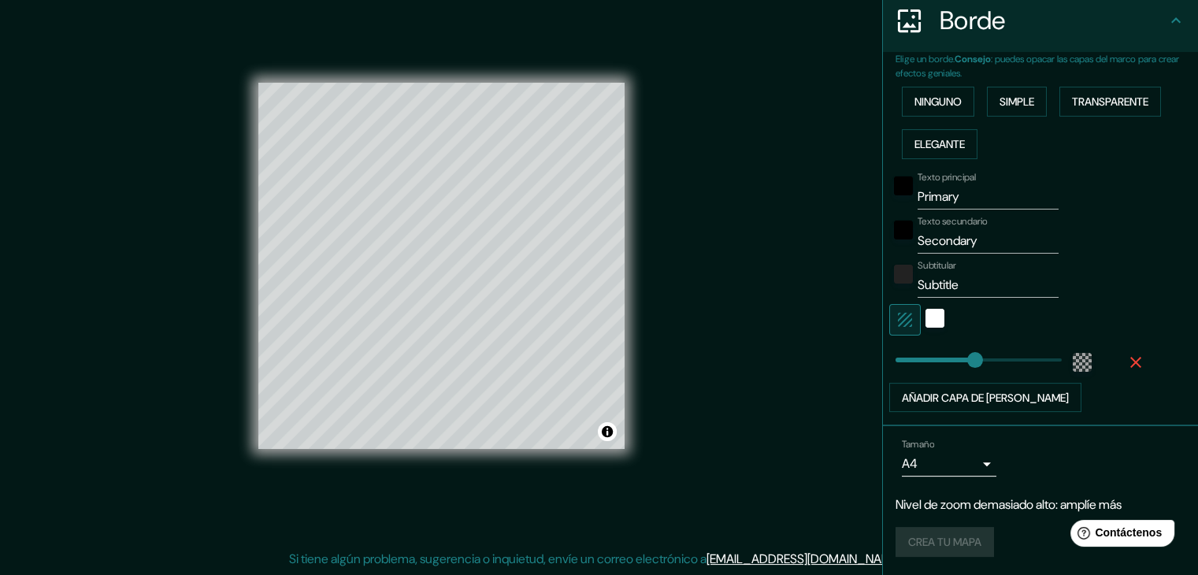
scroll to position [314, 0]
click at [959, 392] on font "Añadir capa de [PERSON_NAME]" at bounding box center [985, 399] width 167 height 14
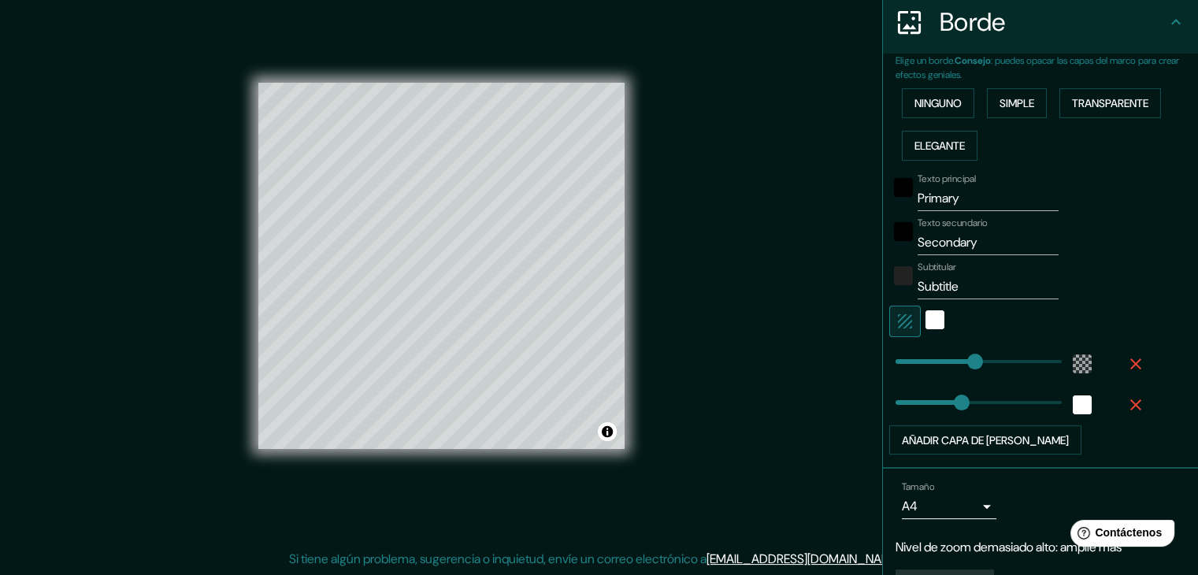
click at [1126, 398] on icon "button" at bounding box center [1135, 404] width 19 height 19
type input "223"
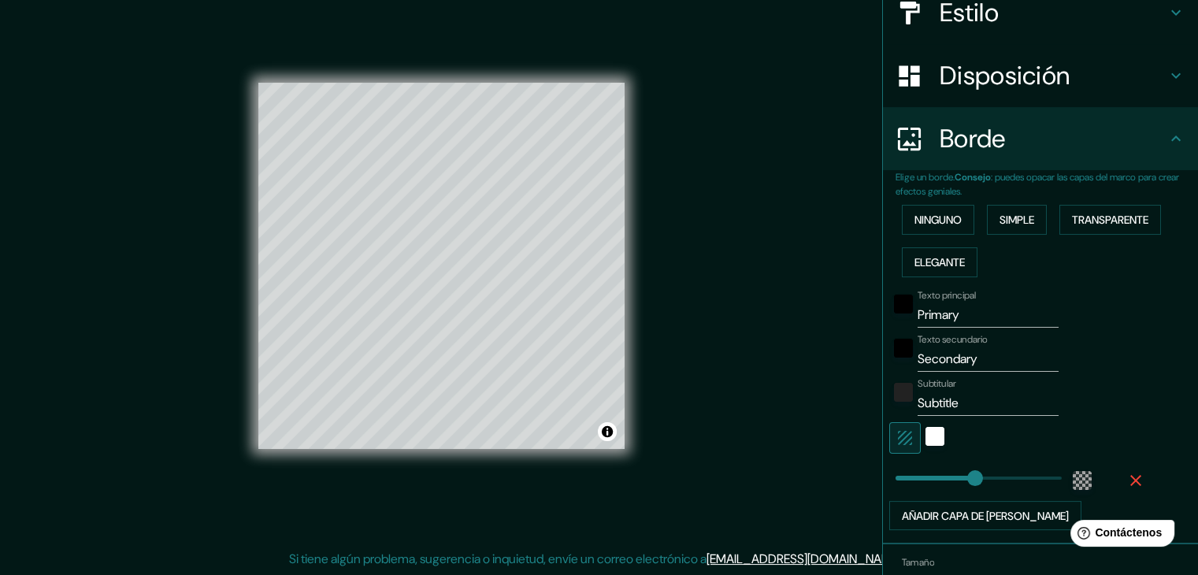
scroll to position [235, 0]
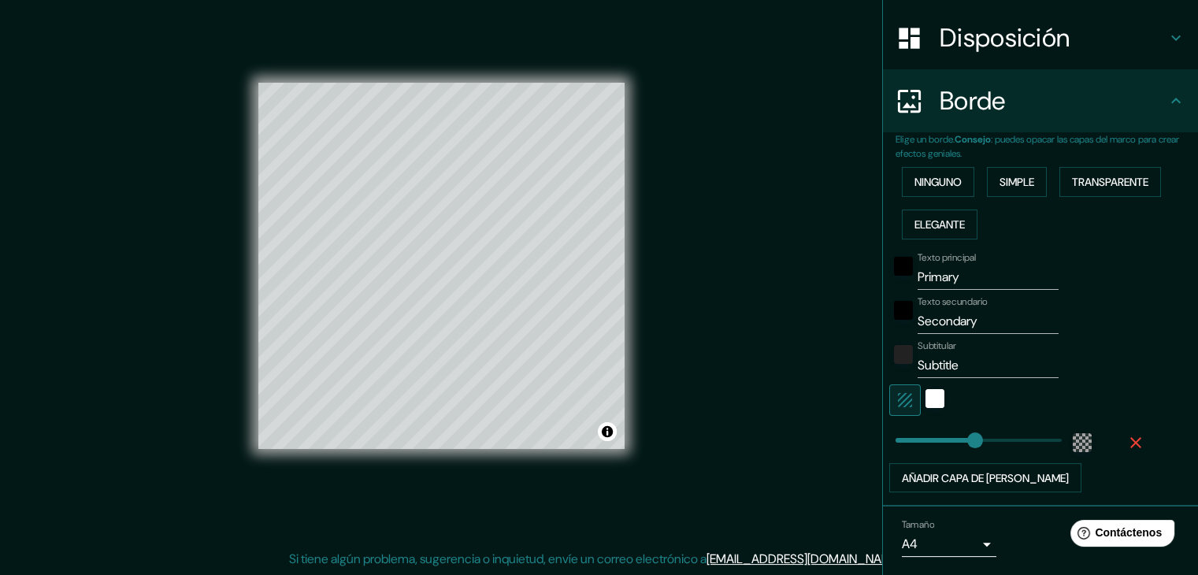
click at [1128, 436] on icon "button" at bounding box center [1135, 442] width 19 height 19
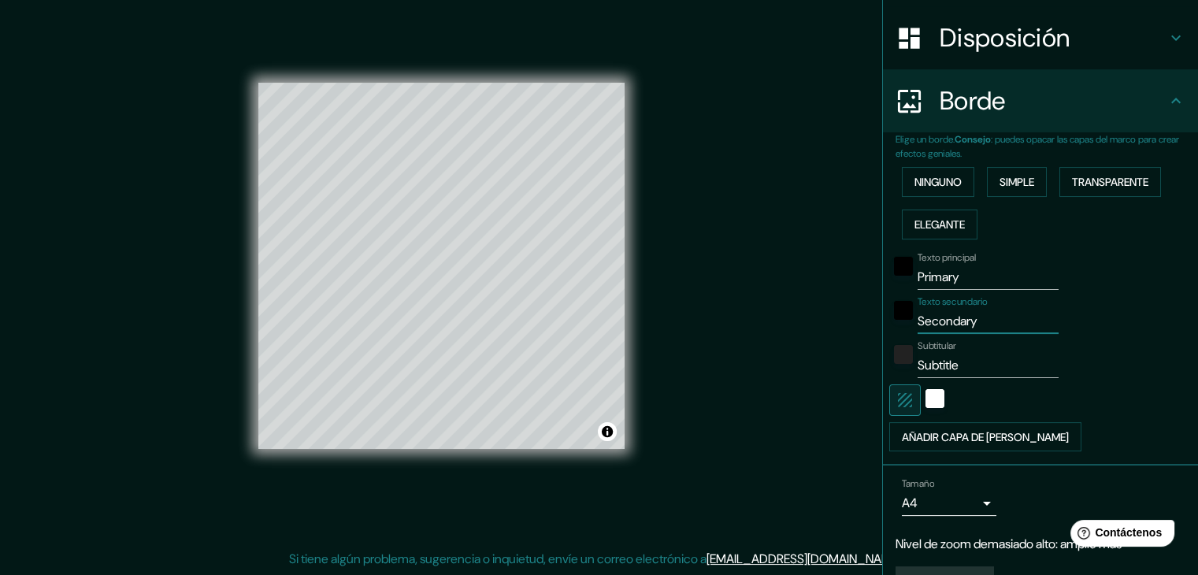
click at [970, 325] on input "Secondary" at bounding box center [988, 321] width 141 height 25
type input "S"
click at [970, 360] on input "Subtitle" at bounding box center [988, 365] width 141 height 25
type input "S"
click at [967, 270] on input "Primary" at bounding box center [988, 277] width 141 height 25
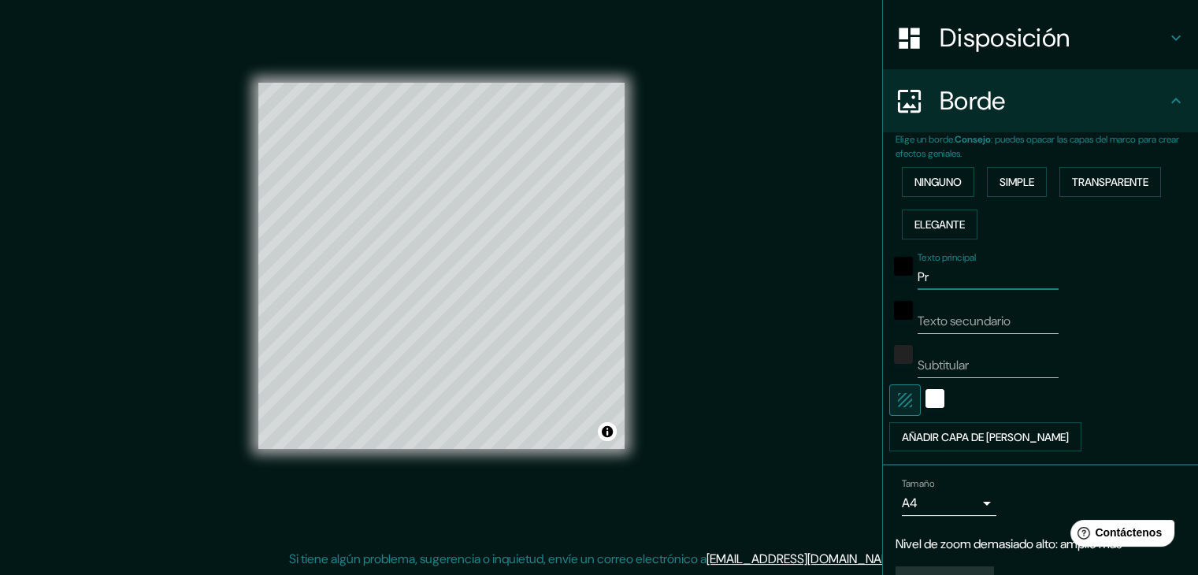
type input "P"
type input "[GEOGRAPHIC_DATA]"
click at [936, 430] on font "Añadir capa de [PERSON_NAME]" at bounding box center [985, 437] width 167 height 14
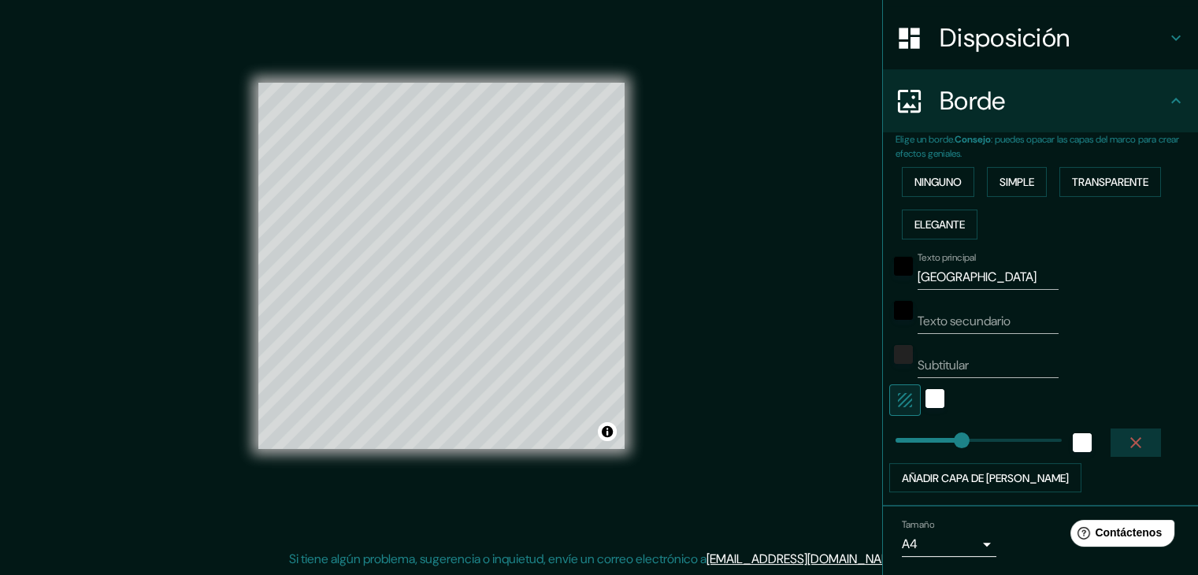
click at [1126, 442] on icon "button" at bounding box center [1135, 442] width 19 height 19
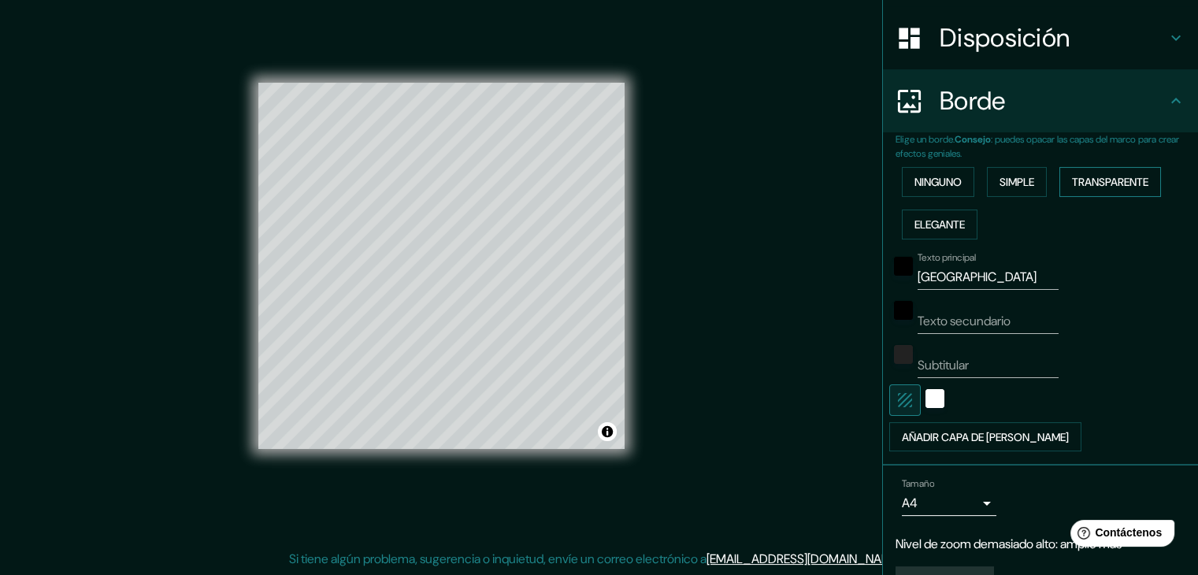
click at [1098, 186] on font "Transparente" at bounding box center [1110, 182] width 76 height 14
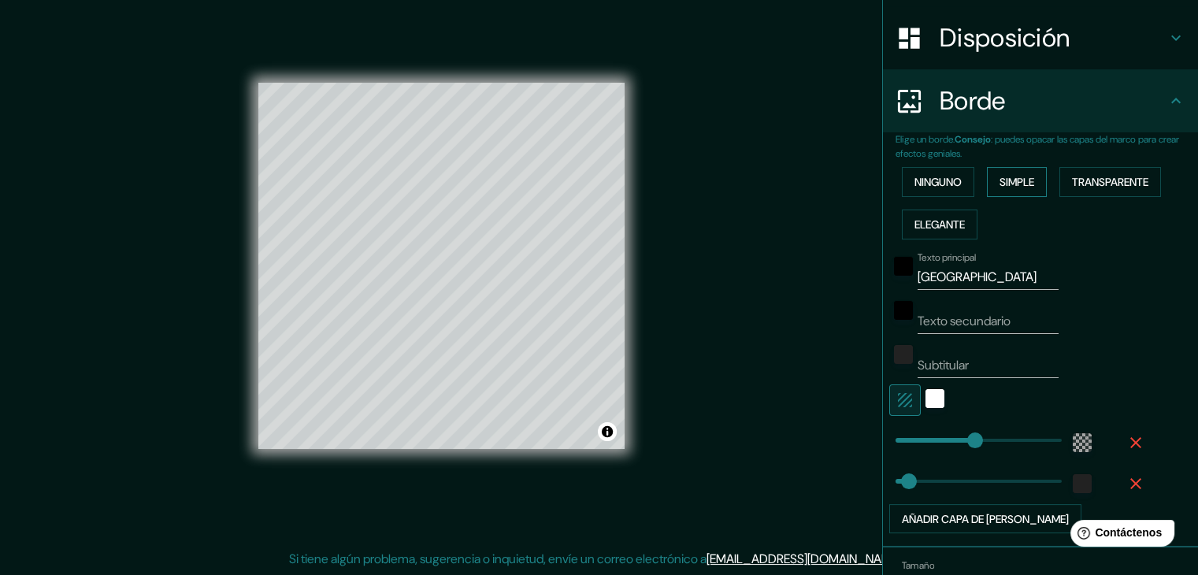
click at [1021, 184] on font "Simple" at bounding box center [1017, 182] width 35 height 14
type input "21"
drag, startPoint x: 901, startPoint y: 473, endPoint x: 890, endPoint y: 473, distance: 11.0
click at [968, 319] on input "Secondary" at bounding box center [988, 321] width 141 height 25
type input "S"
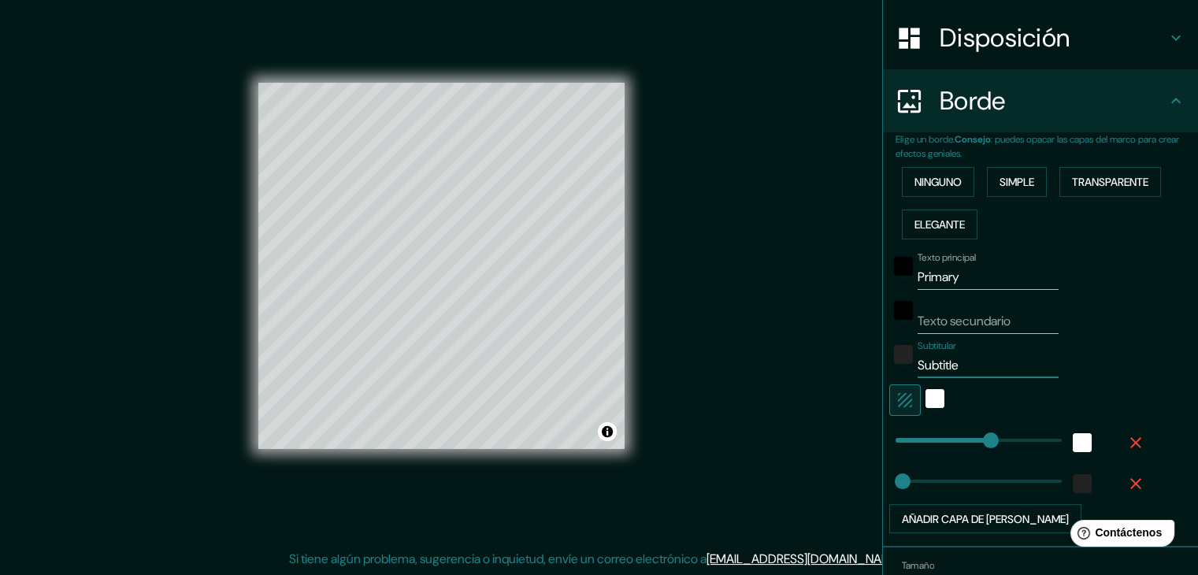
click at [950, 362] on input "Subtitle" at bounding box center [988, 365] width 141 height 25
type input "S"
click at [950, 276] on input "Primary" at bounding box center [988, 277] width 141 height 25
type input "P"
click at [961, 276] on input "[GEOGRAPHIC_DATA]" at bounding box center [988, 277] width 141 height 25
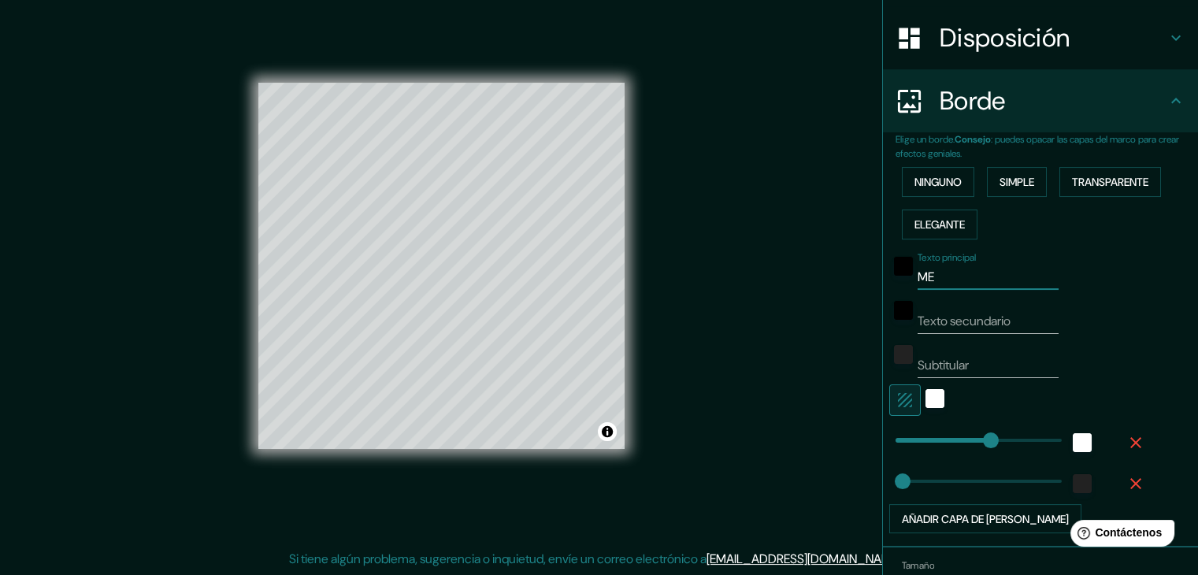
type input "M"
click at [964, 277] on input "[GEOGRAPHIC_DATA]" at bounding box center [988, 277] width 141 height 25
type input "S"
type input "MAZ"
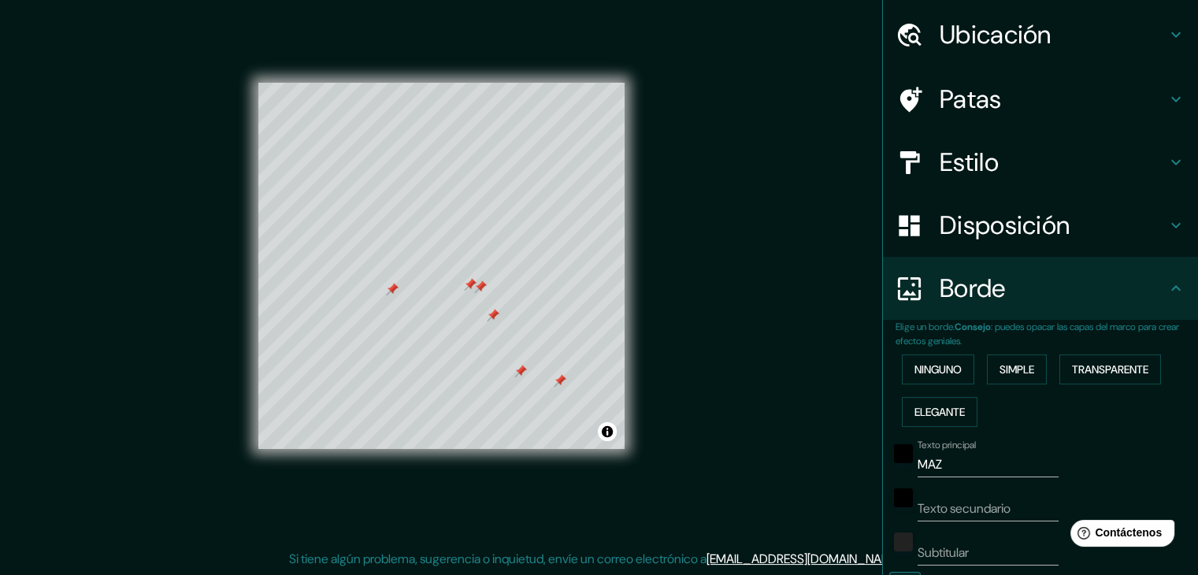
scroll to position [0, 0]
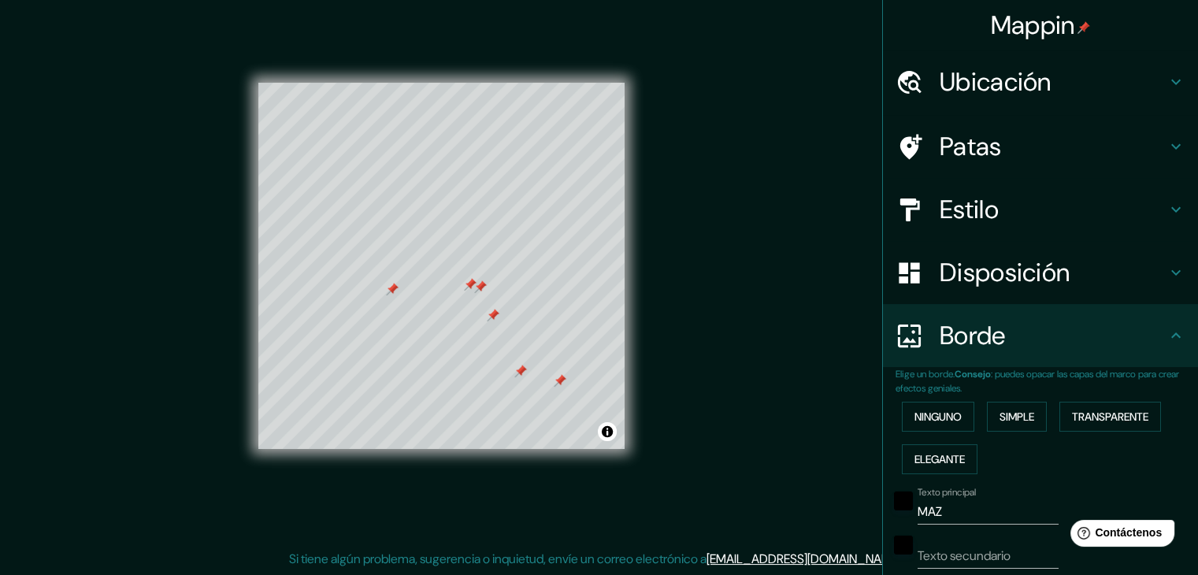
click at [946, 139] on font "Patas" at bounding box center [971, 146] width 62 height 33
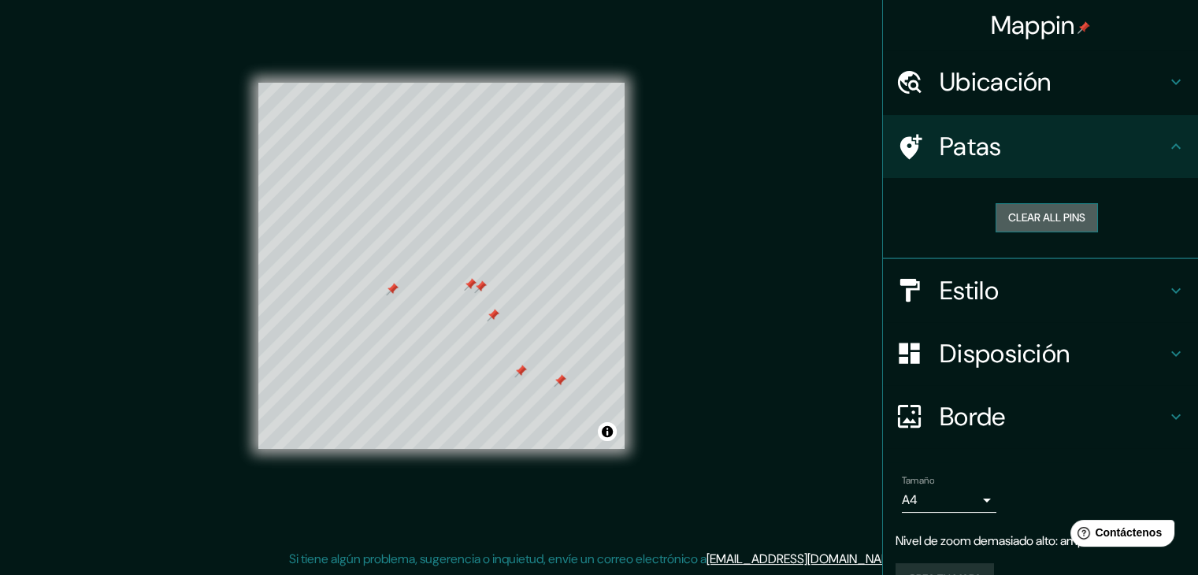
click at [1036, 218] on button "Clear all pins" at bounding box center [1047, 217] width 102 height 29
click at [1011, 224] on button "Clear all pins" at bounding box center [1047, 217] width 102 height 29
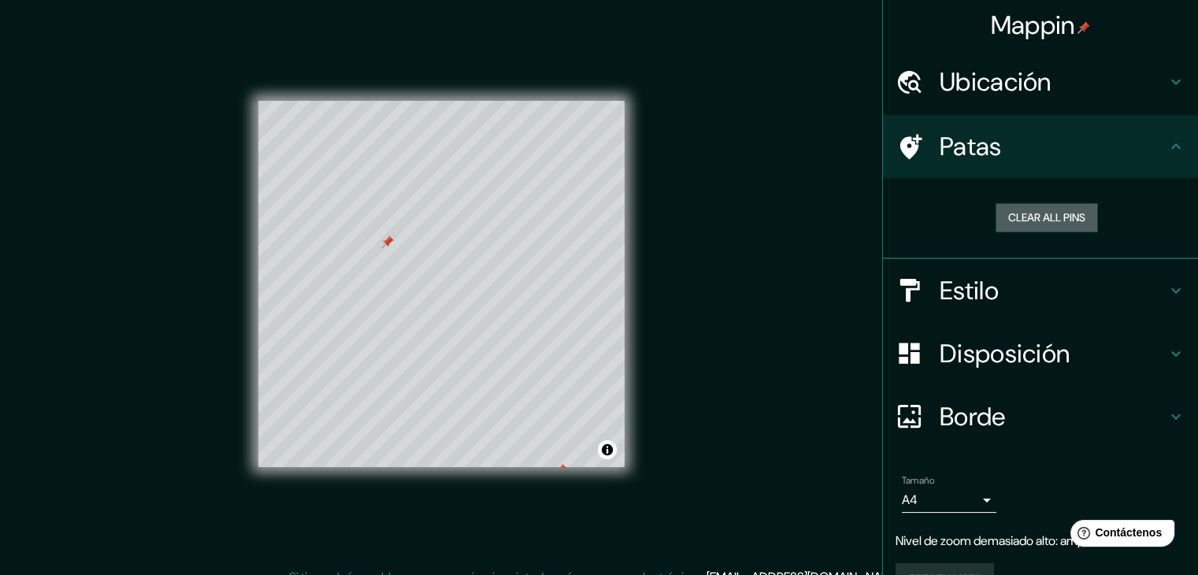
drag, startPoint x: 1002, startPoint y: 219, endPoint x: 978, endPoint y: 219, distance: 24.4
click at [1000, 219] on button "Clear all pins" at bounding box center [1047, 217] width 102 height 29
click at [1000, 217] on button "Clear all pins" at bounding box center [1047, 217] width 102 height 29
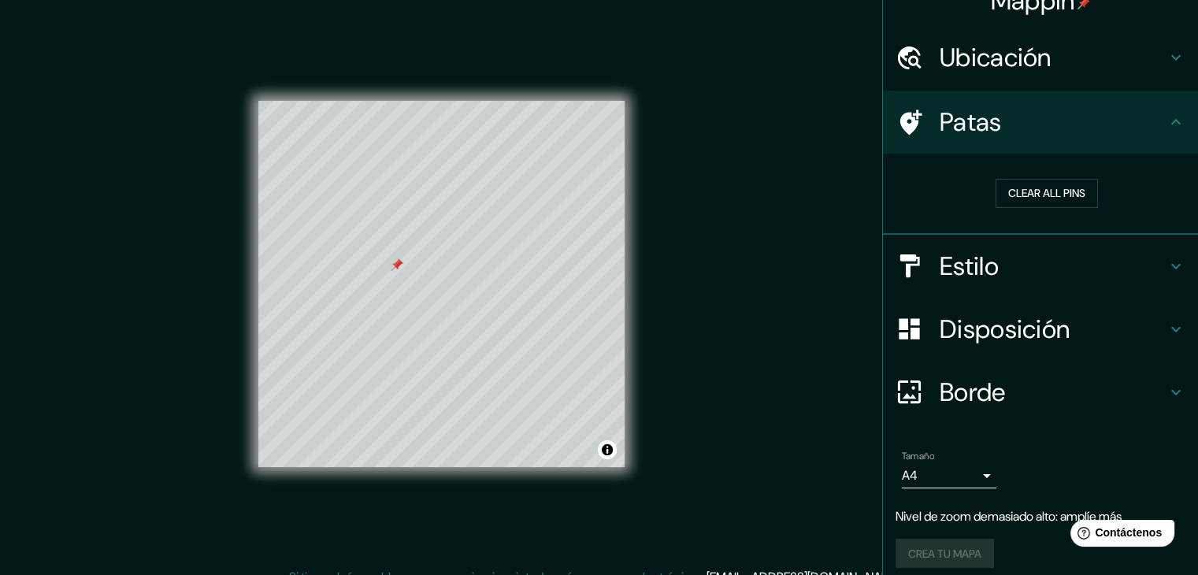
scroll to position [35, 0]
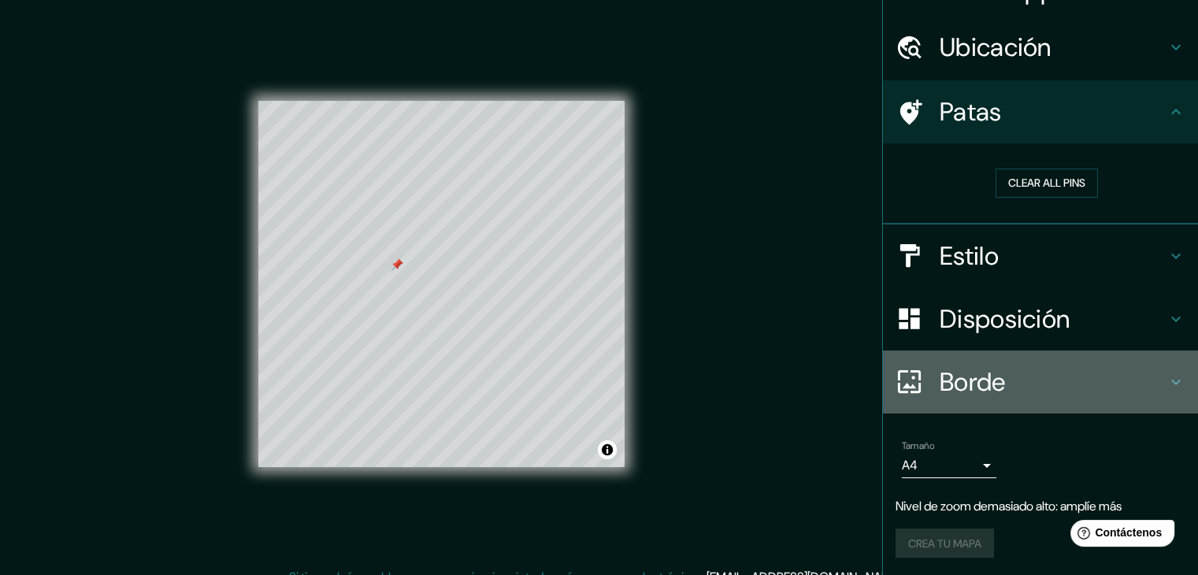
click at [983, 365] on font "Borde" at bounding box center [973, 381] width 66 height 33
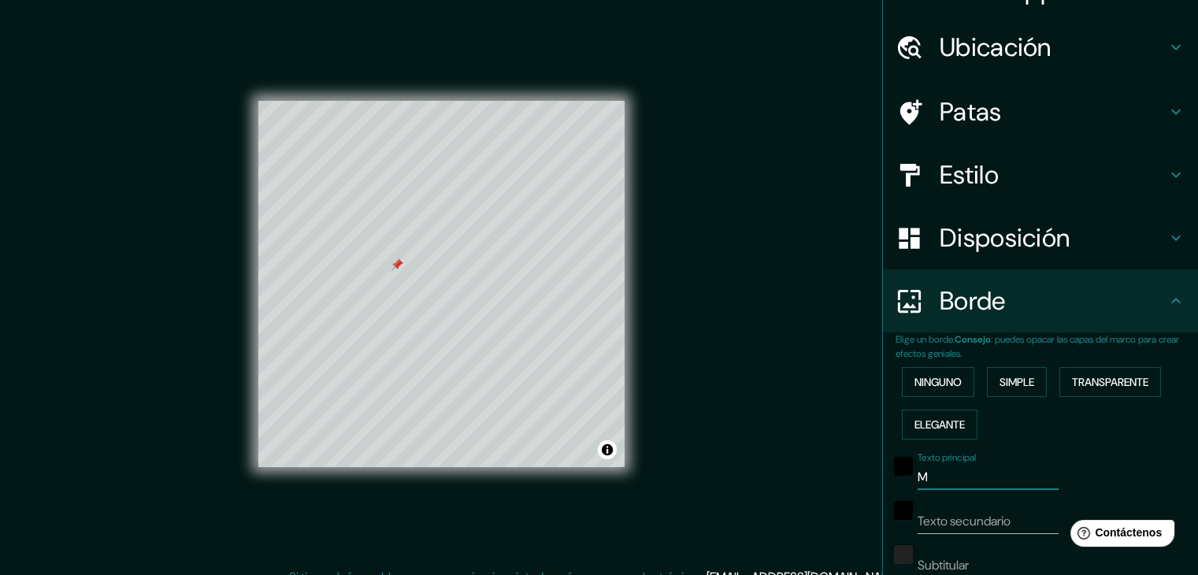
click at [929, 480] on input "M" at bounding box center [988, 477] width 141 height 25
type input "M"
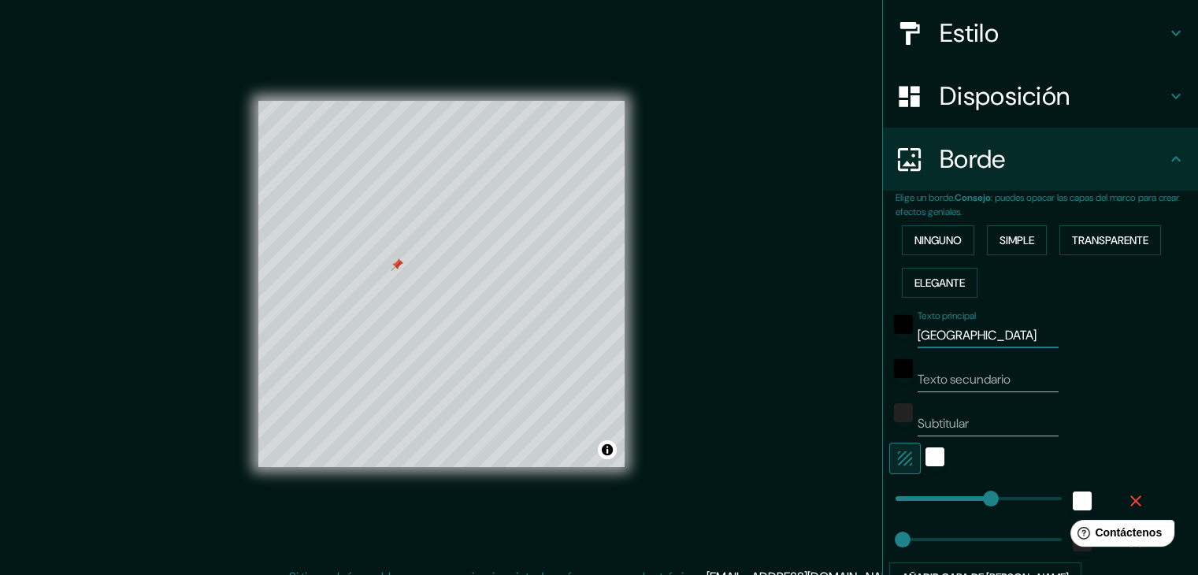
scroll to position [192, 0]
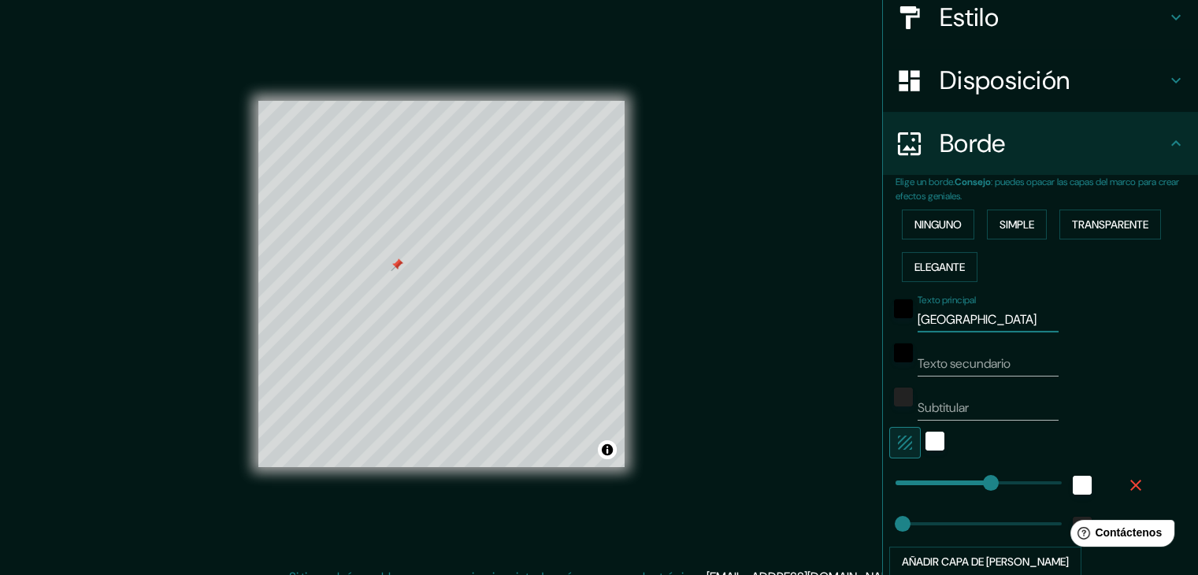
click at [791, 369] on div "Mappin Ubicación [GEOGRAPHIC_DATA] [GEOGRAPHIC_DATA] [GEOGRAPHIC_DATA] [GEOGRAP…" at bounding box center [599, 296] width 1198 height 593
click at [965, 321] on input "[GEOGRAPHIC_DATA]" at bounding box center [988, 319] width 141 height 25
type input "M"
type input "A"
type input "M"
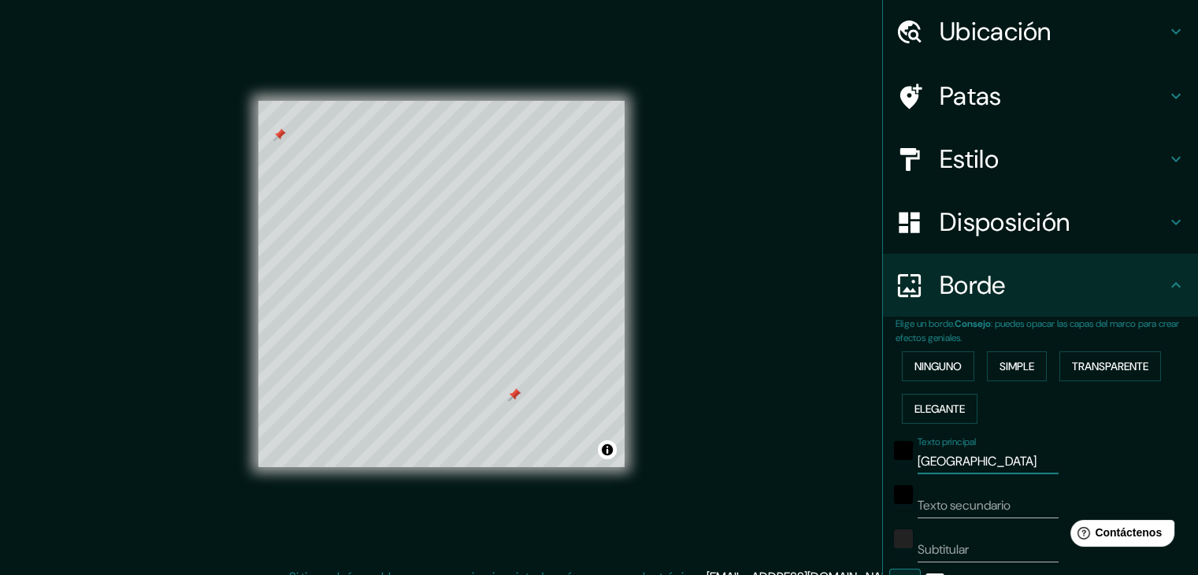
scroll to position [35, 0]
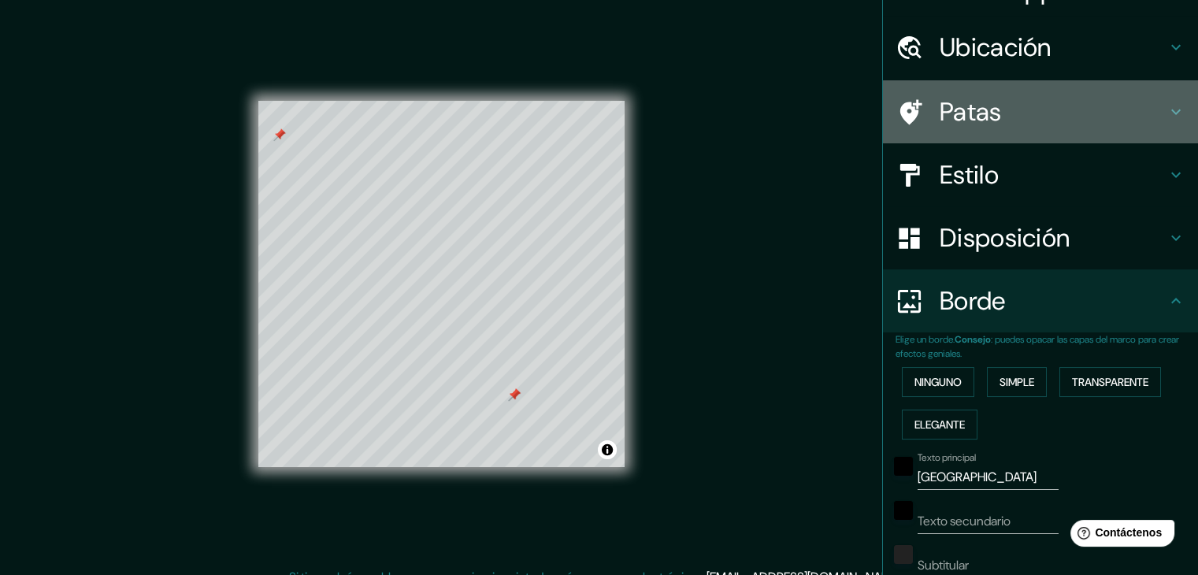
click at [963, 121] on font "Patas" at bounding box center [971, 111] width 62 height 33
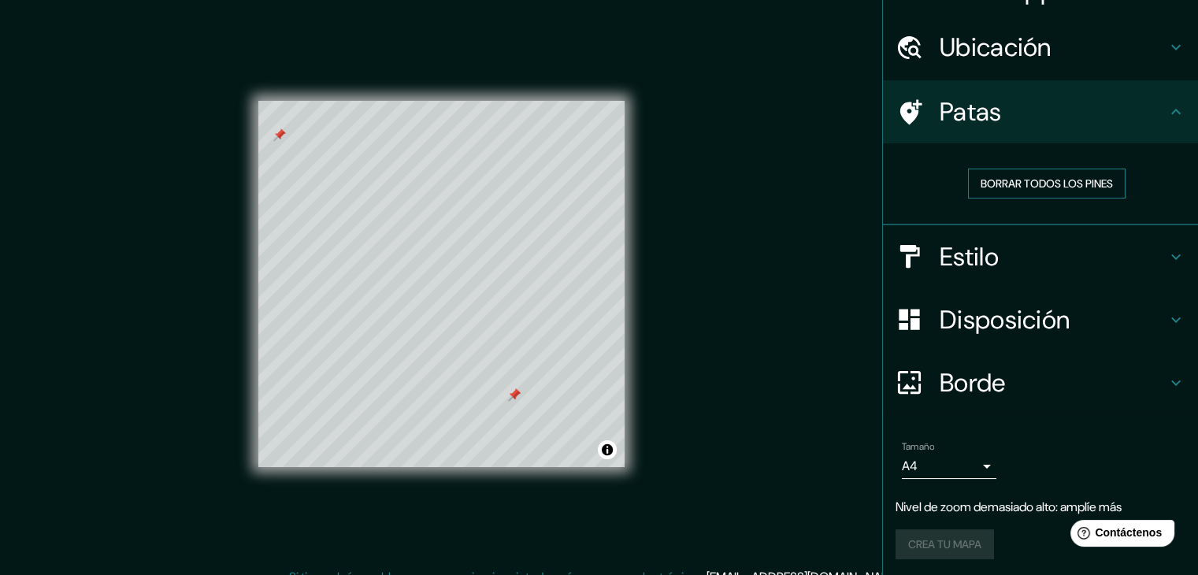
click at [1030, 180] on font "Borrar todos los pines" at bounding box center [1047, 183] width 132 height 14
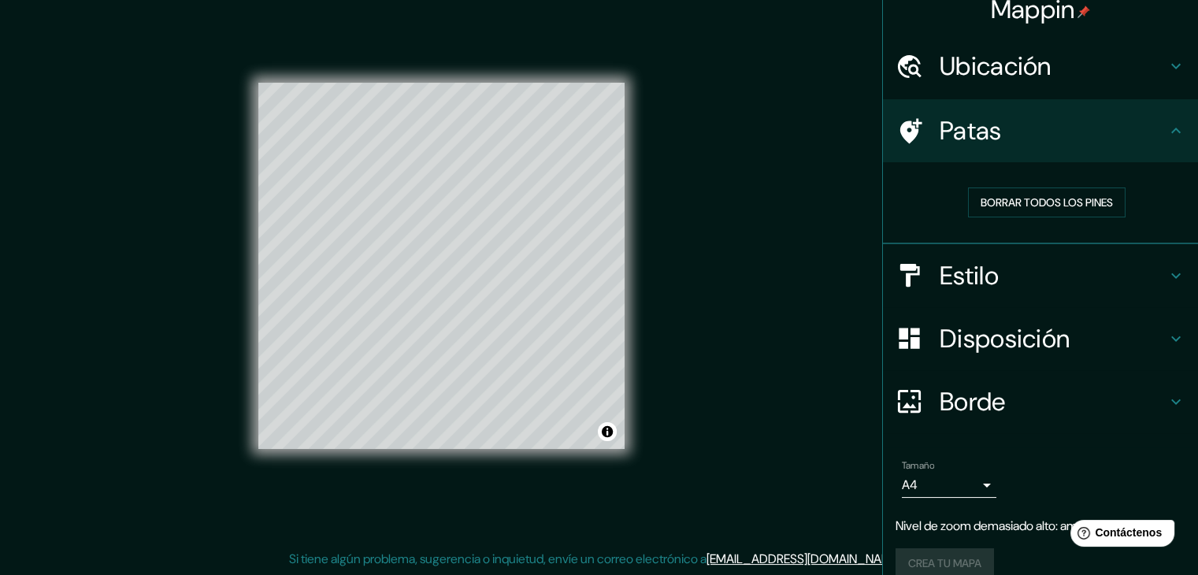
scroll to position [0, 0]
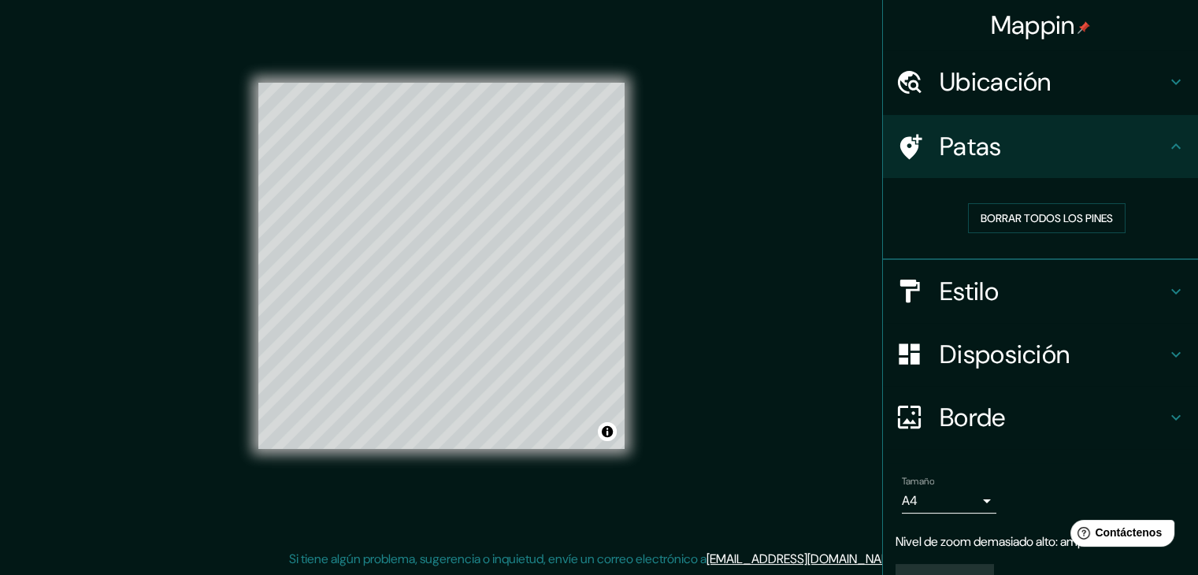
click at [984, 413] on font "Borde" at bounding box center [973, 417] width 66 height 33
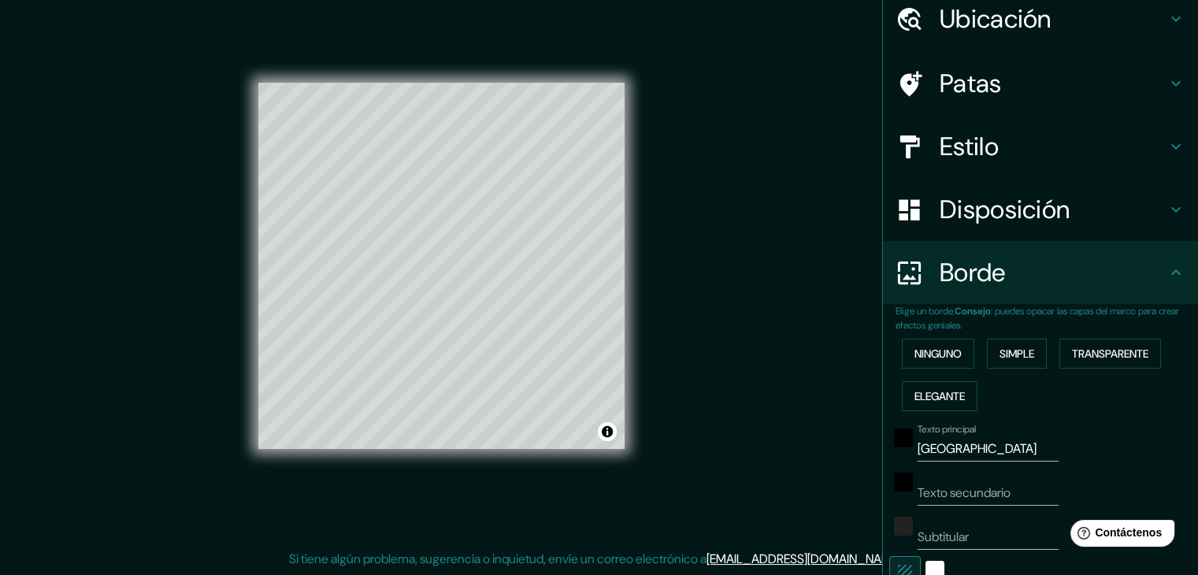
scroll to position [158, 0]
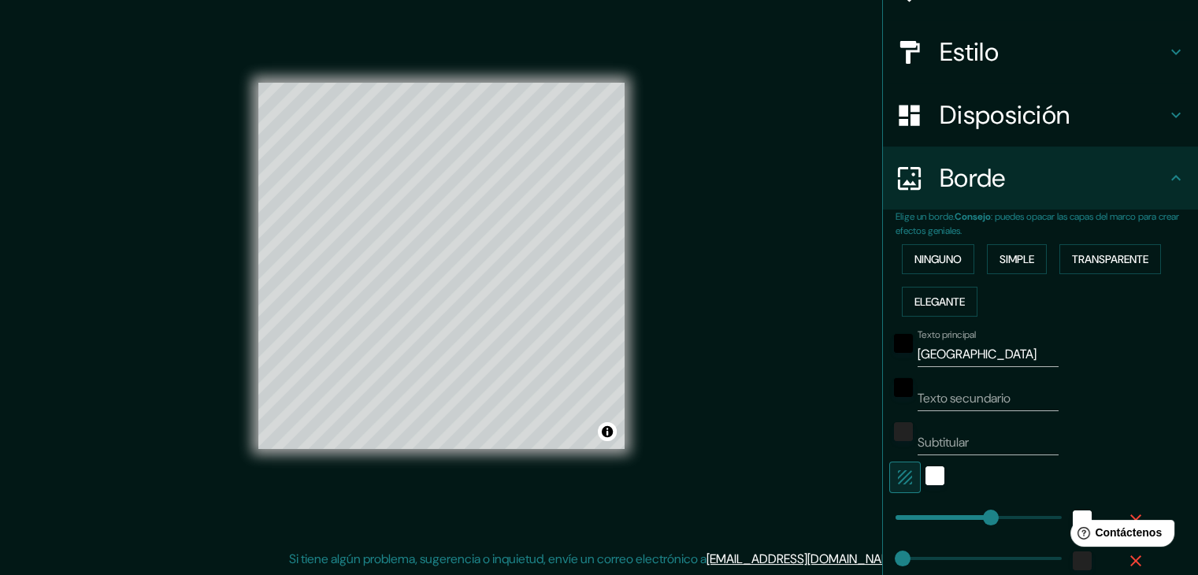
click at [955, 351] on input "[GEOGRAPHIC_DATA]" at bounding box center [988, 354] width 141 height 25
type input "S"
type input "CIUDAD"
click at [985, 398] on input "Texto secundario" at bounding box center [988, 398] width 141 height 25
type input "DE [PERSON_NAME]"
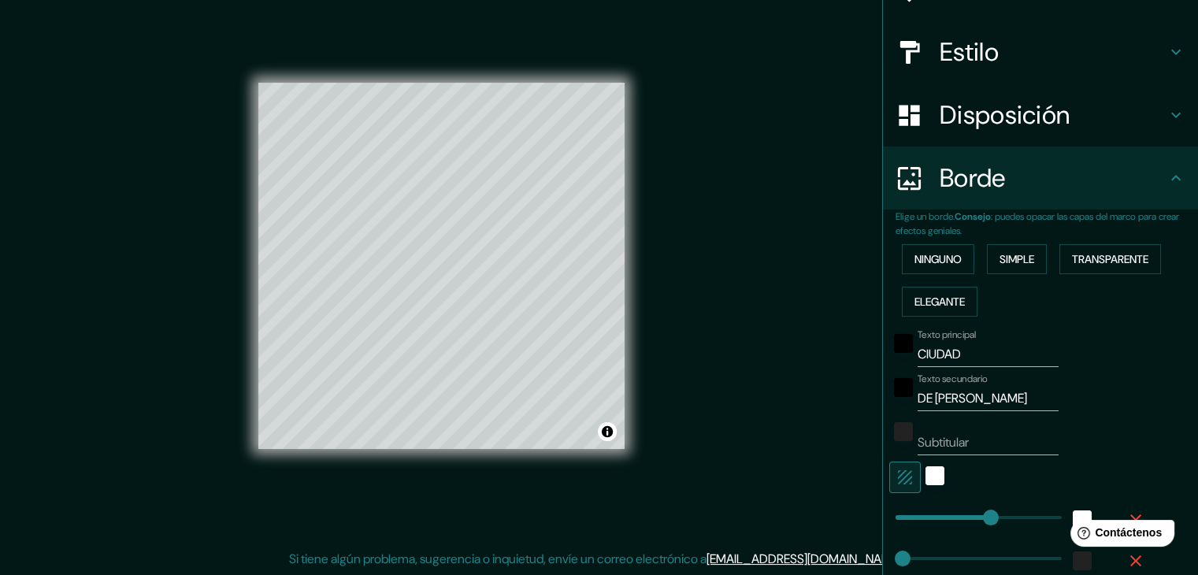
click at [976, 348] on input "CIUDAD" at bounding box center [988, 354] width 141 height 25
type input "C"
type input "SECTOR"
click at [993, 397] on input "DE [PERSON_NAME]" at bounding box center [988, 398] width 141 height 25
type input "D"
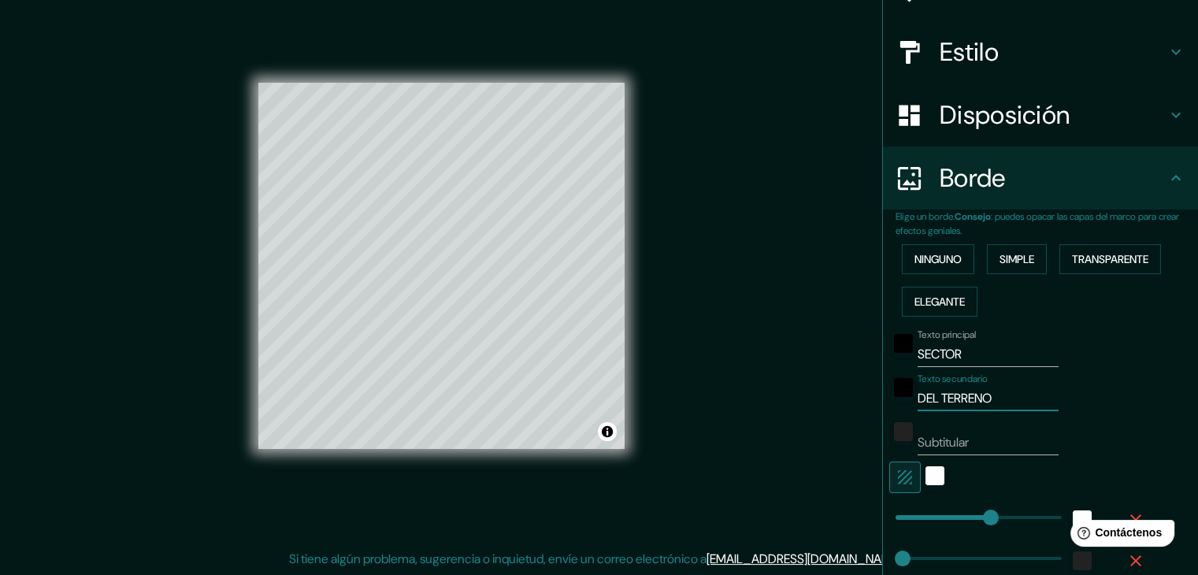
scroll to position [315, 0]
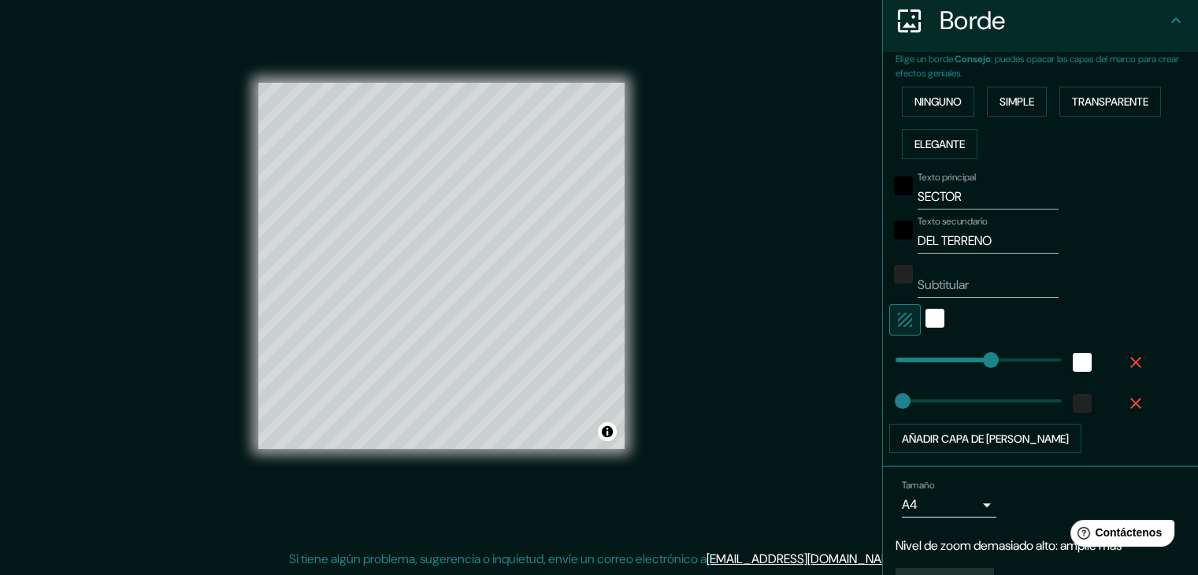
click at [995, 239] on input "DEL TERRENO" at bounding box center [988, 240] width 141 height 25
type input "D"
click at [970, 188] on input "SECTOR" at bounding box center [988, 196] width 141 height 25
type input "S"
type input "POLIGONO"
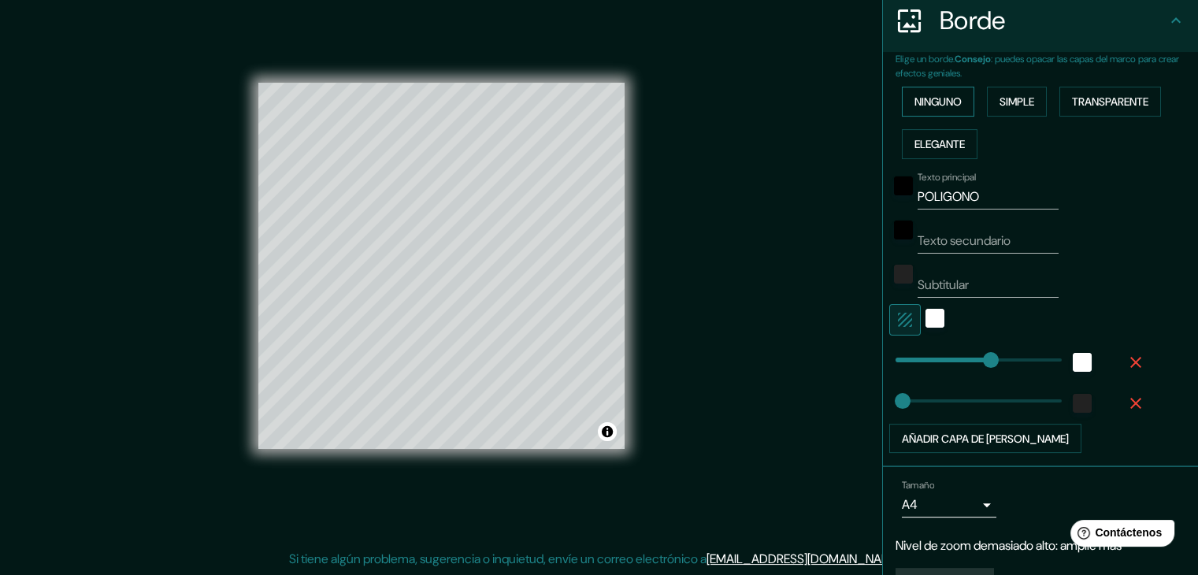
click at [941, 98] on font "Ninguno" at bounding box center [938, 102] width 47 height 14
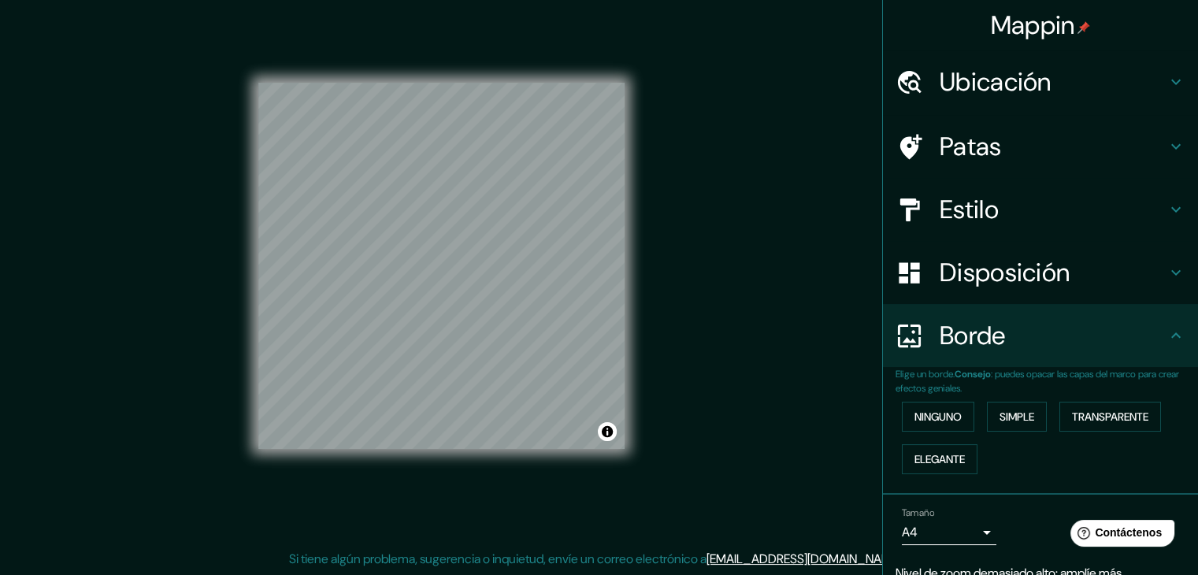
scroll to position [0, 0]
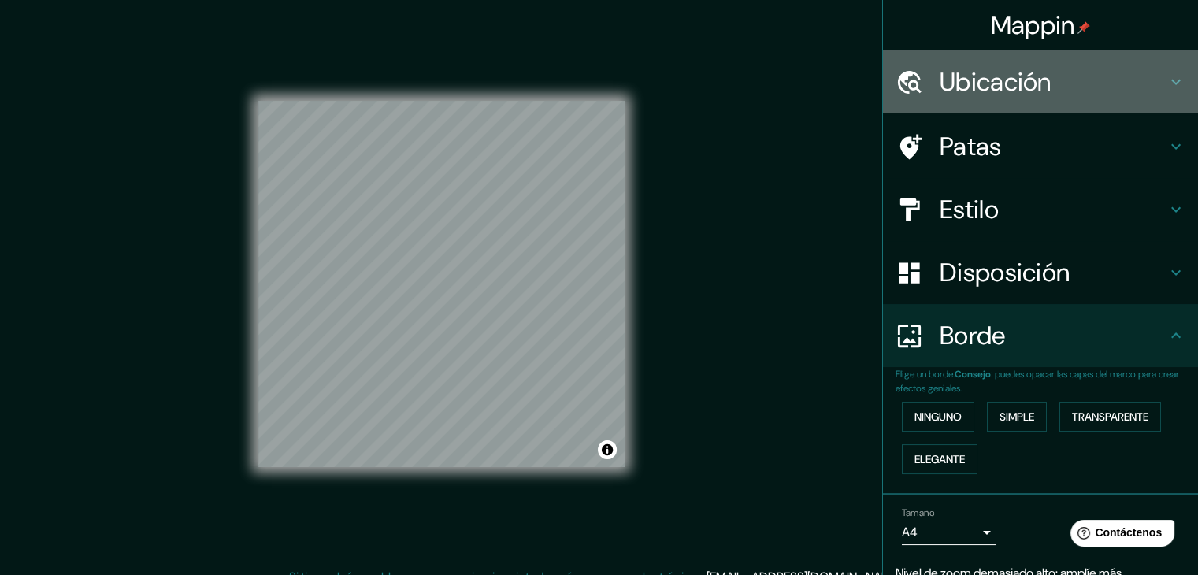
click at [960, 80] on font "Ubicación" at bounding box center [996, 81] width 112 height 33
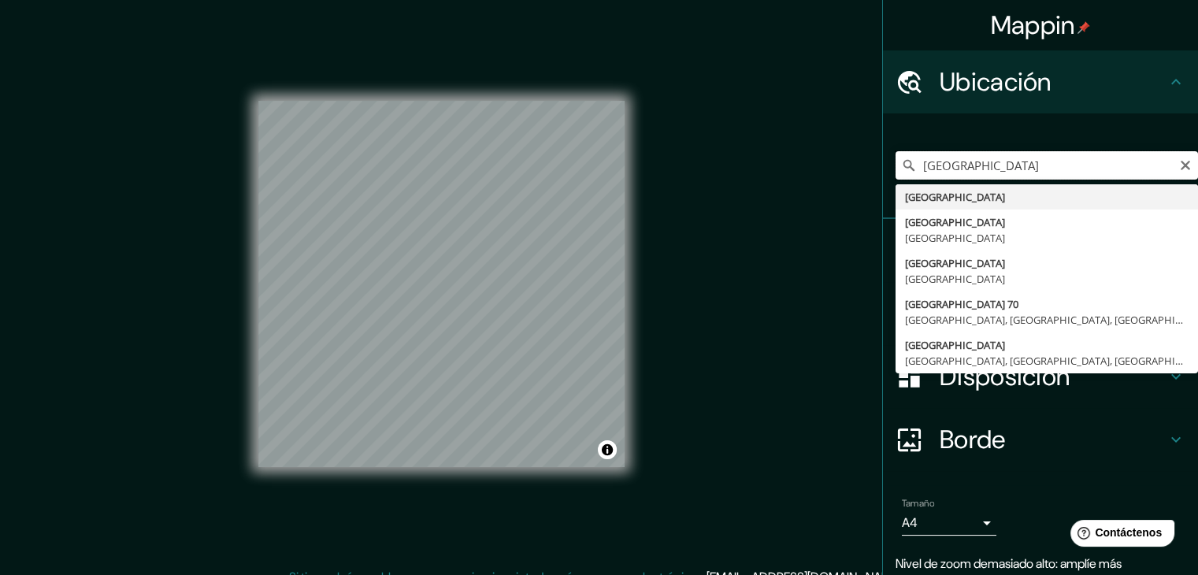
click at [977, 175] on input "[GEOGRAPHIC_DATA]" at bounding box center [1047, 165] width 302 height 28
type input "M"
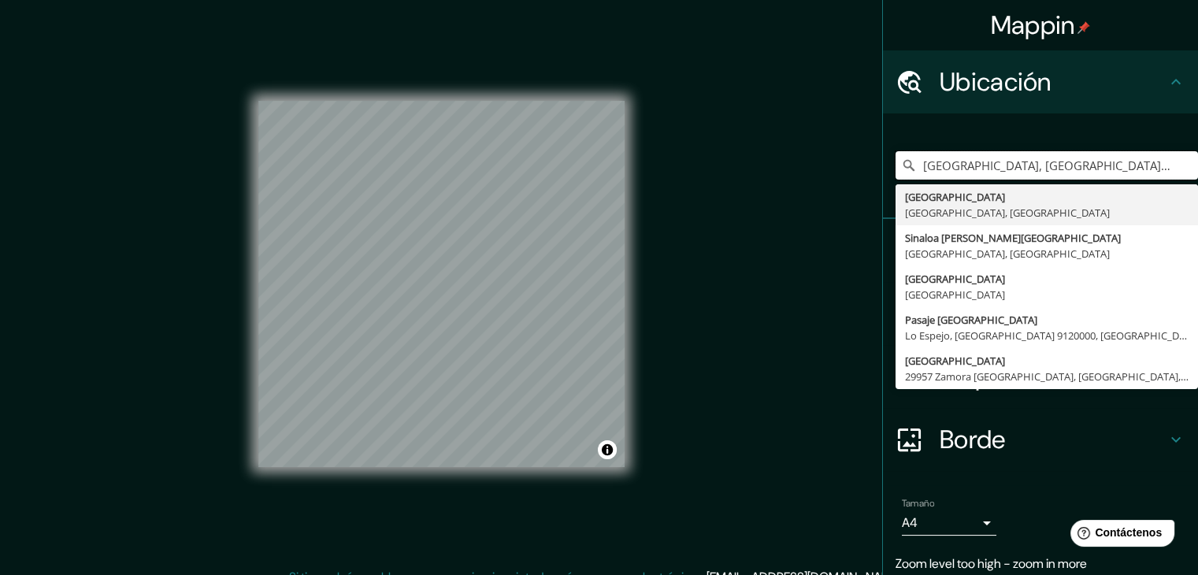
type input "[GEOGRAPHIC_DATA], [GEOGRAPHIC_DATA], [GEOGRAPHIC_DATA]"
click at [973, 176] on input "[GEOGRAPHIC_DATA], [GEOGRAPHIC_DATA], [GEOGRAPHIC_DATA]" at bounding box center [1047, 165] width 302 height 28
click at [1181, 165] on icon "Claro" at bounding box center [1185, 165] width 9 height 9
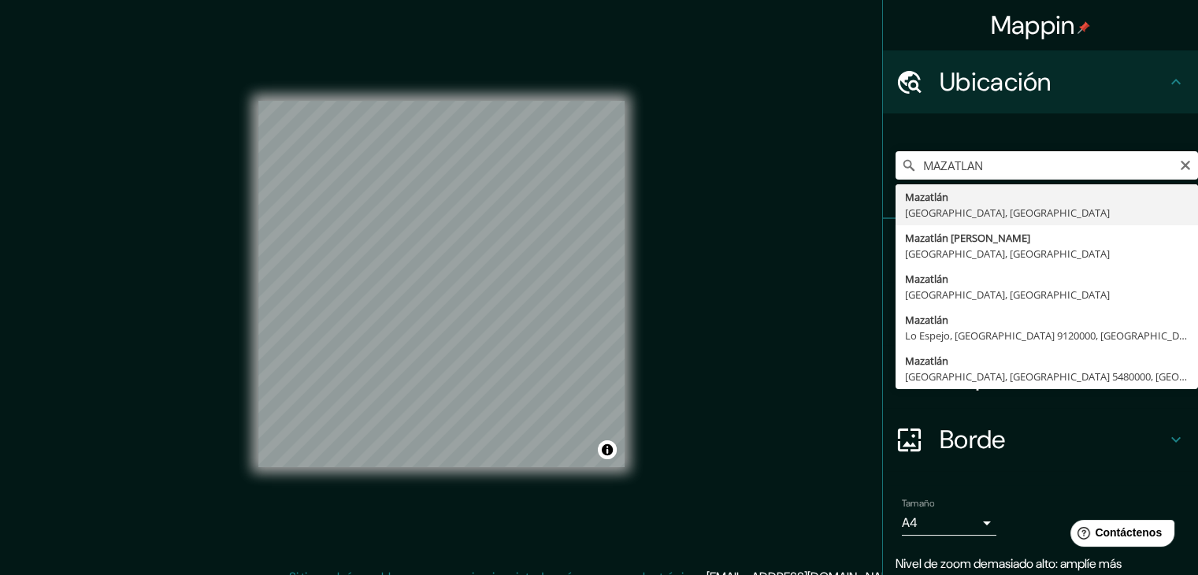
type input "[GEOGRAPHIC_DATA], [GEOGRAPHIC_DATA], [GEOGRAPHIC_DATA]"
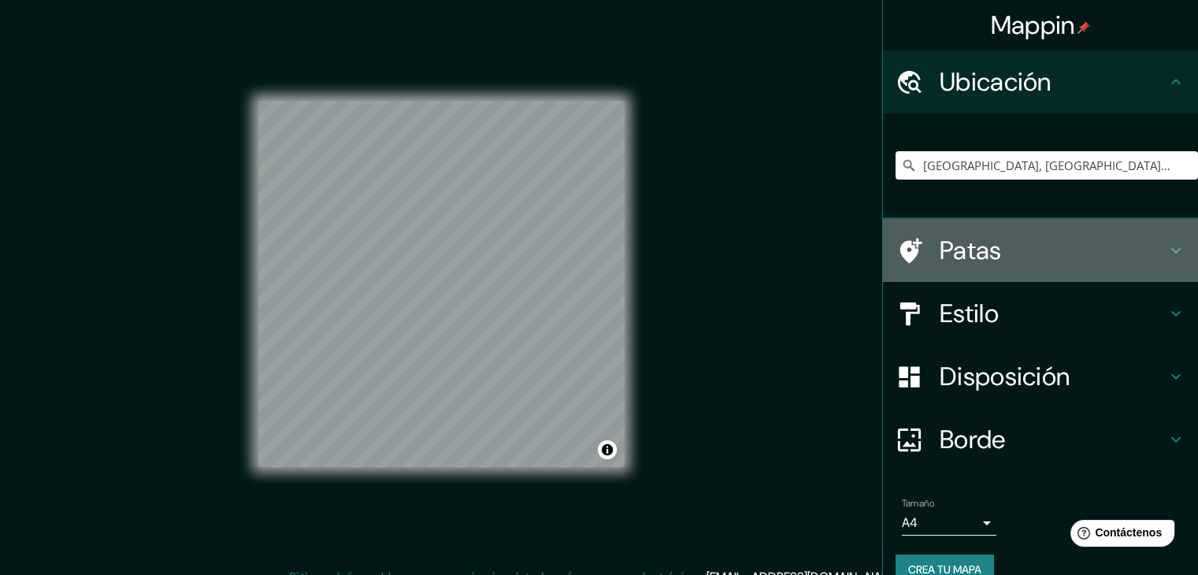
click at [940, 247] on font "Patas" at bounding box center [971, 250] width 62 height 33
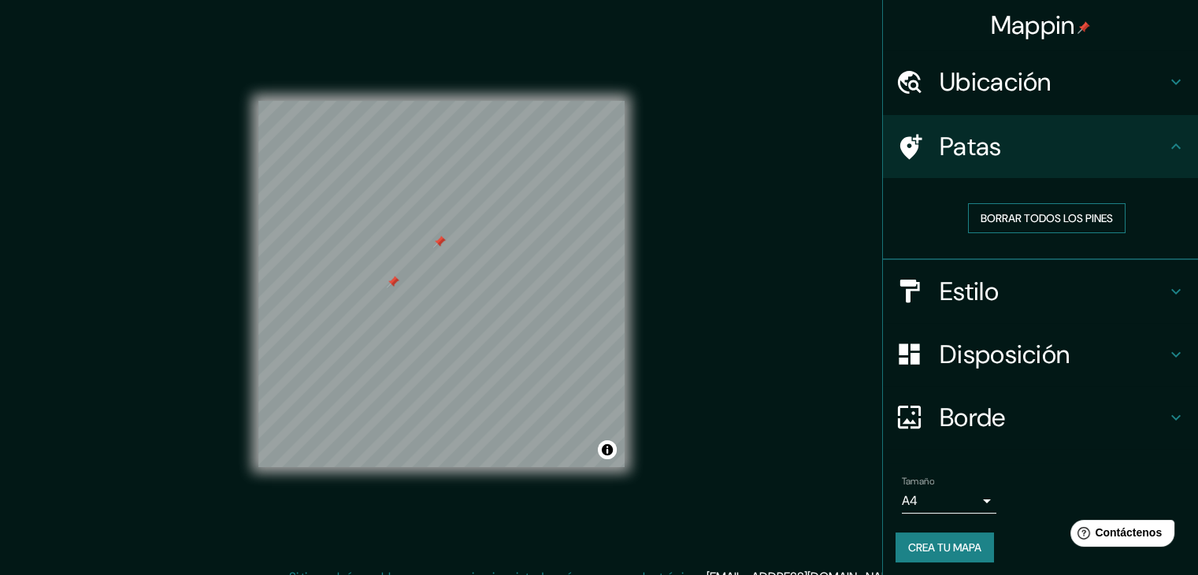
click at [1016, 219] on font "Borrar todos los pines" at bounding box center [1047, 218] width 132 height 14
click at [993, 219] on font "Borrar todos los pines" at bounding box center [1047, 218] width 132 height 14
drag, startPoint x: 1018, startPoint y: 216, endPoint x: 673, endPoint y: 206, distance: 345.2
click at [991, 217] on font "Borrar todos los pines" at bounding box center [1047, 218] width 132 height 14
click at [996, 81] on font "Ubicación" at bounding box center [996, 81] width 112 height 33
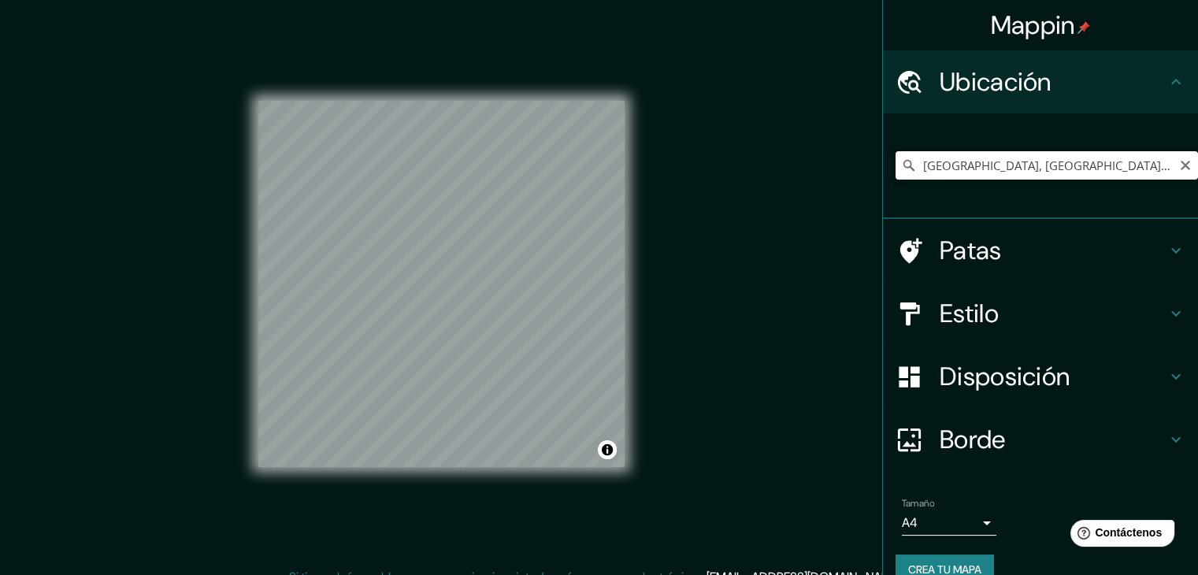
click at [988, 161] on input "[GEOGRAPHIC_DATA], [GEOGRAPHIC_DATA], [GEOGRAPHIC_DATA]" at bounding box center [1047, 165] width 302 height 28
drag, startPoint x: 1049, startPoint y: 164, endPoint x: 844, endPoint y: 177, distance: 205.2
click at [844, 177] on div "Mappin Ubicación Mazatlán, [GEOGRAPHIC_DATA], [GEOGRAPHIC_DATA] Patas Estilo Di…" at bounding box center [599, 296] width 1198 height 593
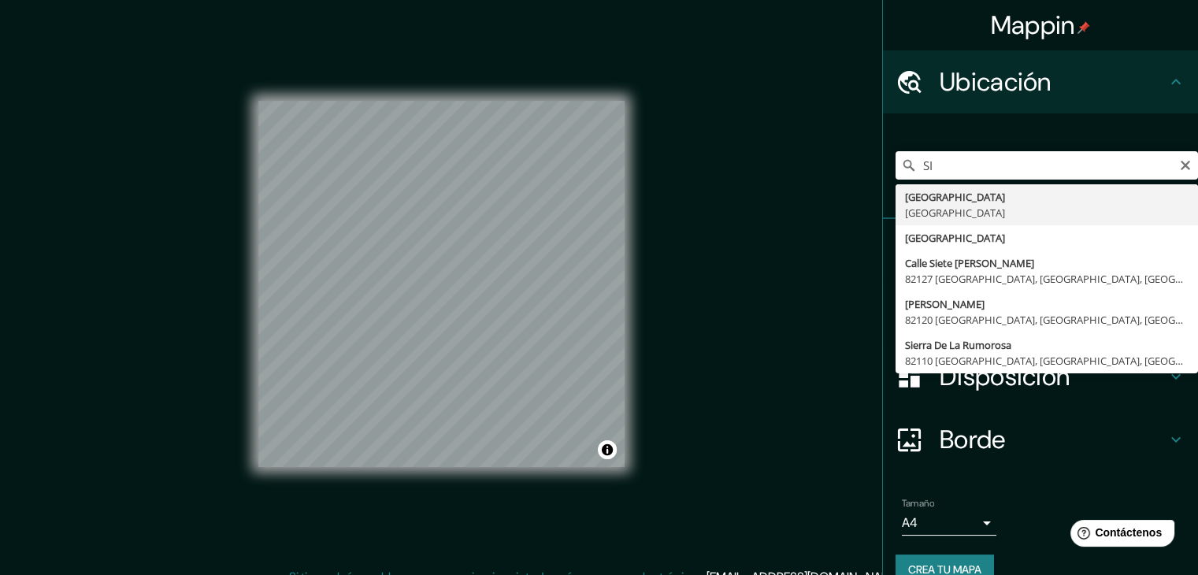
type input "[GEOGRAPHIC_DATA], [GEOGRAPHIC_DATA]"
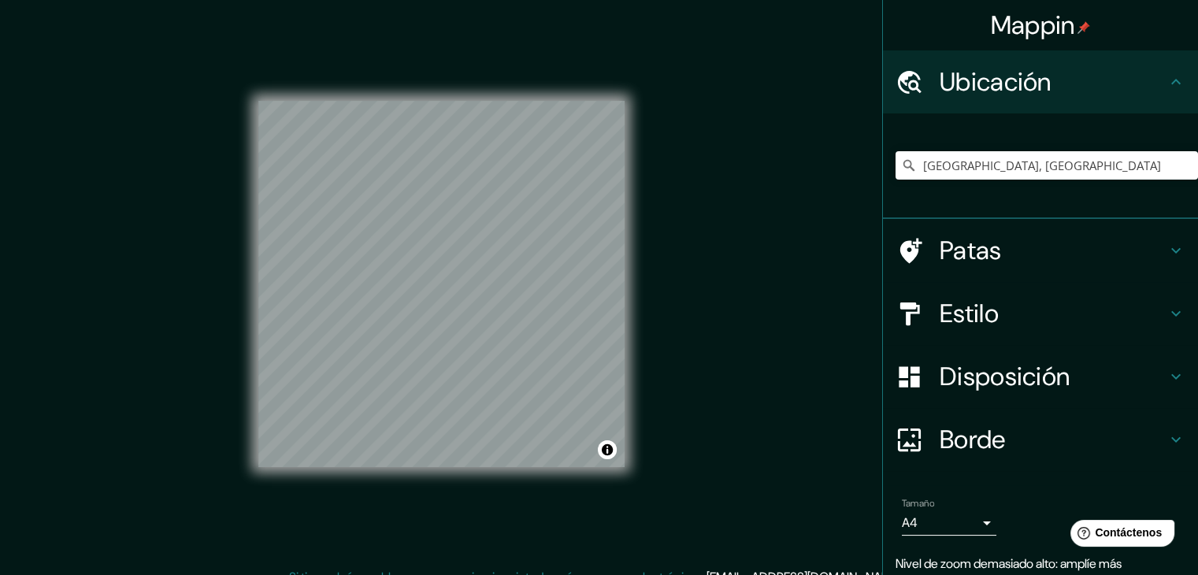
scroll to position [9, 0]
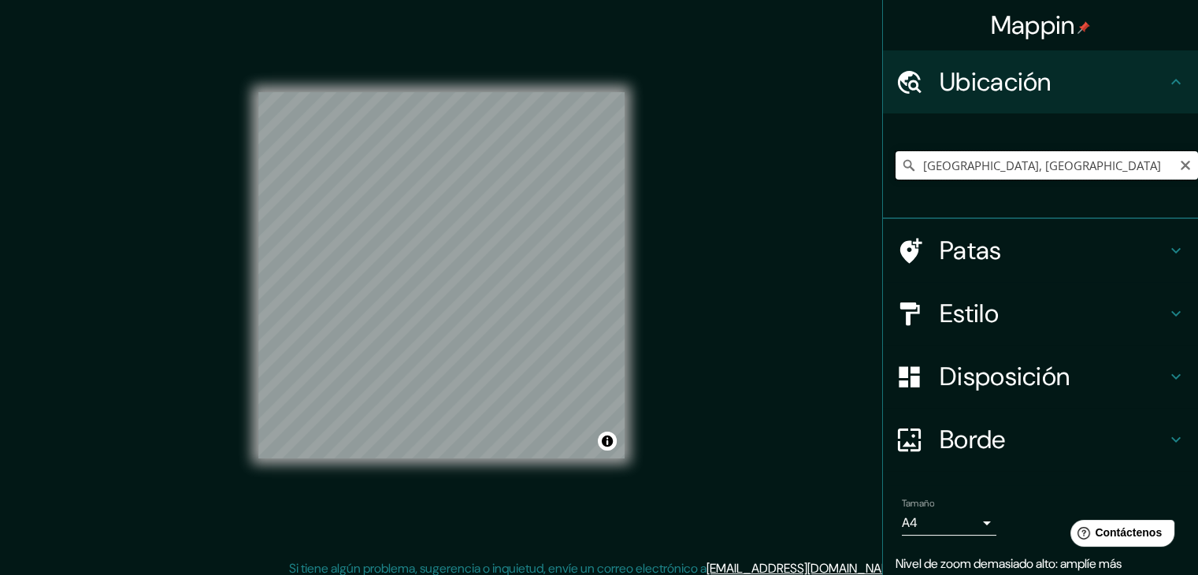
click at [1025, 169] on input "[GEOGRAPHIC_DATA], [GEOGRAPHIC_DATA]" at bounding box center [1047, 165] width 302 height 28
click at [1179, 166] on icon "Claro" at bounding box center [1185, 165] width 13 height 13
click at [1049, 168] on input "Elige tu ciudad o zona" at bounding box center [1047, 165] width 302 height 28
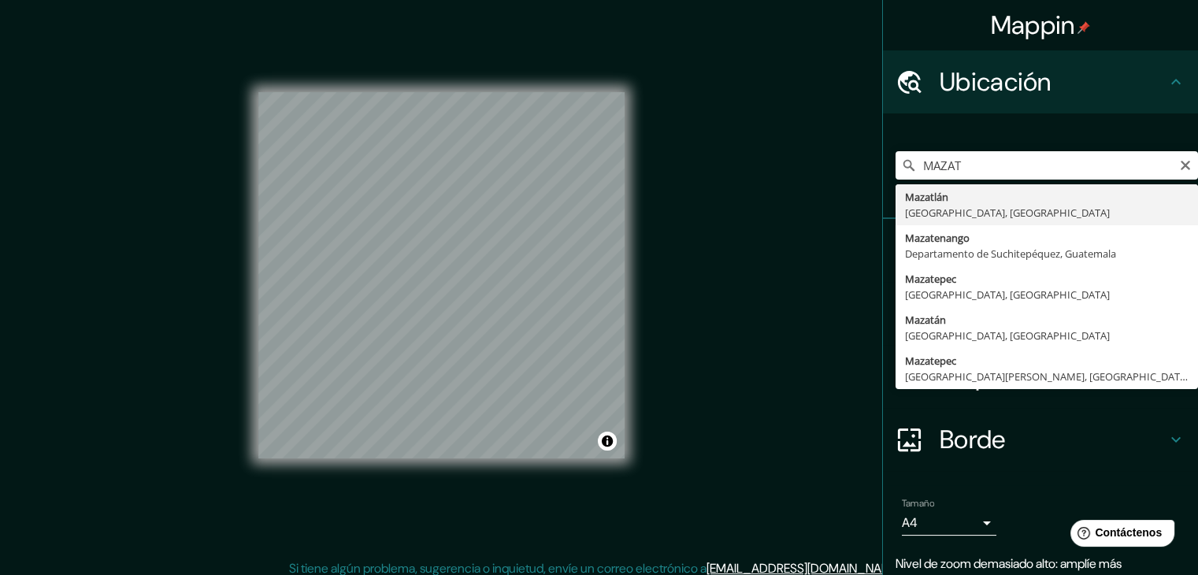
type input "[GEOGRAPHIC_DATA], [GEOGRAPHIC_DATA], [GEOGRAPHIC_DATA]"
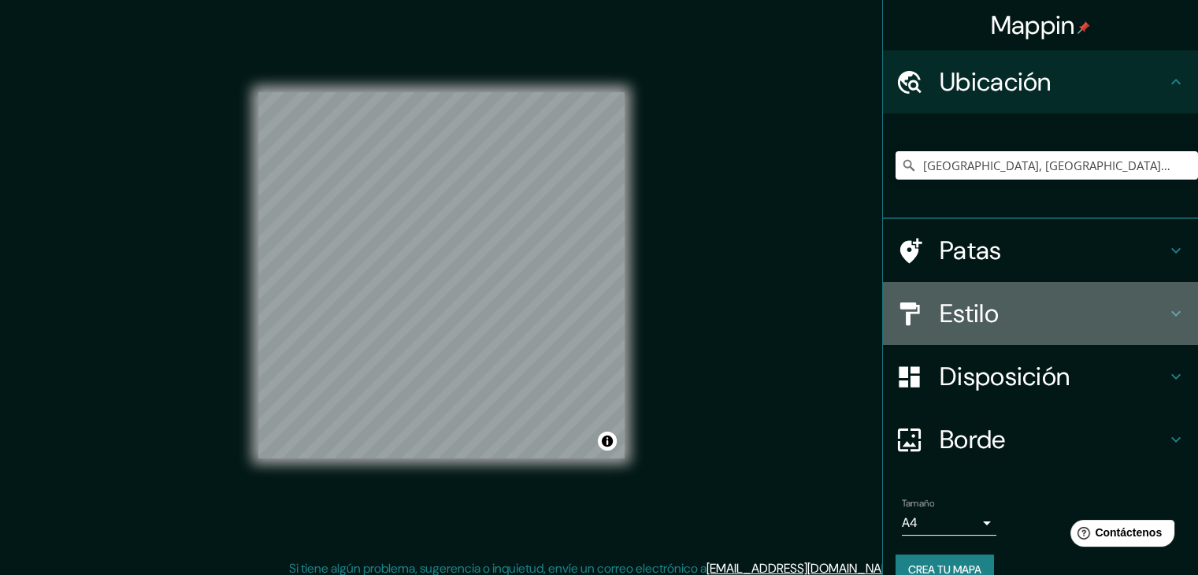
click at [958, 319] on font "Estilo" at bounding box center [969, 313] width 59 height 33
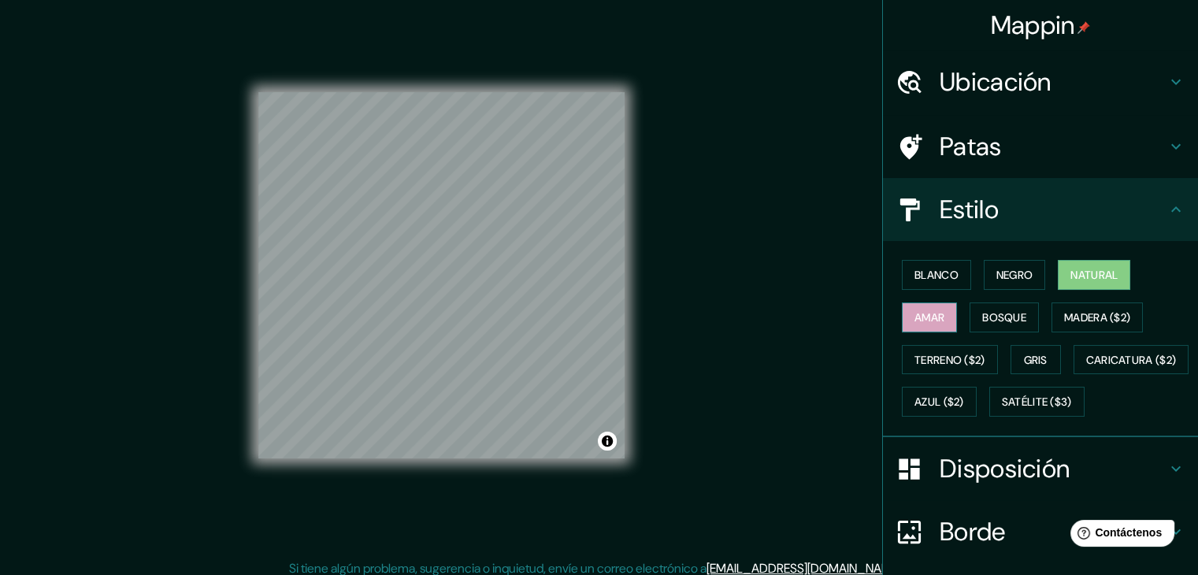
click at [931, 310] on font "Amar" at bounding box center [930, 317] width 30 height 14
click at [988, 311] on font "Bosque" at bounding box center [1004, 317] width 44 height 14
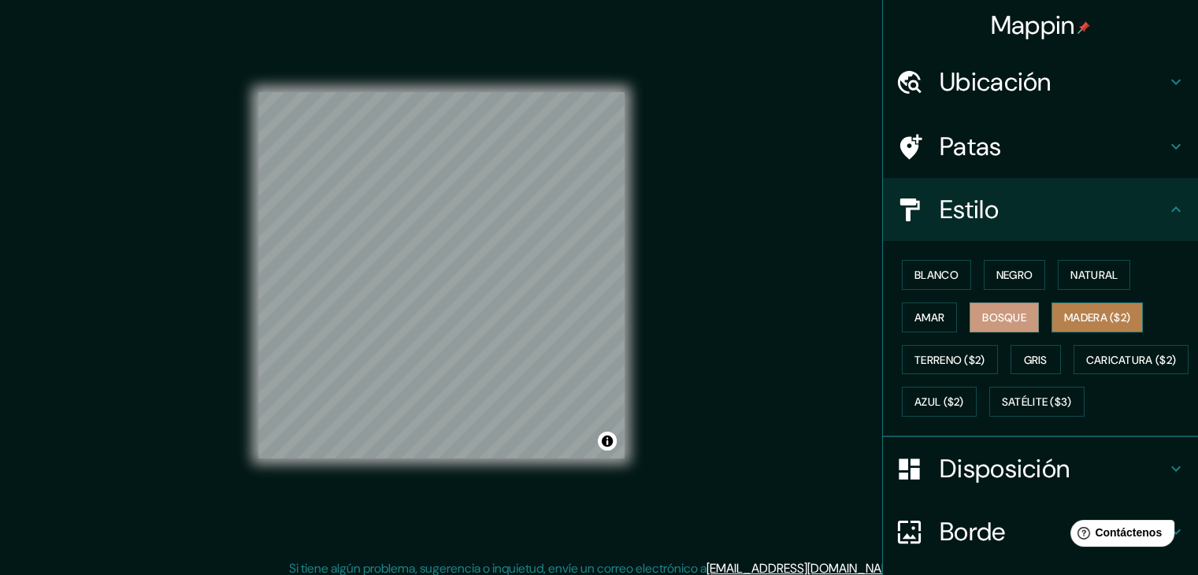
click at [1080, 319] on font "Madera ($2)" at bounding box center [1097, 317] width 66 height 14
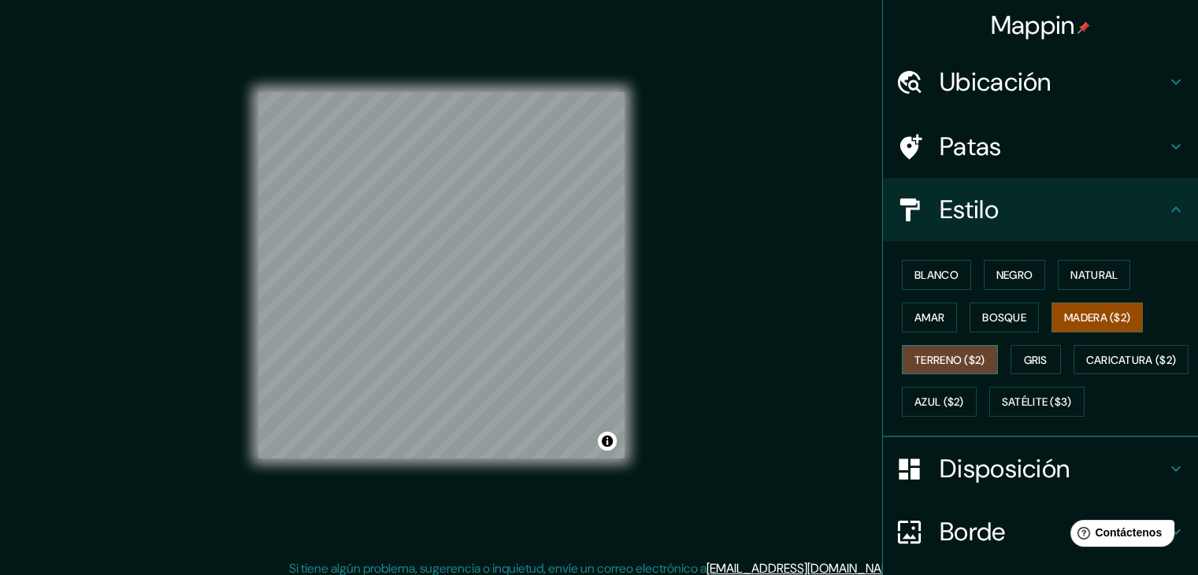
click at [929, 364] on font "Terreno ($2)" at bounding box center [950, 360] width 71 height 14
click at [958, 273] on button "Blanco" at bounding box center [936, 275] width 69 height 30
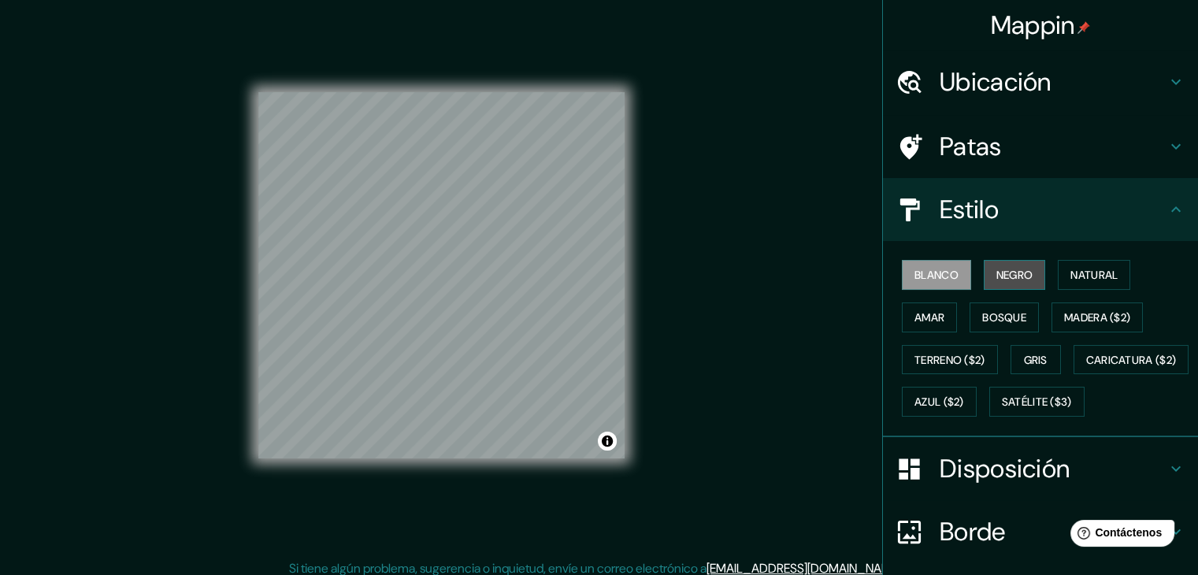
click at [1007, 274] on font "Negro" at bounding box center [1014, 275] width 37 height 14
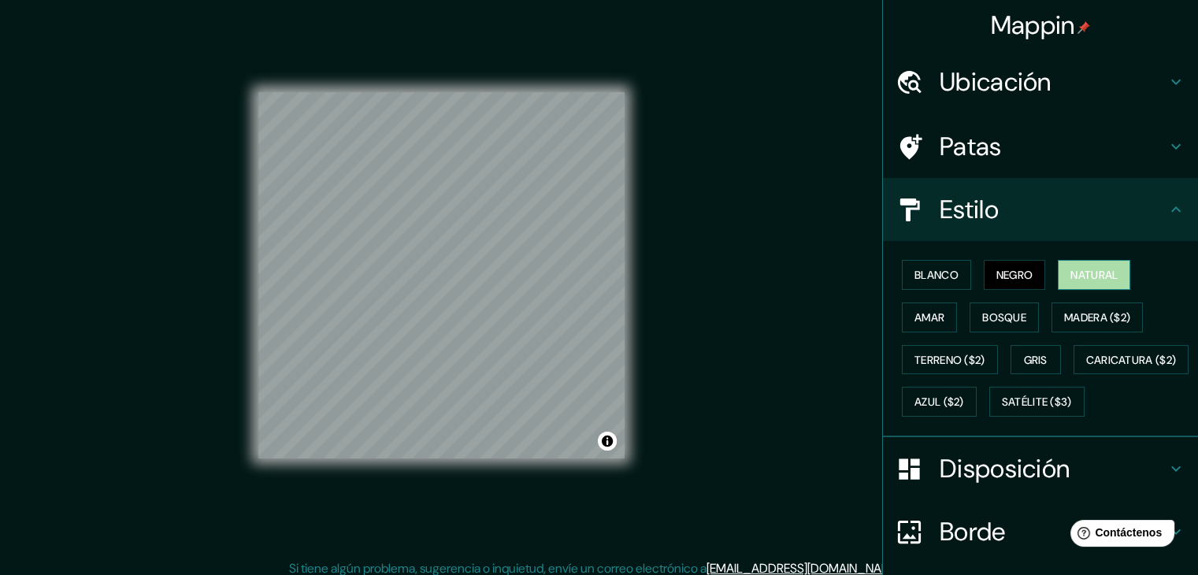
click at [1100, 282] on font "Natural" at bounding box center [1093, 275] width 47 height 20
click at [926, 273] on font "Blanco" at bounding box center [937, 275] width 44 height 14
click at [1035, 269] on button "Negro" at bounding box center [1015, 275] width 62 height 30
click at [943, 276] on font "Blanco" at bounding box center [937, 275] width 44 height 14
click at [1085, 282] on font "Natural" at bounding box center [1093, 275] width 47 height 20
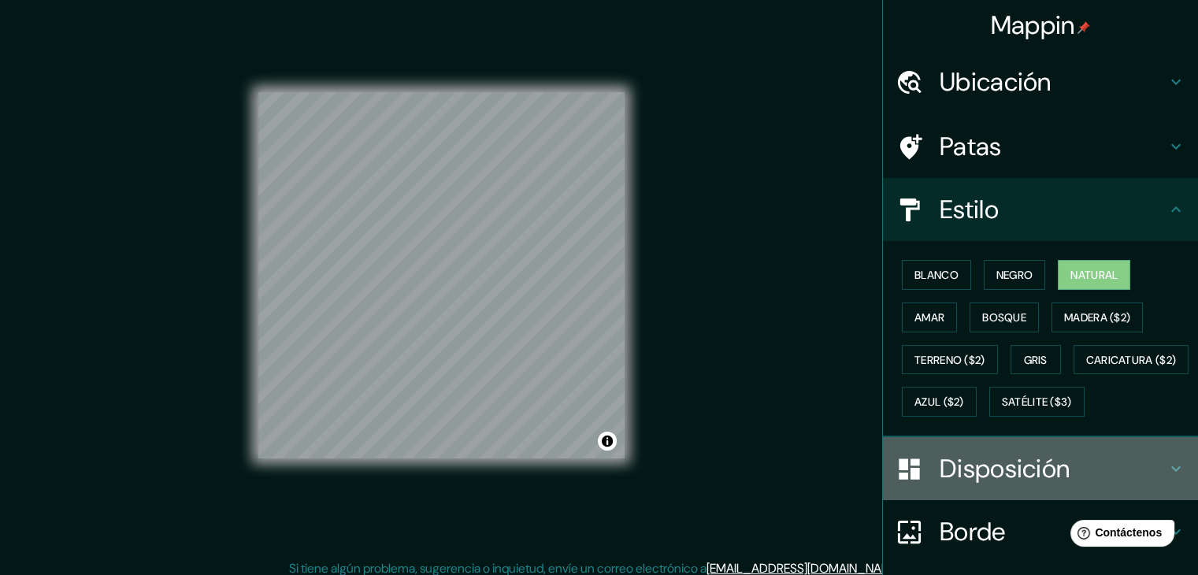
click at [1023, 485] on font "Disposición" at bounding box center [1005, 468] width 130 height 33
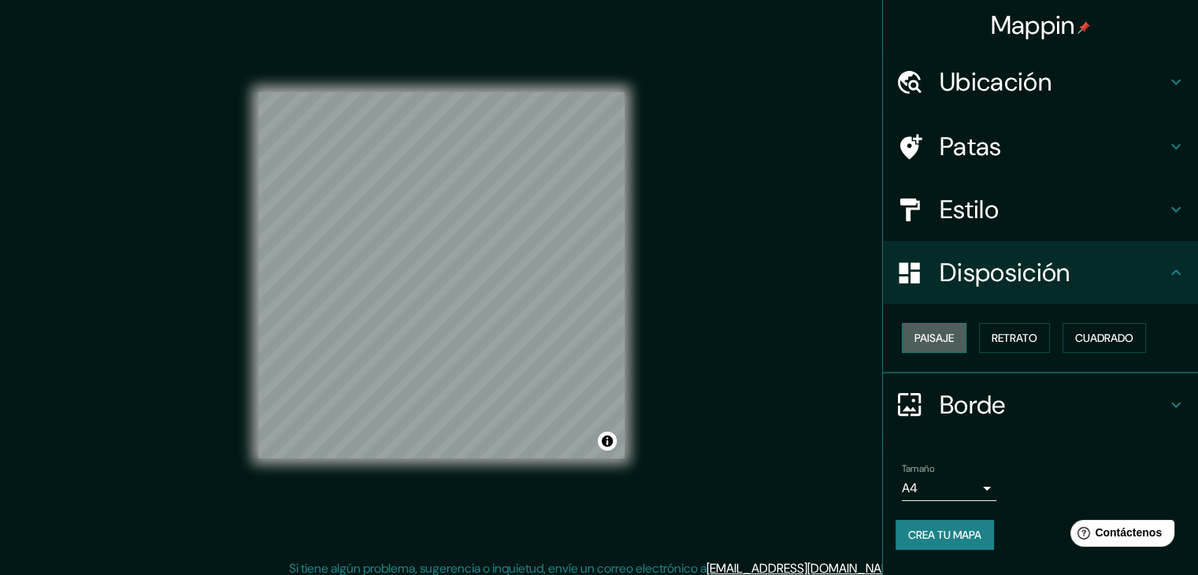
click at [954, 343] on font "Paisaje" at bounding box center [934, 338] width 39 height 14
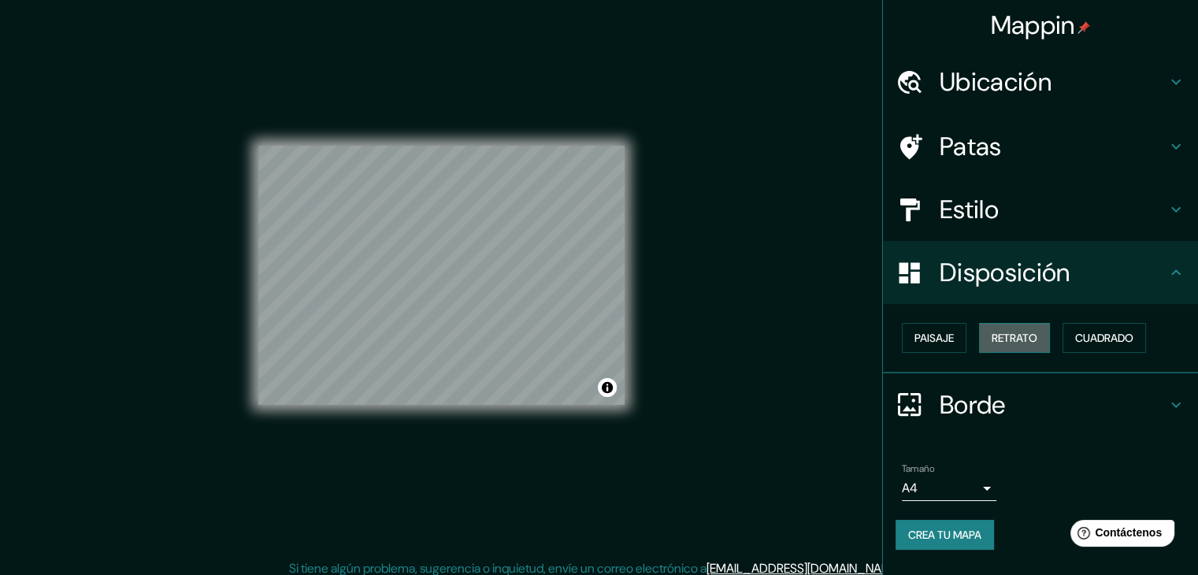
click at [1037, 340] on font "Retrato" at bounding box center [1015, 338] width 46 height 14
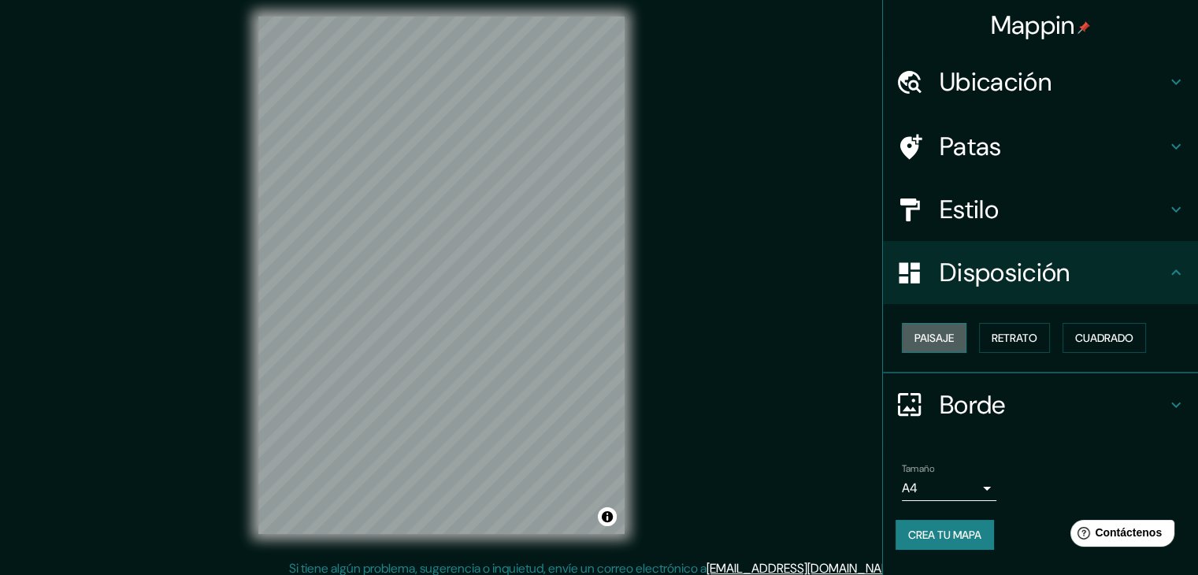
click at [948, 332] on font "Paisaje" at bounding box center [934, 338] width 39 height 14
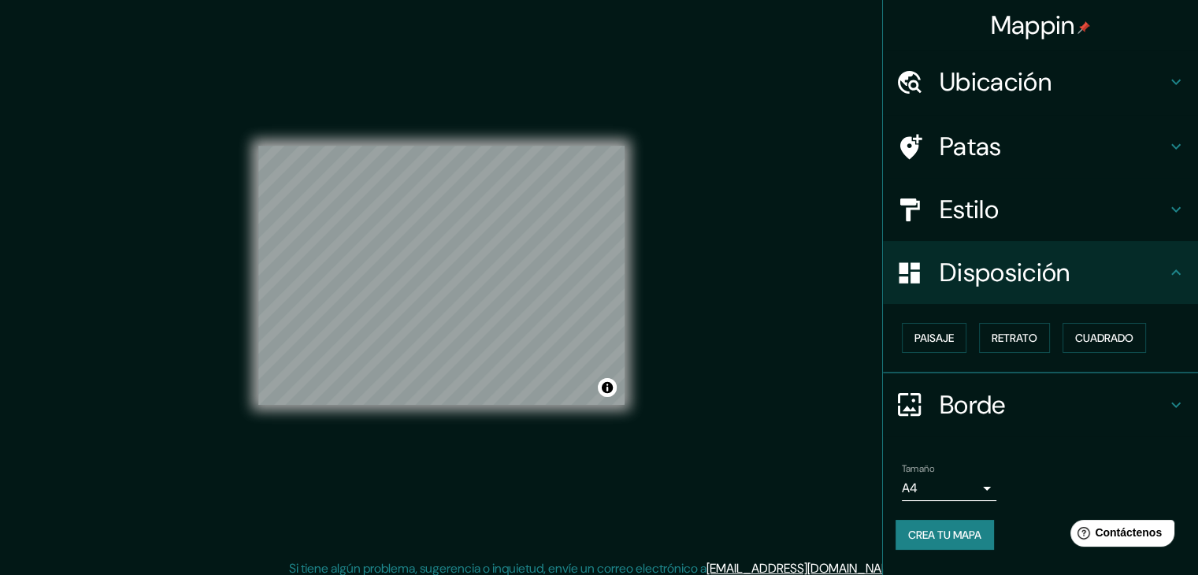
click at [687, 299] on div "Mappin Ubicación Mazatlán, [GEOGRAPHIC_DATA], [GEOGRAPHIC_DATA] Patas Estilo Di…" at bounding box center [599, 287] width 1198 height 593
